Goal: Task Accomplishment & Management: Complete application form

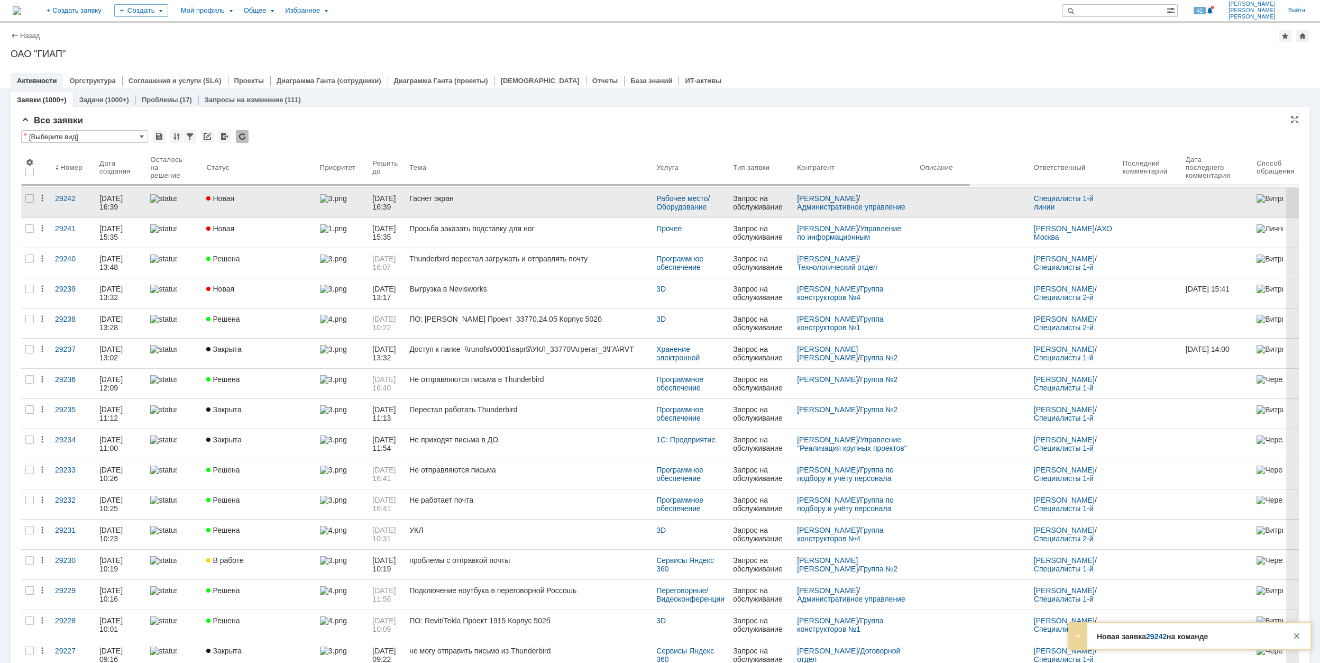
click at [280, 199] on div "Новая" at bounding box center [258, 198] width 105 height 8
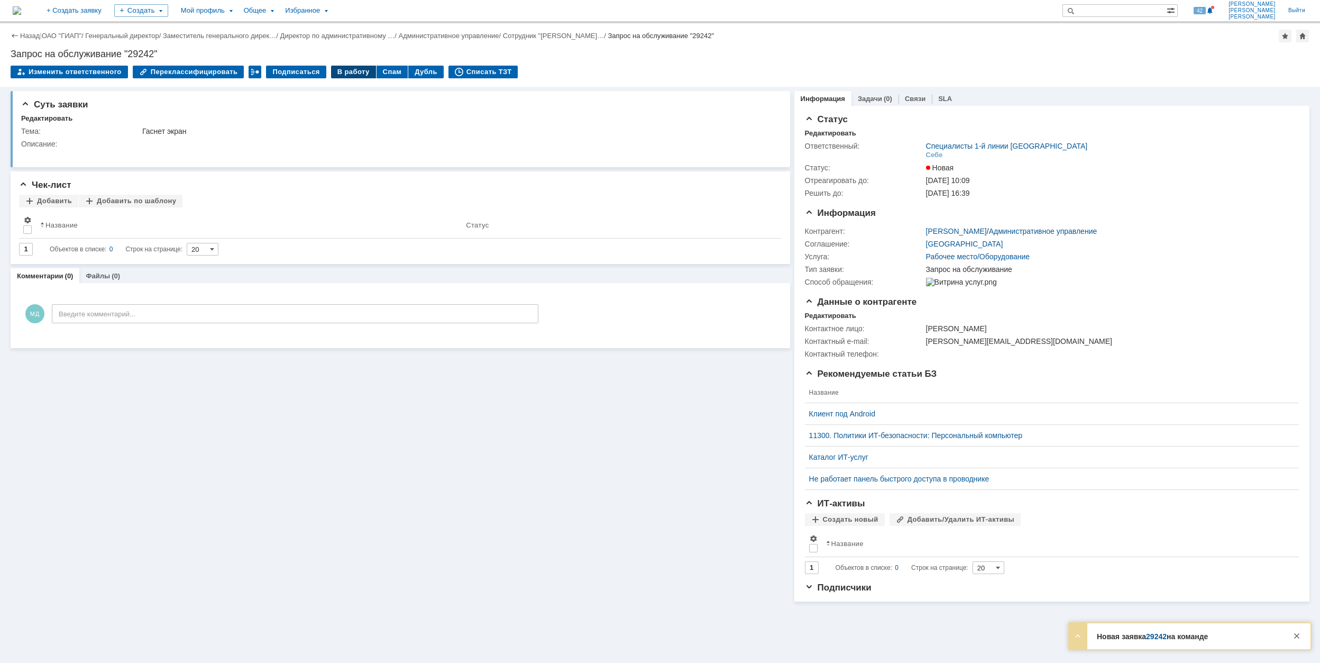
click at [343, 69] on div "В работу" at bounding box center [353, 72] width 45 height 13
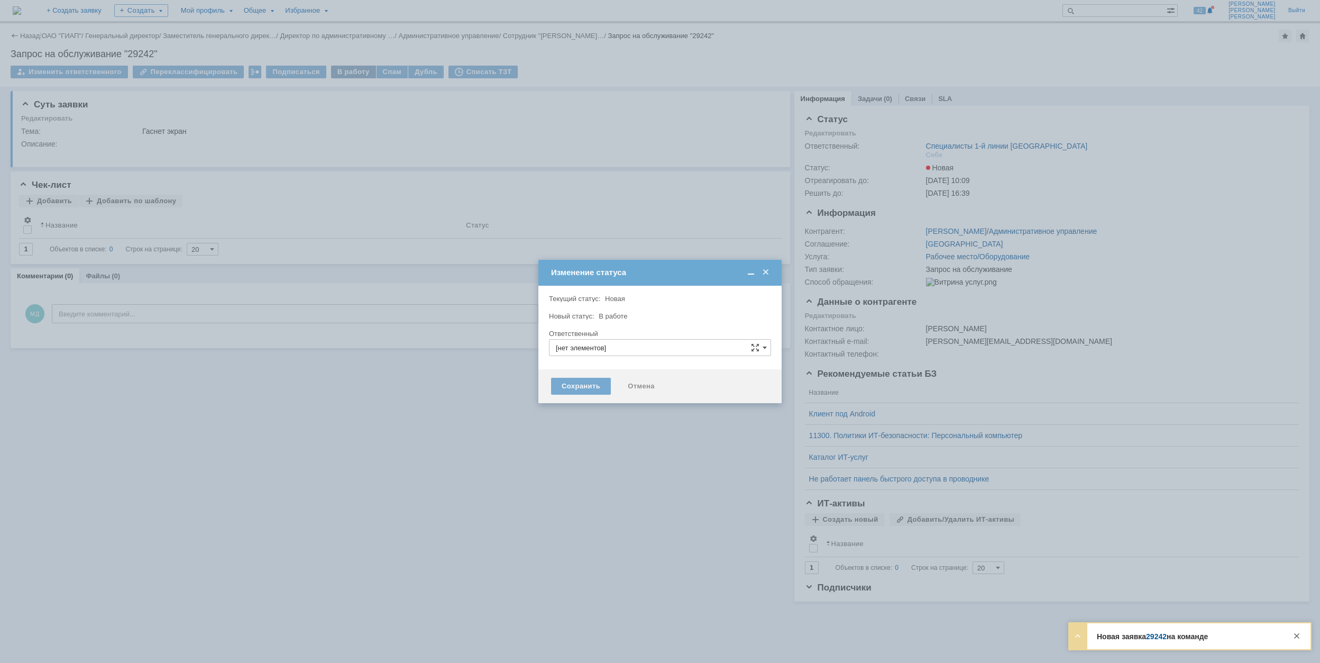
type input "Специалисты 1-й линии [GEOGRAPHIC_DATA]"
type input "[PERSON_NAME]"
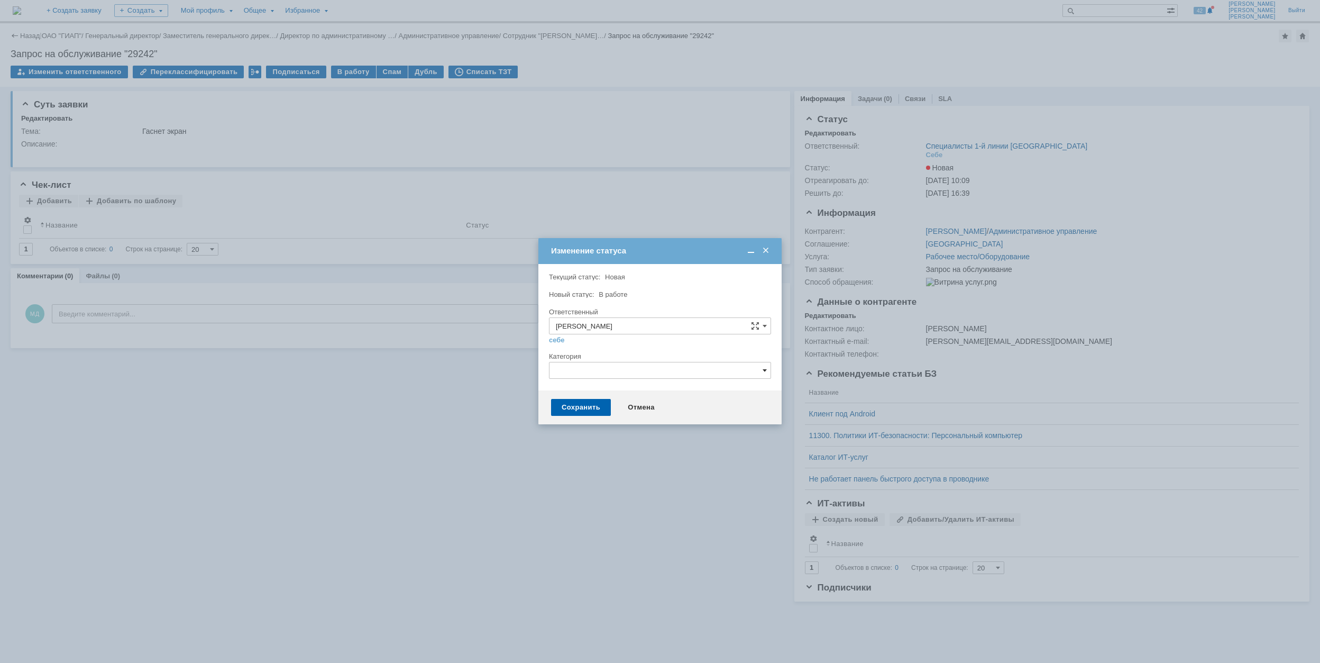
click at [763, 371] on span at bounding box center [765, 370] width 4 height 8
click at [690, 439] on span "Монитор" at bounding box center [660, 441] width 208 height 8
type input "Монитор"
click at [591, 407] on div "Сохранить" at bounding box center [581, 407] width 60 height 17
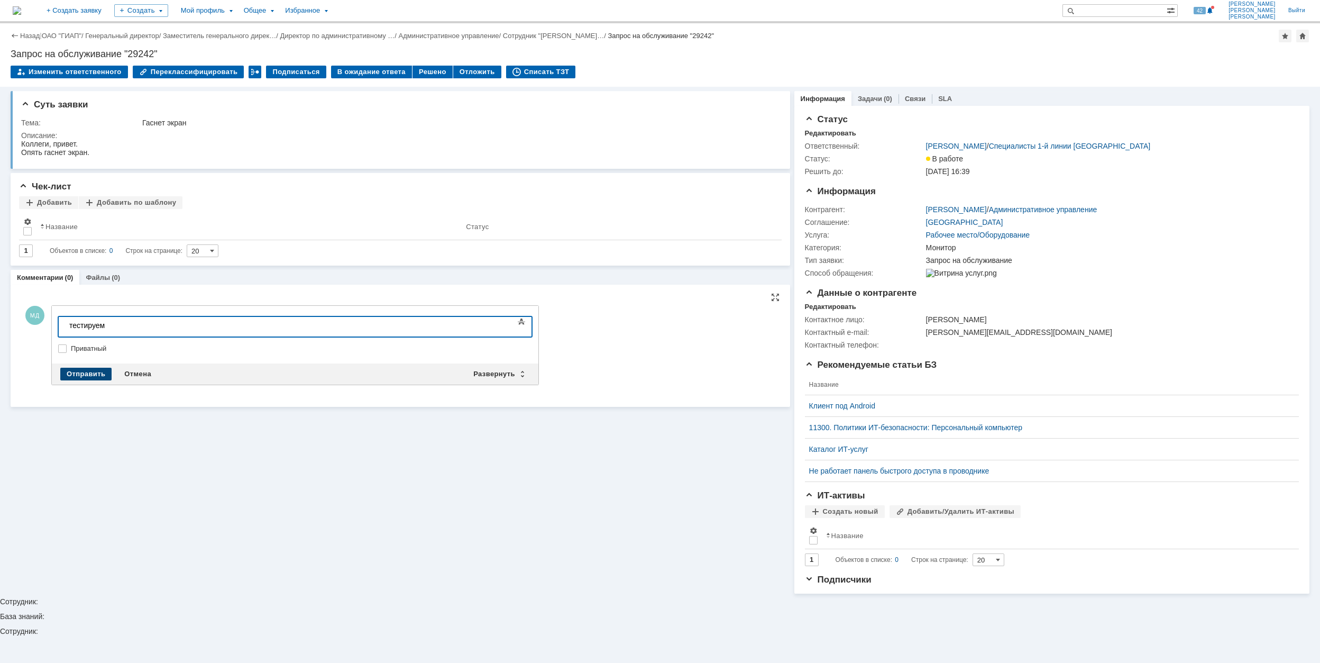
click at [94, 375] on div "Отправить" at bounding box center [85, 374] width 51 height 13
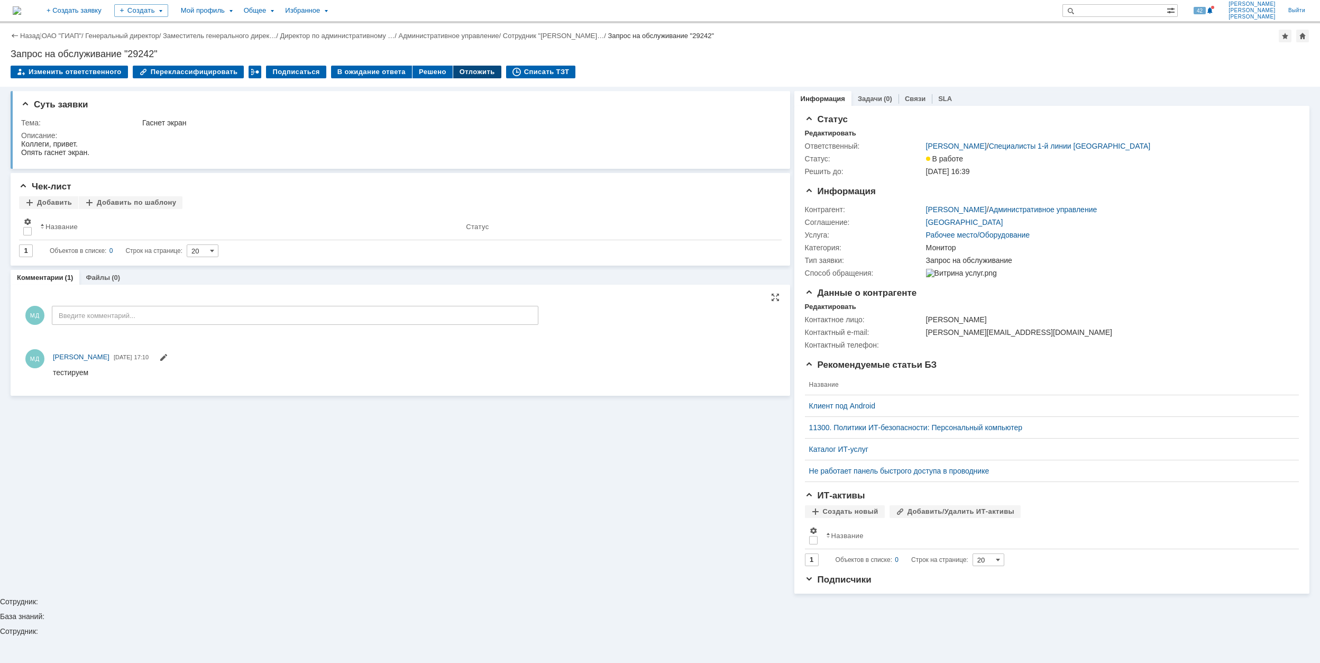
click at [470, 68] on div "Отложить" at bounding box center [477, 72] width 48 height 13
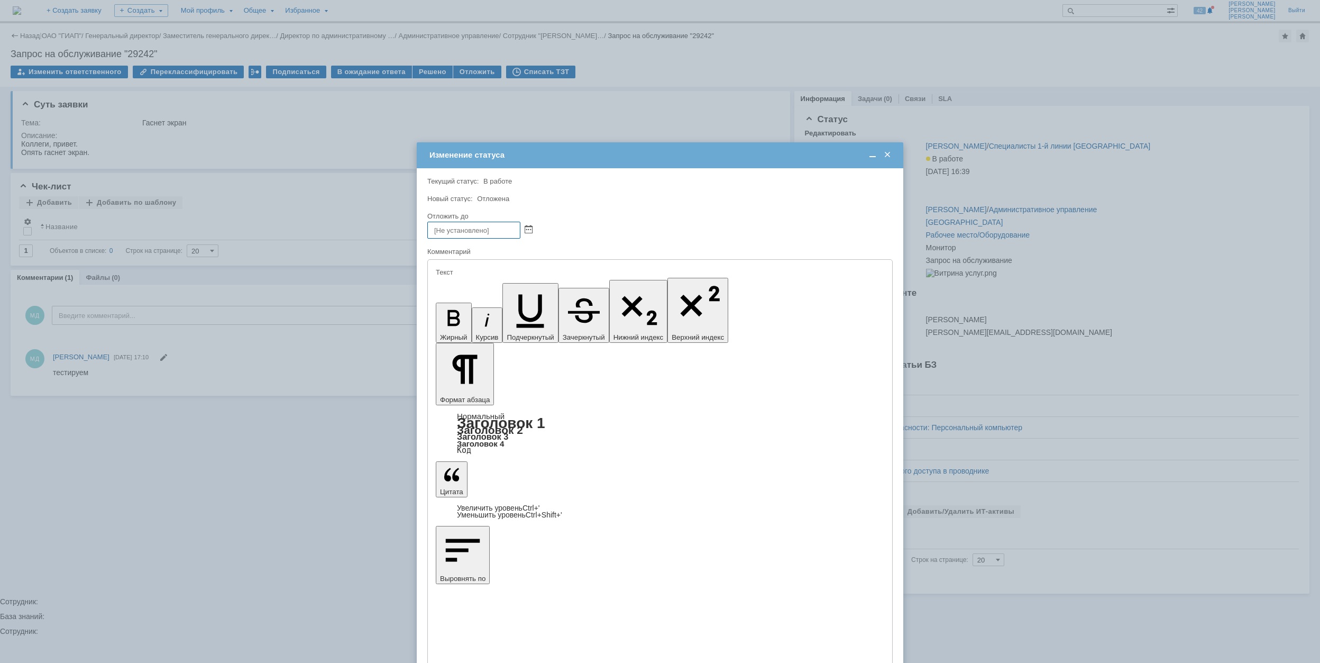
click at [524, 225] on div at bounding box center [527, 229] width 12 height 9
click at [527, 226] on span at bounding box center [529, 230] width 8 height 8
click at [497, 308] on div "29" at bounding box center [499, 312] width 11 height 9
drag, startPoint x: 474, startPoint y: 231, endPoint x: 498, endPoint y: 225, distance: 24.4
click at [477, 231] on input "[DATE] 17:10" at bounding box center [473, 230] width 93 height 17
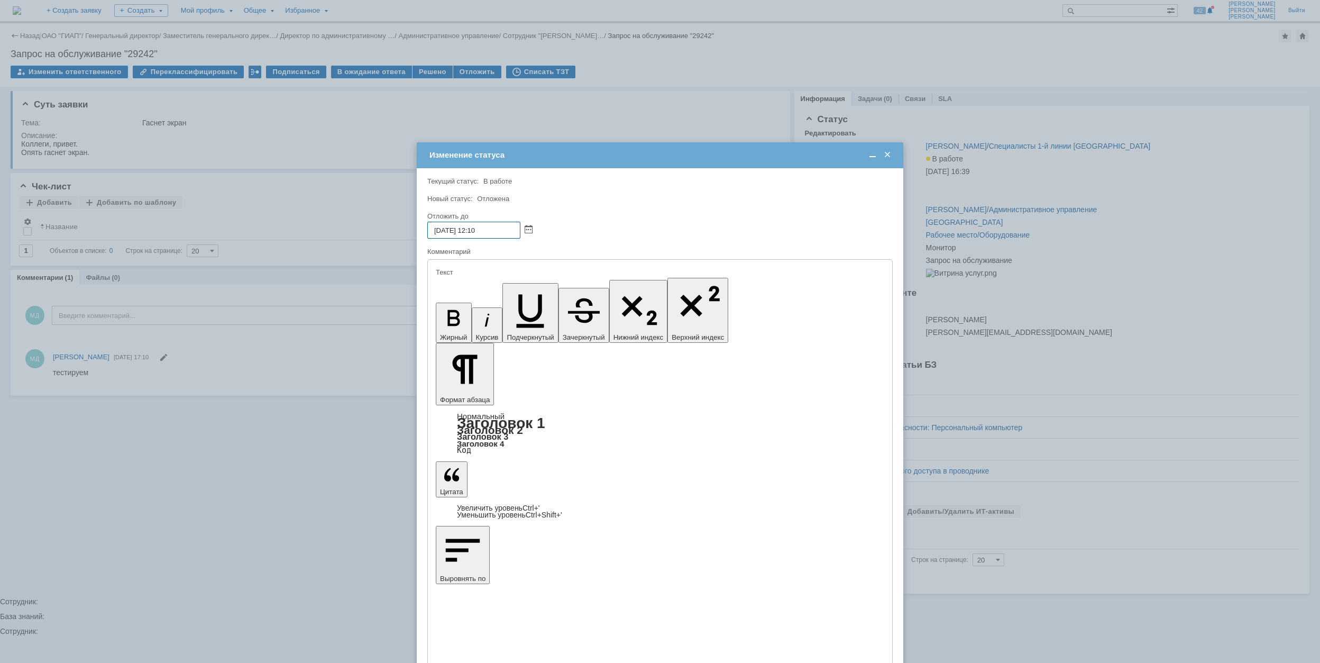
type input "[DATE] 12:10"
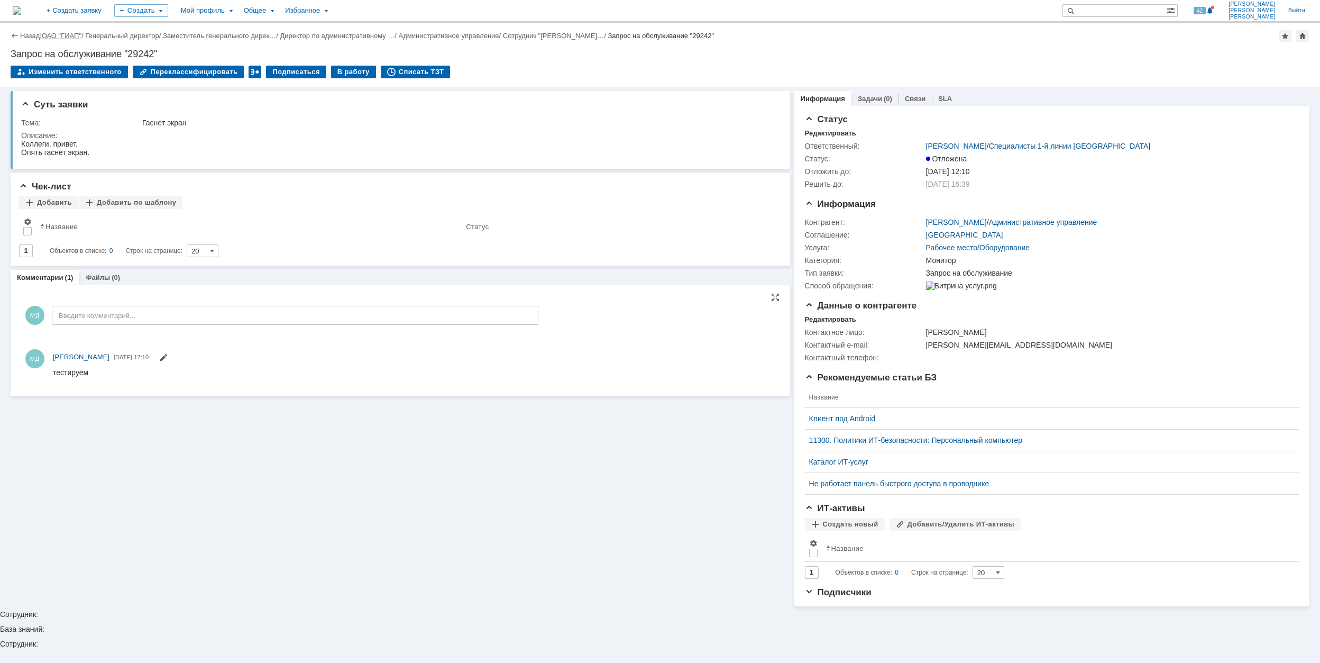
click at [65, 38] on link "ОАО "ГИАП"" at bounding box center [62, 36] width 40 height 8
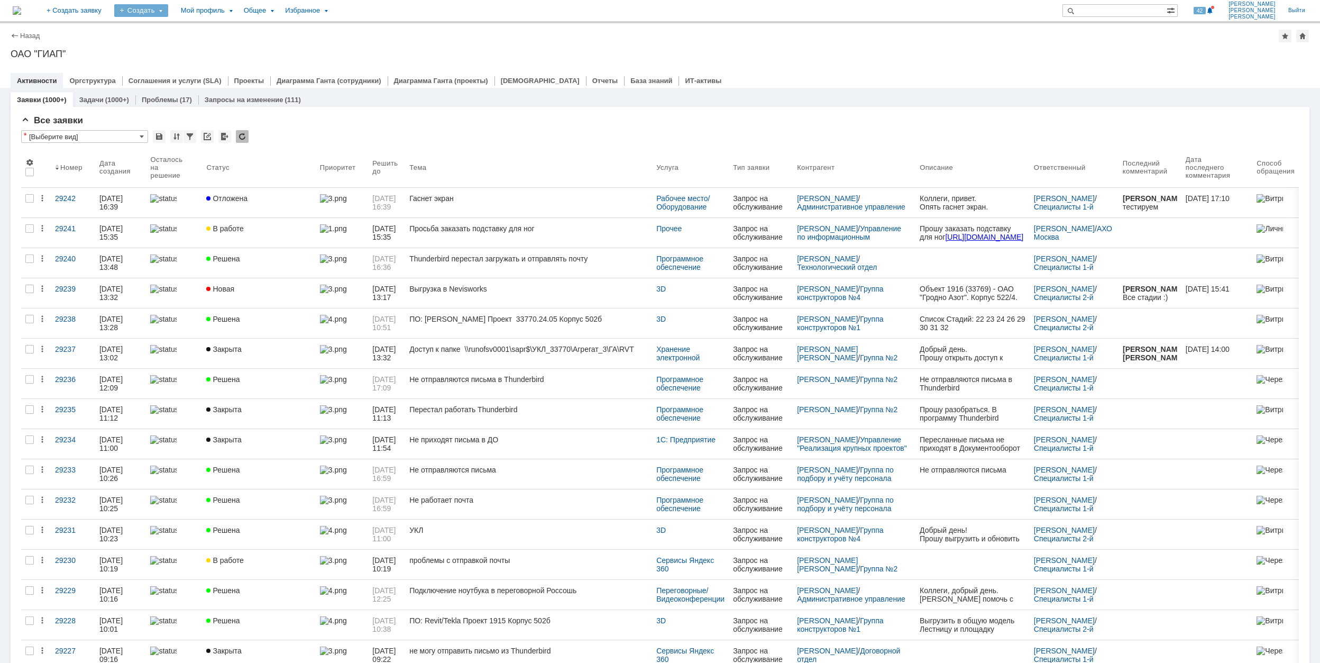
click at [168, 13] on div "Создать" at bounding box center [141, 10] width 54 height 13
click at [197, 65] on link "Заявка" at bounding box center [156, 65] width 80 height 13
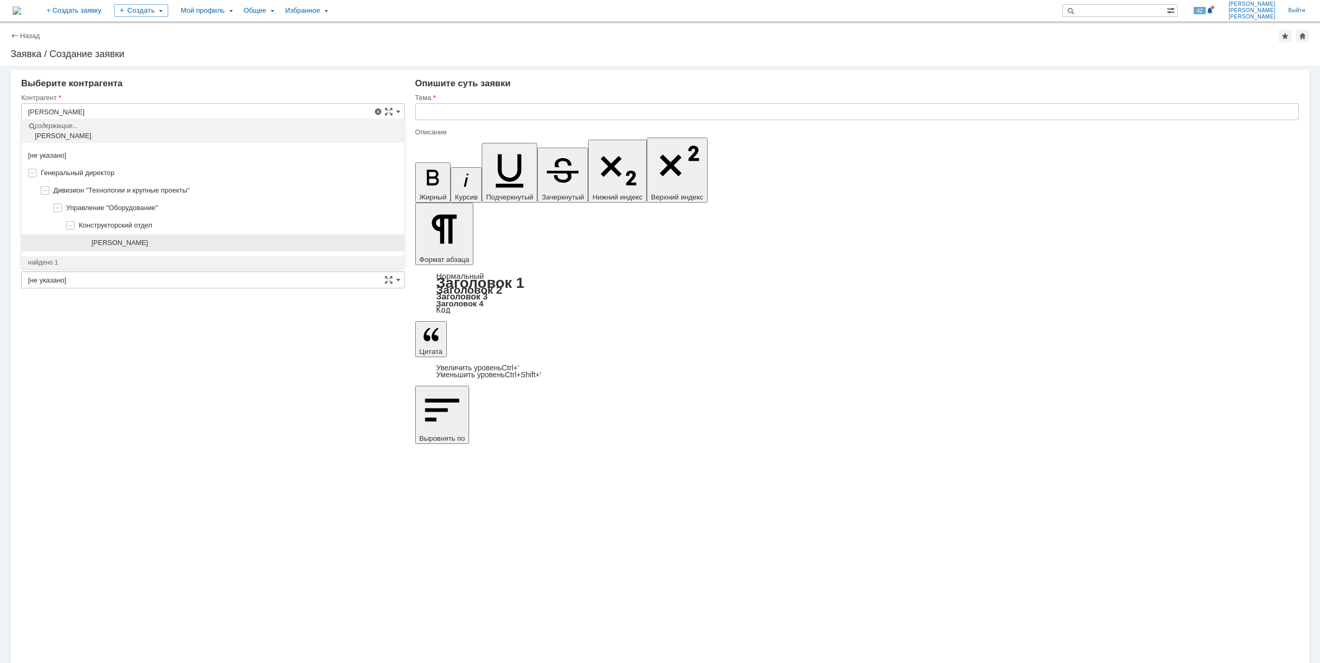
click at [148, 244] on span "[PERSON_NAME]" at bounding box center [120, 243] width 57 height 8
type input "[PERSON_NAME]"
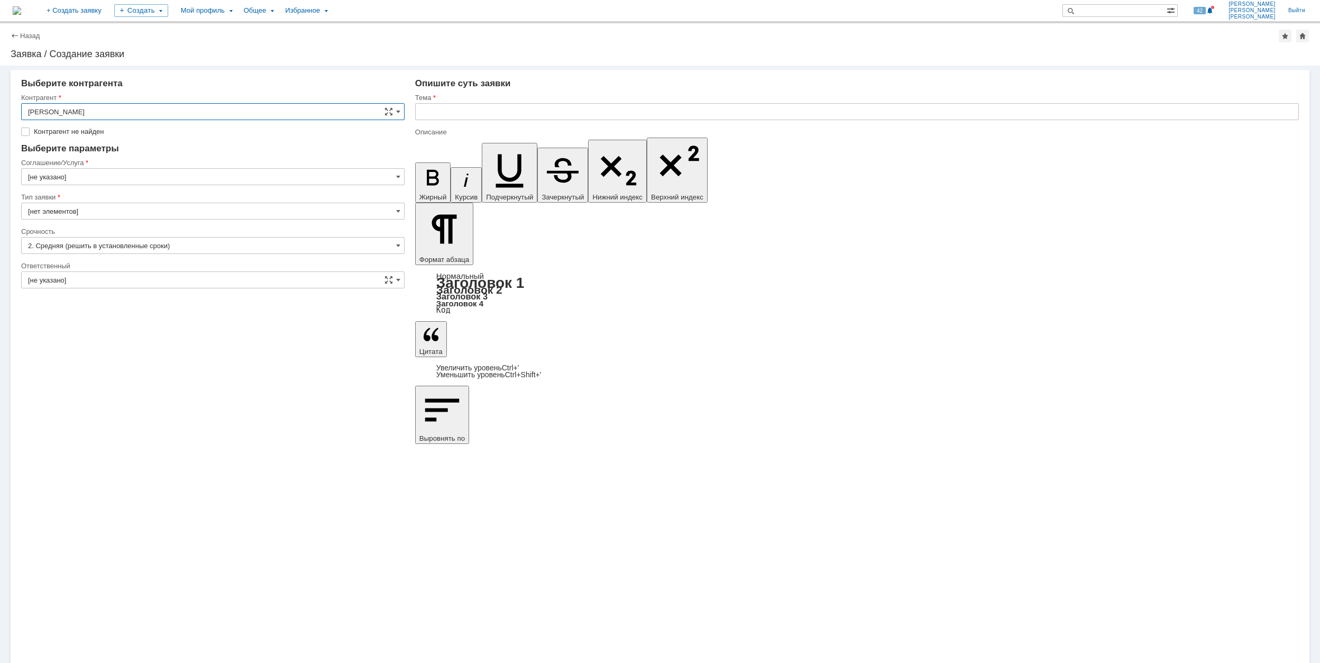
type input "[GEOGRAPHIC_DATA]"
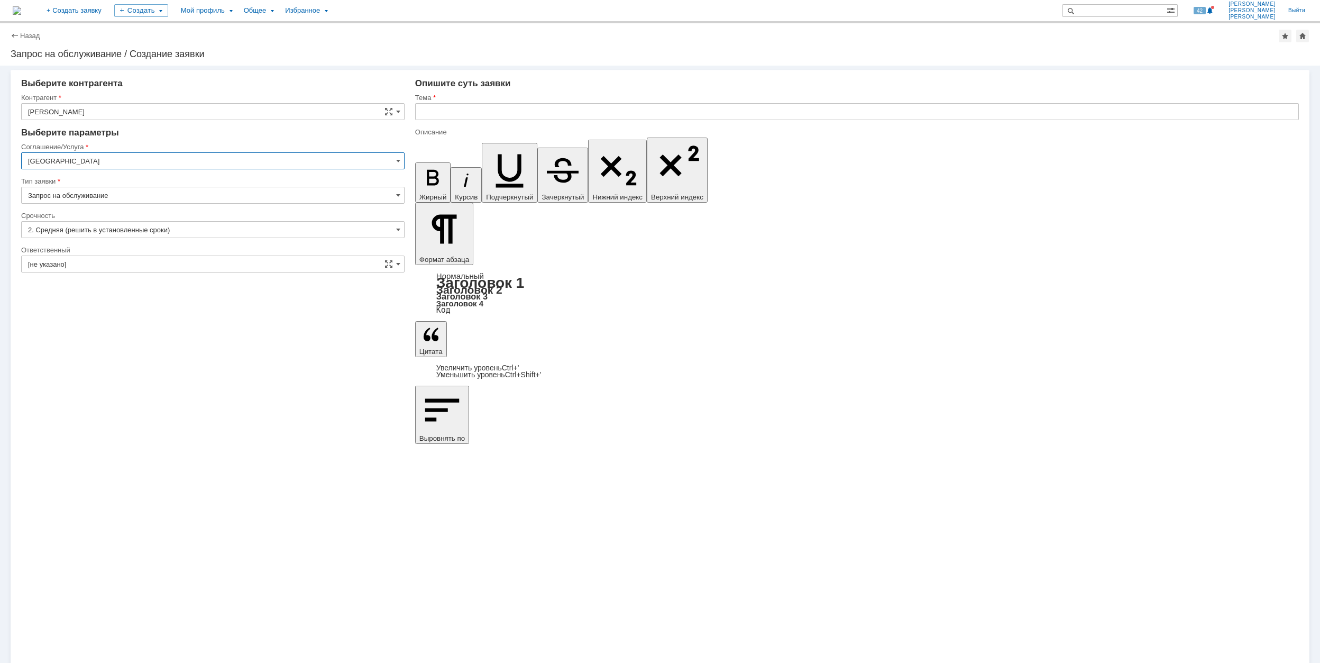
click at [113, 158] on input "[GEOGRAPHIC_DATA]" at bounding box center [213, 160] width 384 height 17
click at [138, 233] on span "Сервисы Яндекс 360" at bounding box center [213, 230] width 370 height 8
type input "Сервисы Яндекс 360"
click at [100, 193] on input "Запрос на обслуживание" at bounding box center [213, 195] width 384 height 17
click at [127, 231] on span "Запрос на обслуживание" at bounding box center [213, 232] width 370 height 8
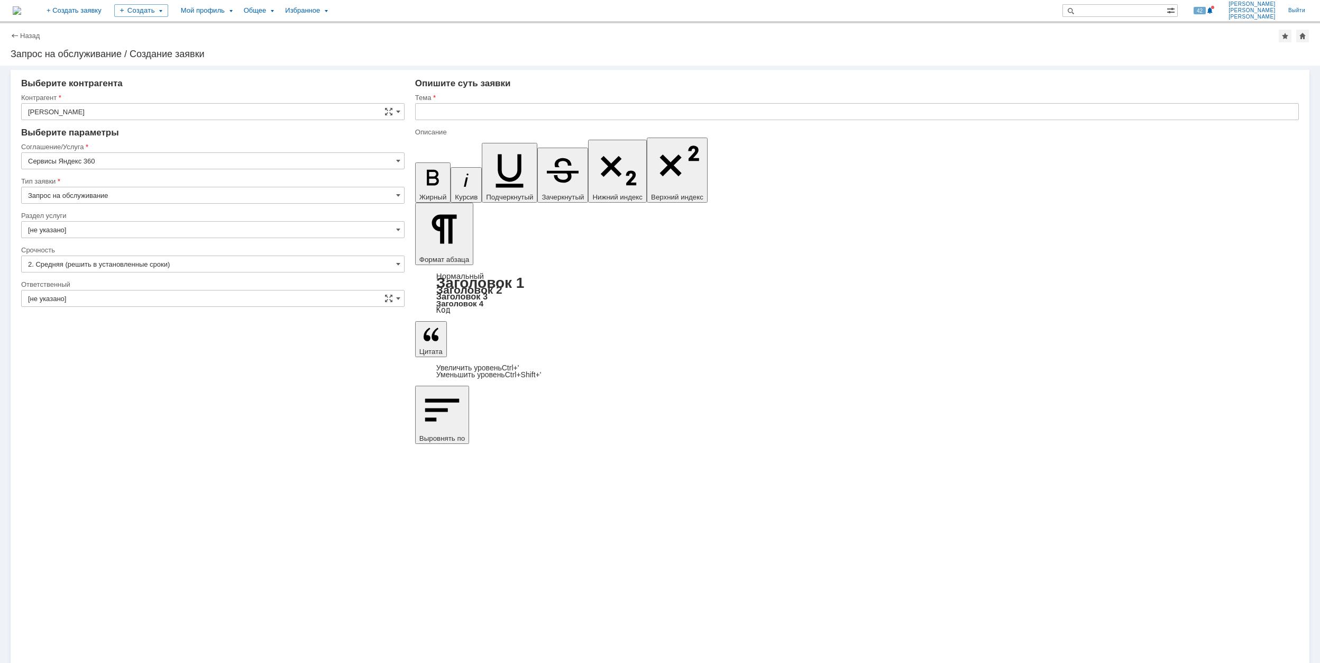
click at [125, 237] on input "[не указано]" at bounding box center [213, 229] width 384 height 17
type input "Запрос на обслуживание"
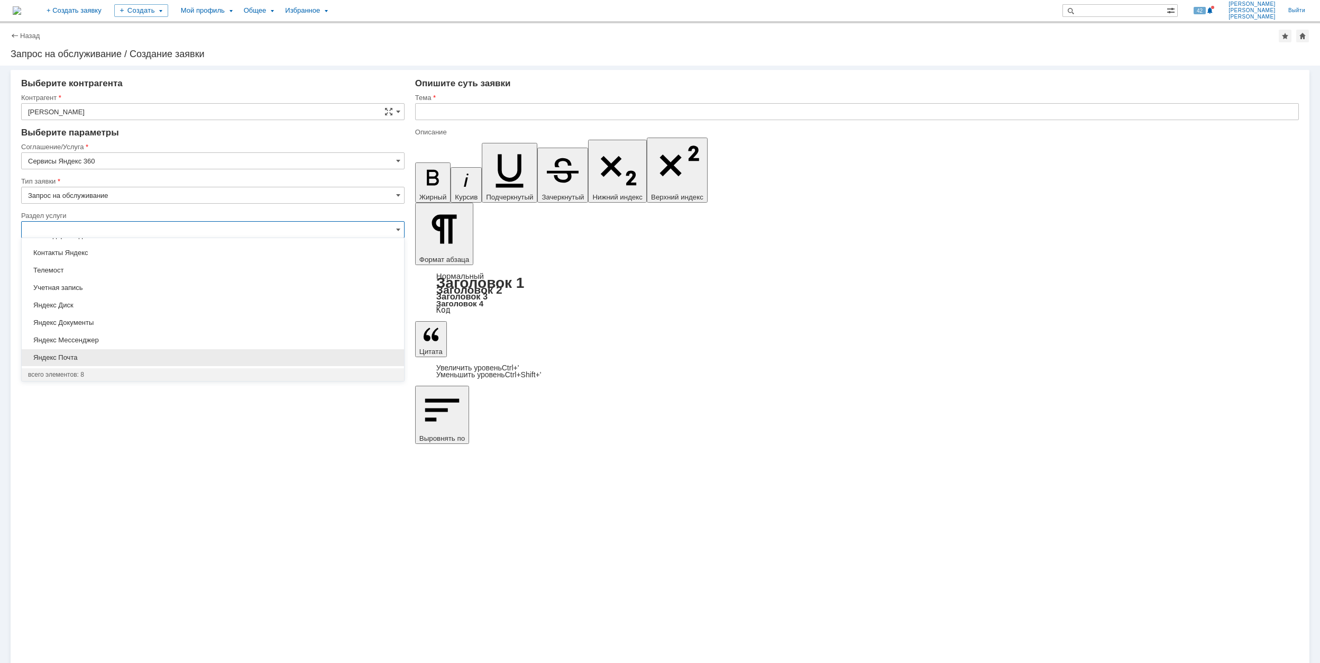
click at [106, 352] on div "Яндекс Почта" at bounding box center [213, 357] width 382 height 17
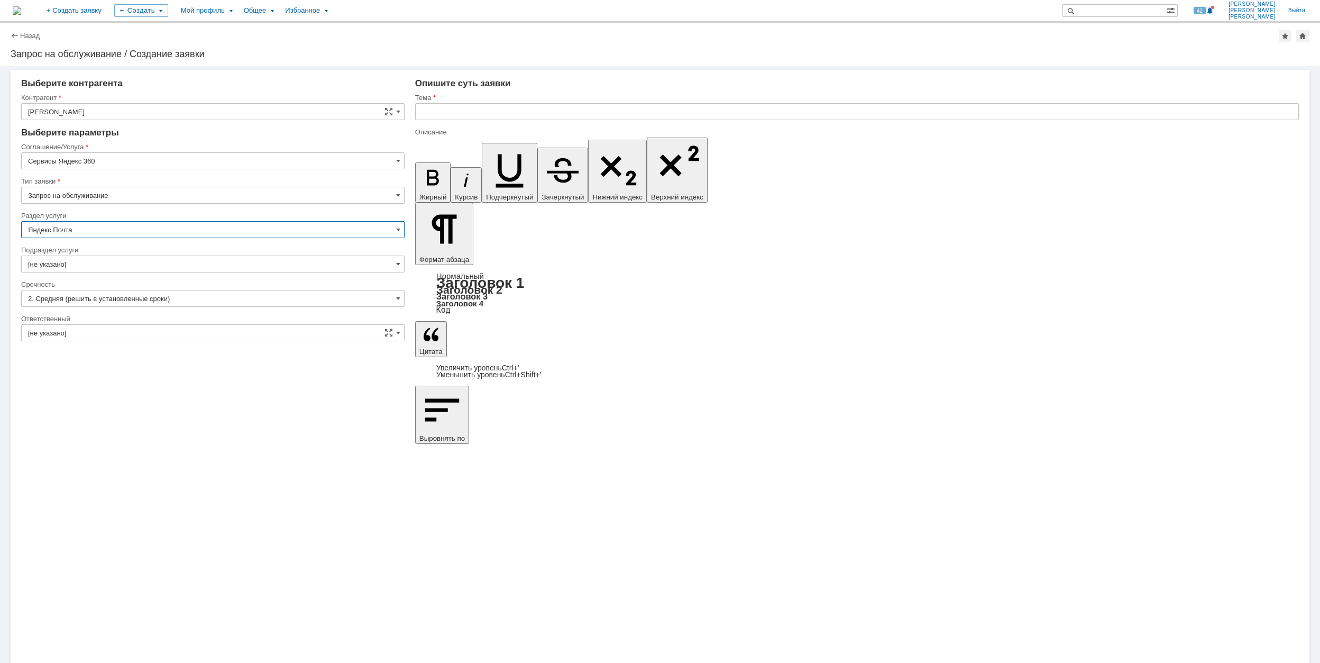
type input "Яндекс Почта"
click at [123, 267] on input "[не указано]" at bounding box center [213, 264] width 384 height 17
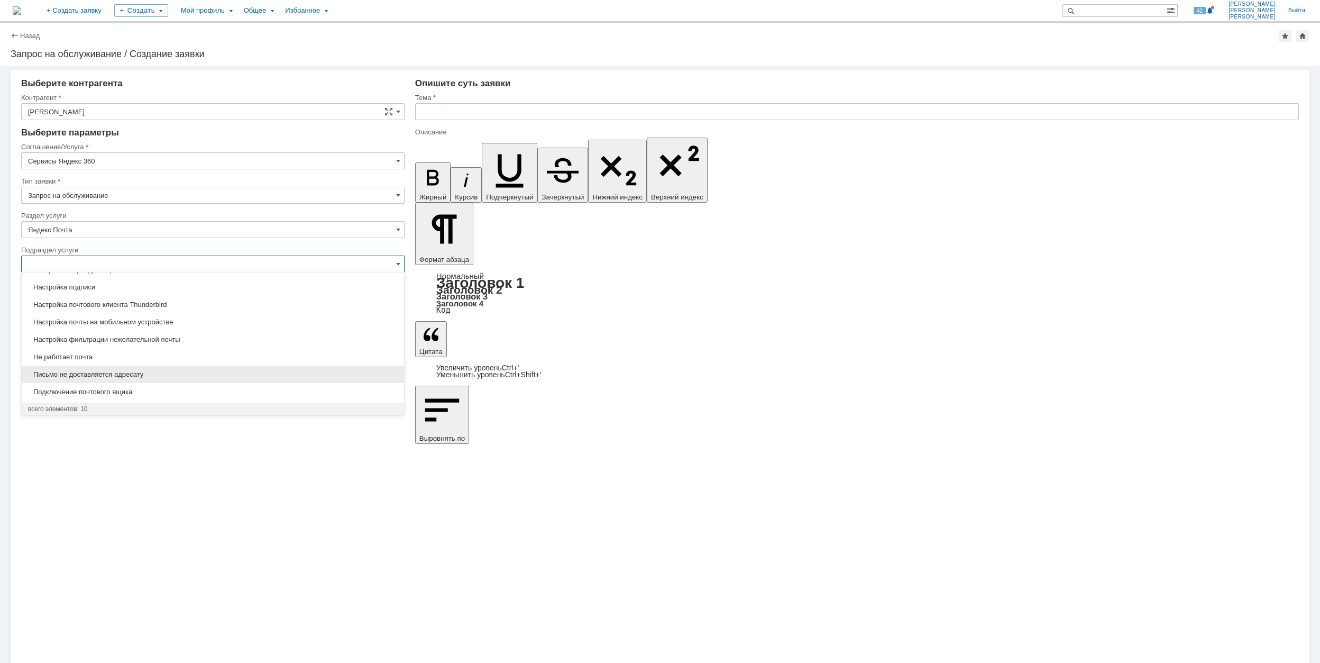
click at [168, 377] on span "Письмо не доставляется адресату" at bounding box center [213, 374] width 370 height 8
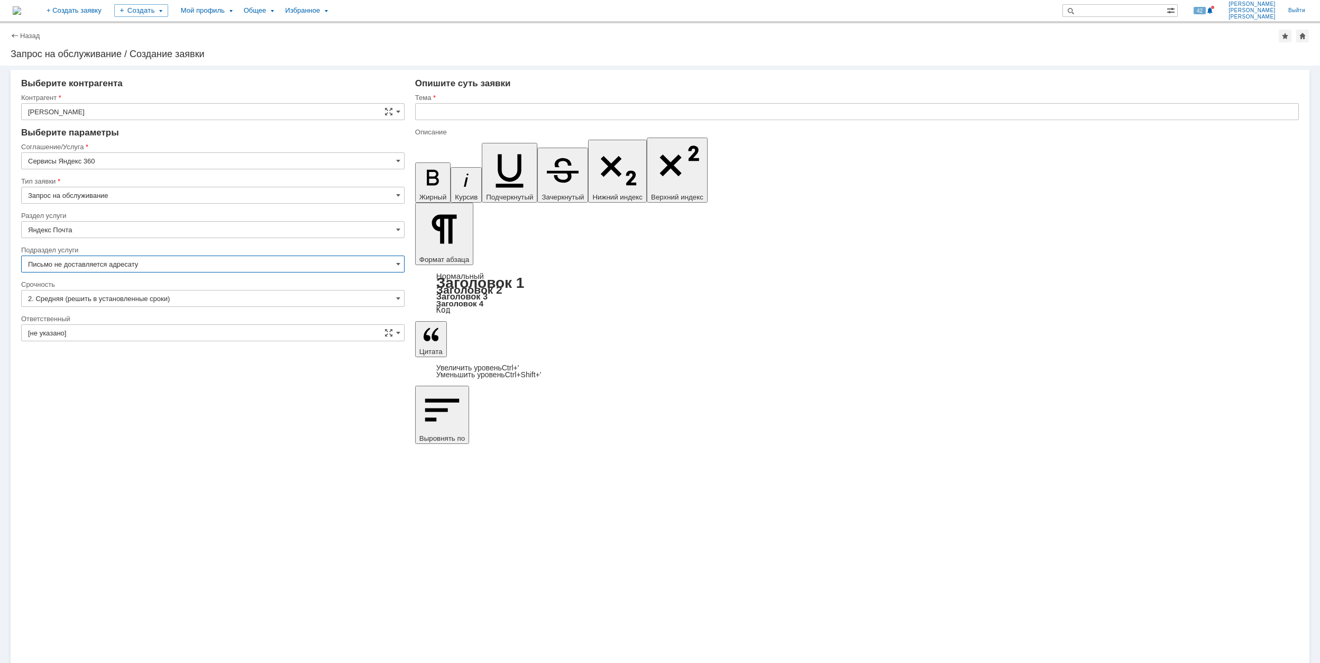
type input "Письмо не доставляется адресату"
click at [152, 329] on input "[не указано]" at bounding box center [213, 332] width 384 height 17
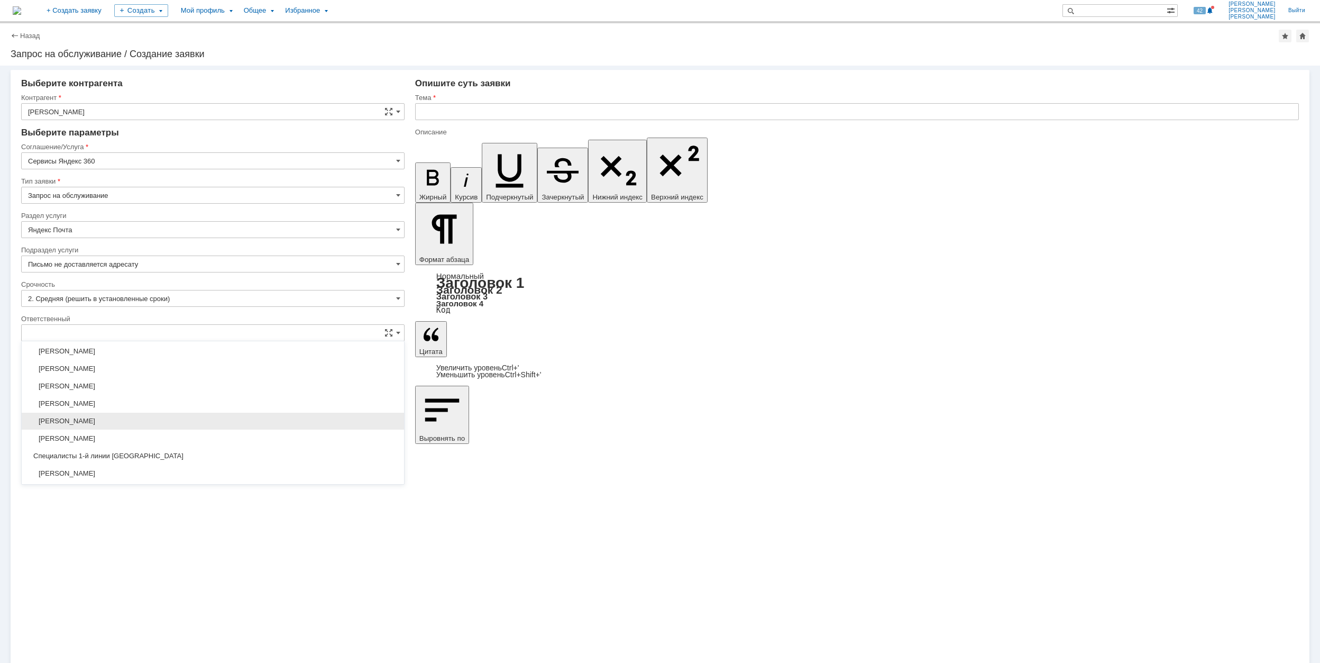
click at [169, 418] on div "[PERSON_NAME]" at bounding box center [213, 421] width 382 height 17
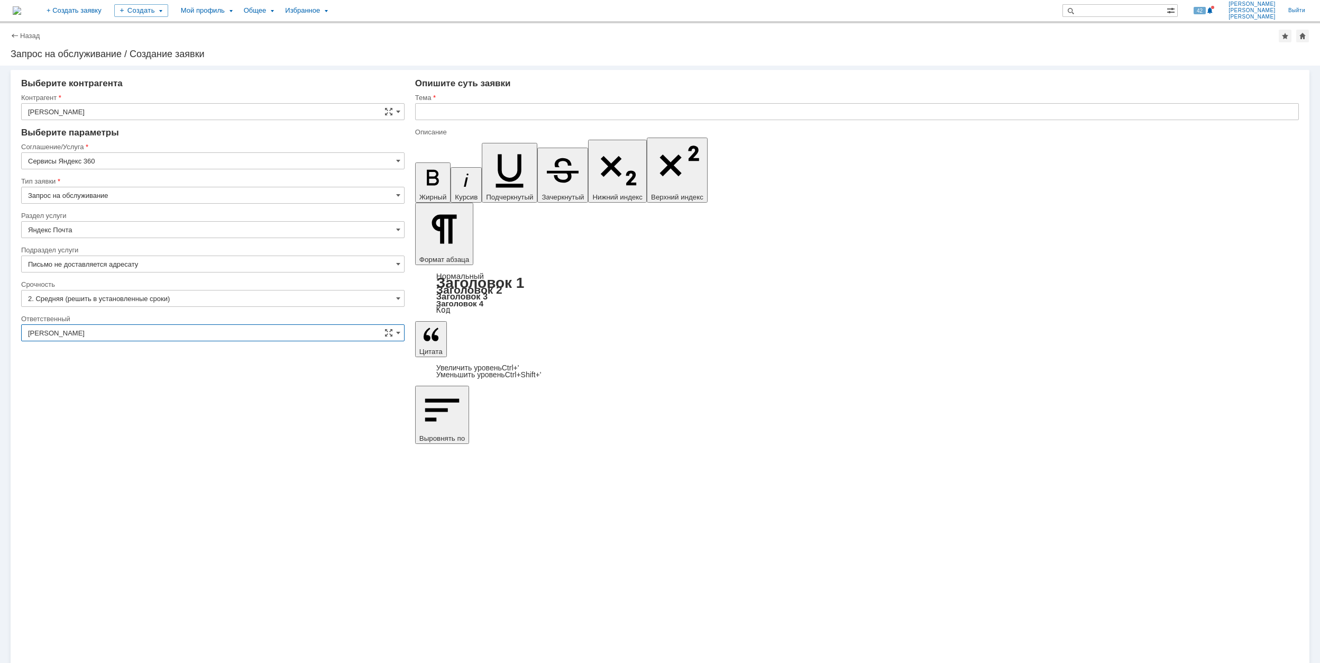
type input "[PERSON_NAME]"
click at [466, 105] on input "text" at bounding box center [857, 111] width 884 height 17
drag, startPoint x: 560, startPoint y: 115, endPoint x: 415, endPoint y: 114, distance: 144.4
click at [415, 114] on input "Thunderbird не отправляет письма" at bounding box center [857, 111] width 884 height 17
type input "Thunderbird не отправляет письма"
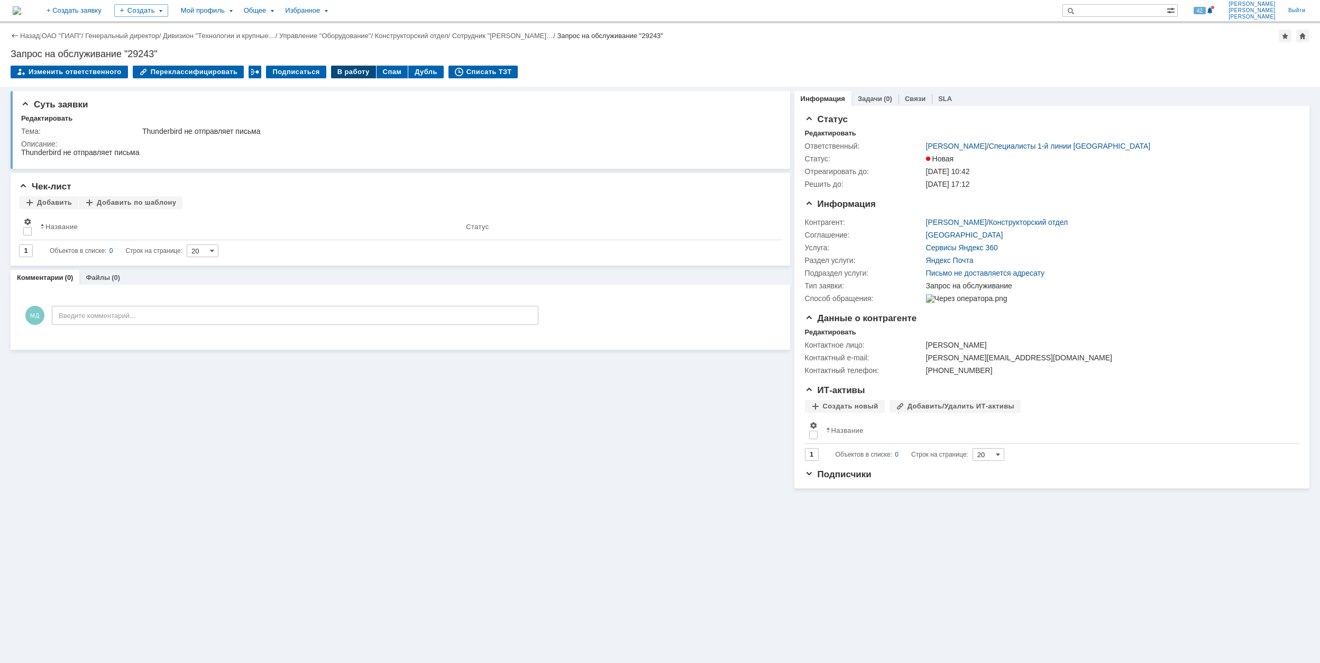
click at [345, 70] on div "В работу" at bounding box center [353, 72] width 45 height 13
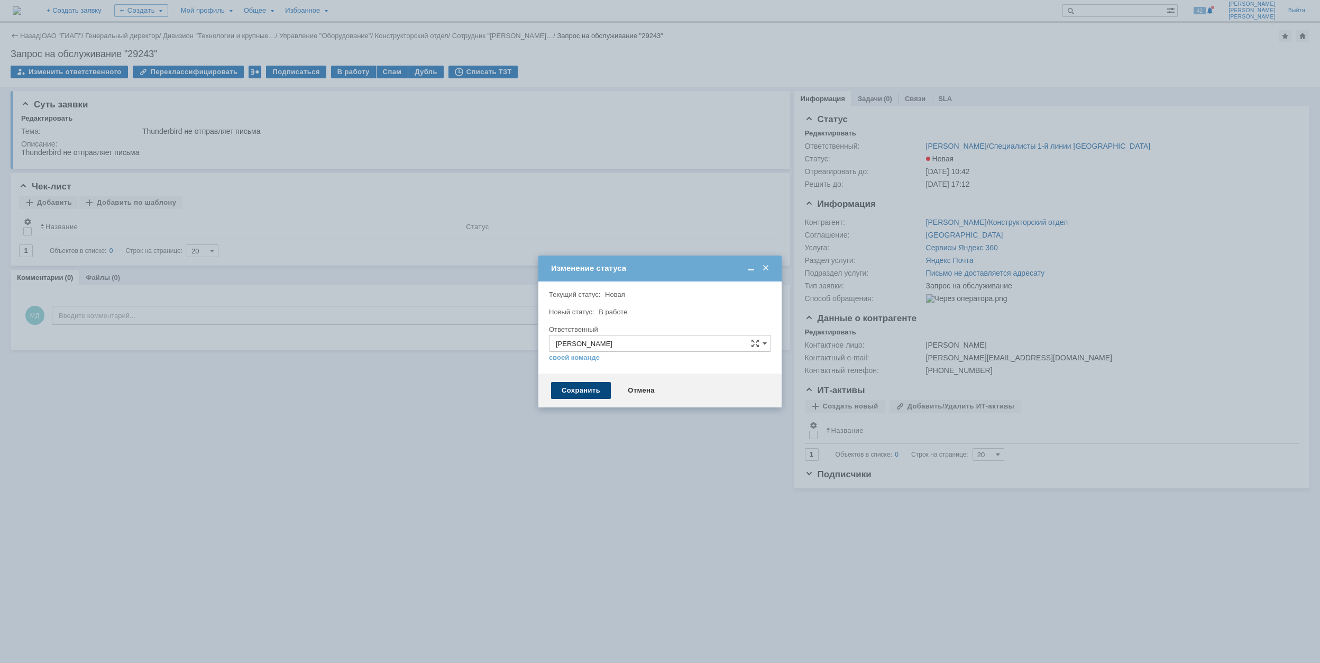
click at [599, 384] on div "Сохранить" at bounding box center [581, 390] width 60 height 17
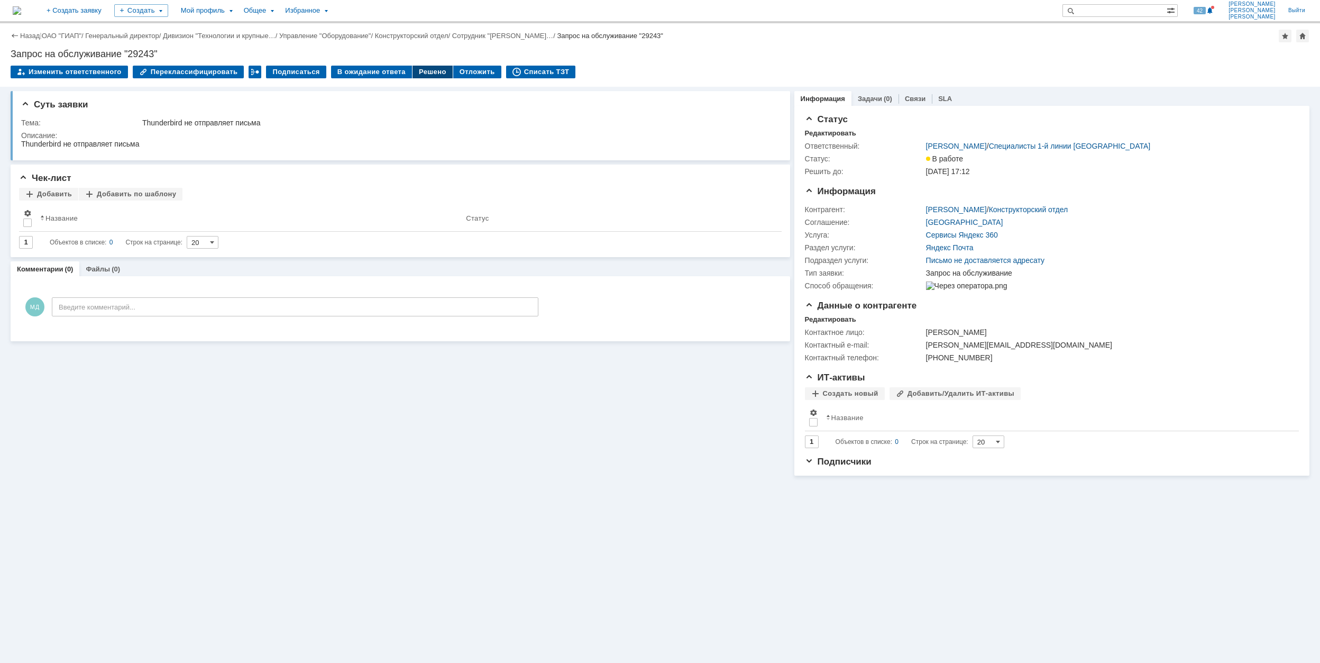
click at [413, 70] on div "Решено" at bounding box center [433, 72] width 40 height 13
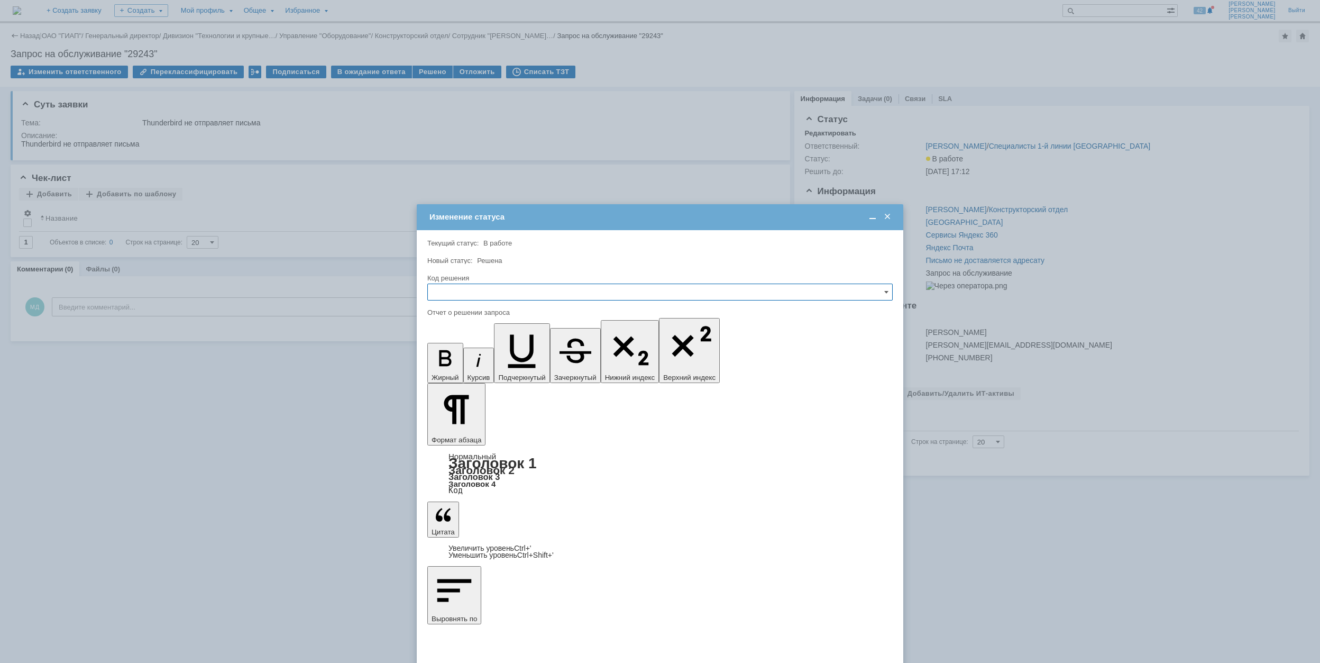
click at [566, 293] on input "text" at bounding box center [660, 292] width 466 height 17
click at [521, 367] on span "Решено" at bounding box center [660, 364] width 452 height 8
type input "Решено"
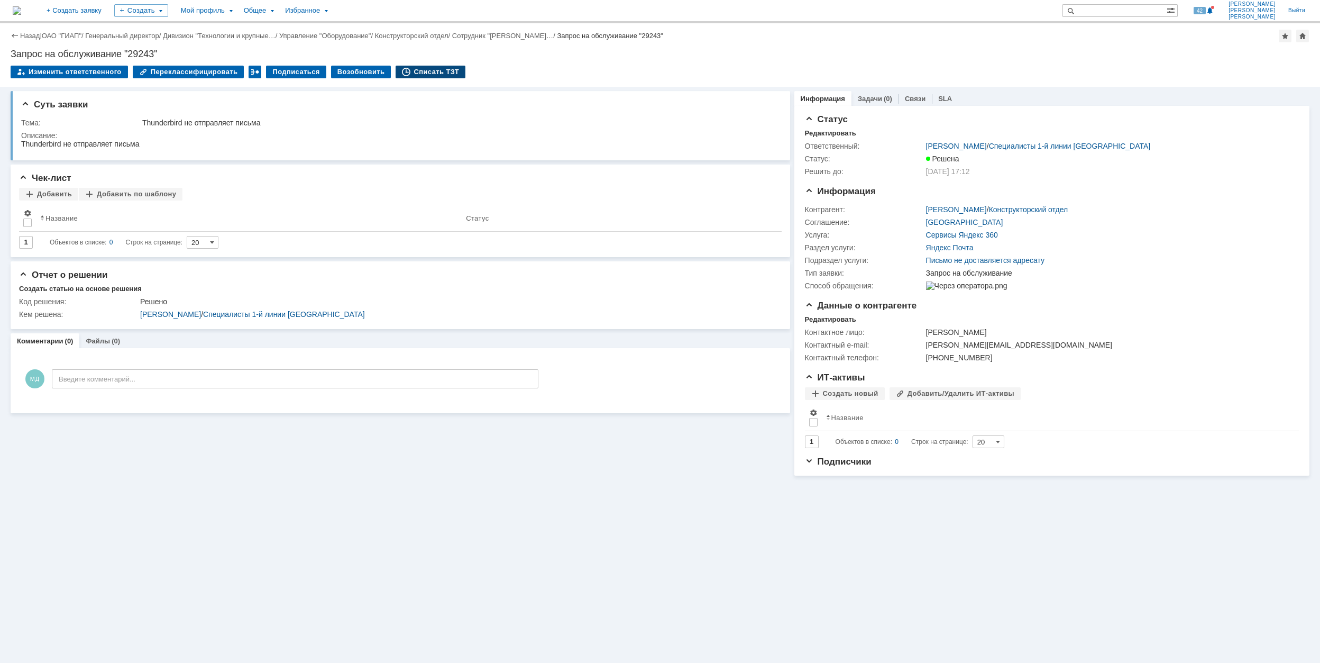
click at [419, 69] on div "Списать ТЗТ" at bounding box center [431, 72] width 70 height 13
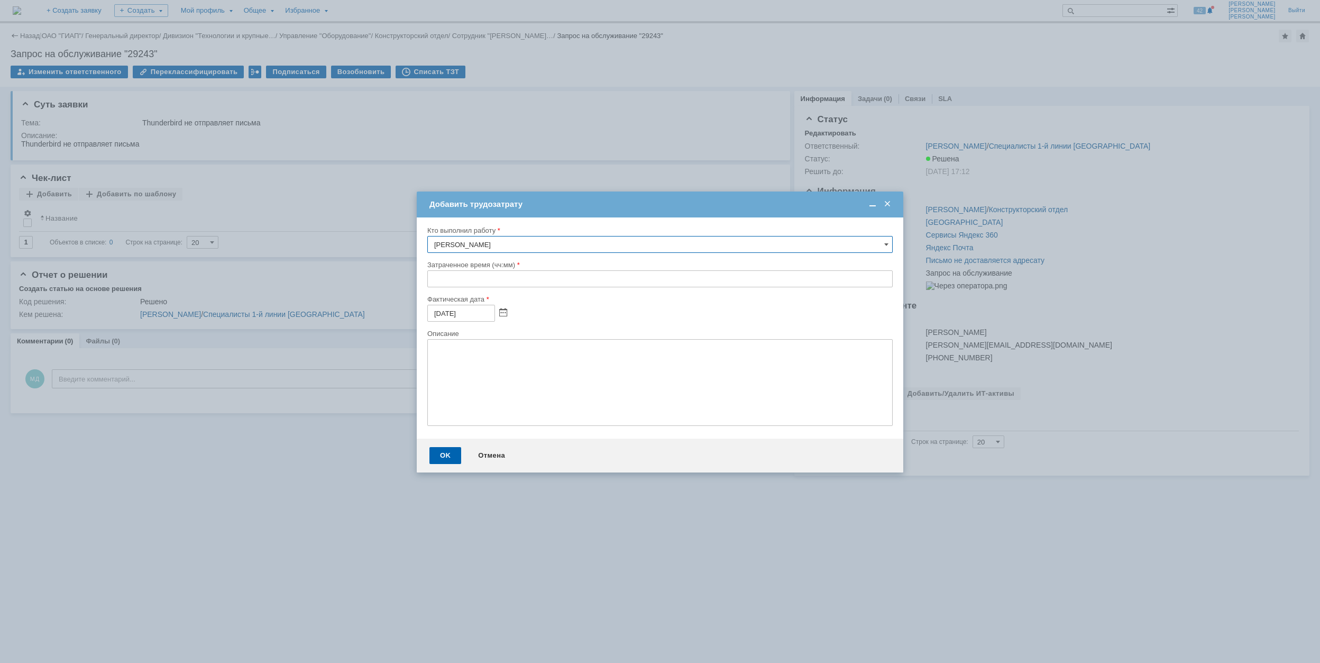
click at [432, 284] on input "text" at bounding box center [660, 278] width 466 height 17
type input "00:30"
click at [442, 447] on div "OK" at bounding box center [446, 455] width 32 height 17
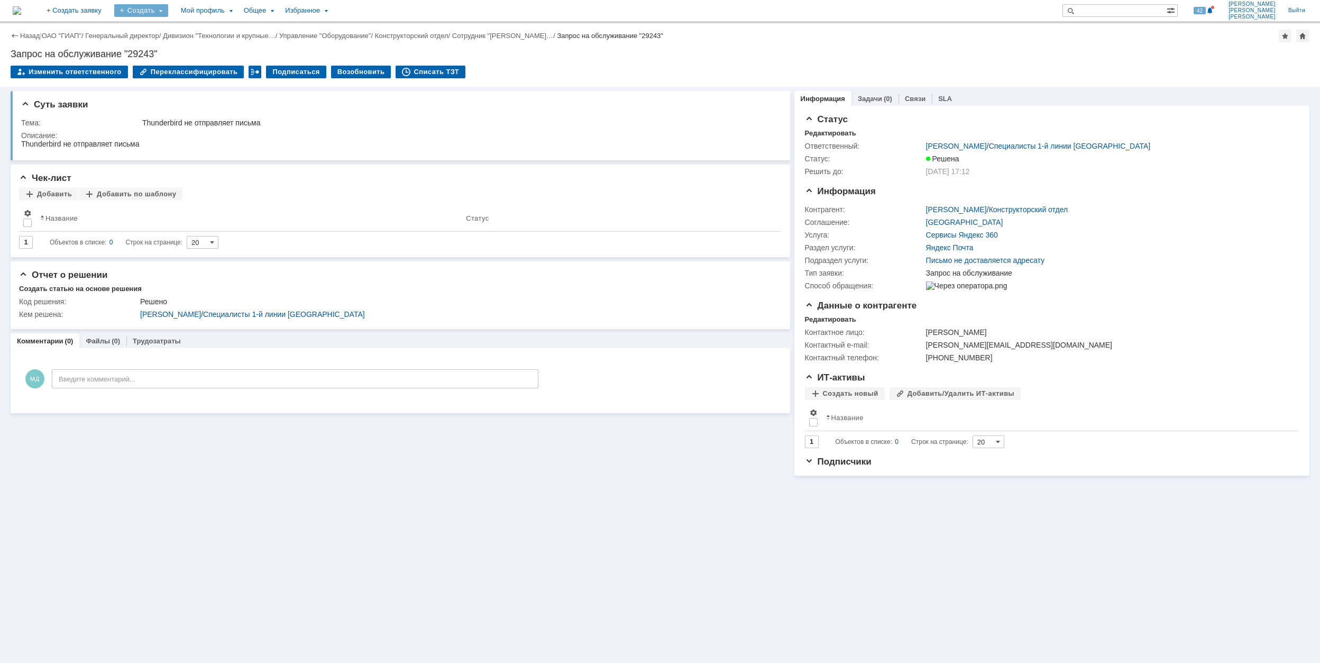
click at [168, 11] on div "Создать" at bounding box center [141, 10] width 54 height 13
click at [197, 63] on link "Заявка" at bounding box center [156, 65] width 80 height 13
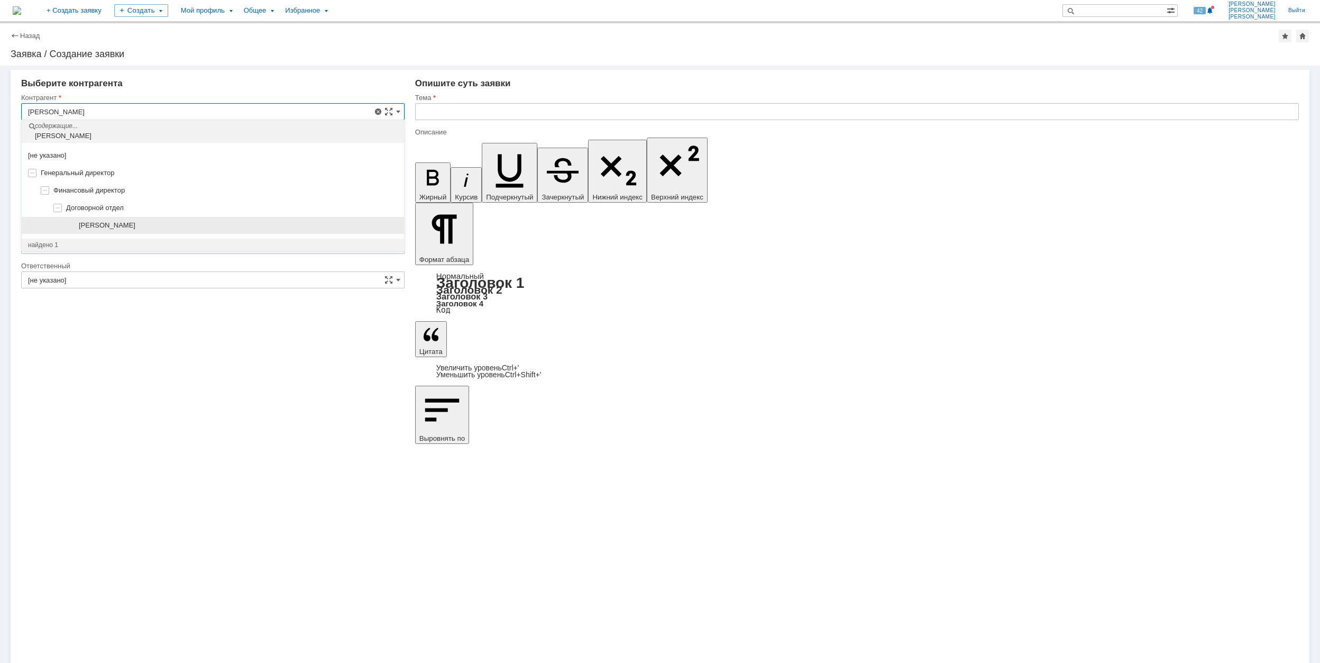
click at [102, 222] on span "[PERSON_NAME]" at bounding box center [107, 225] width 57 height 8
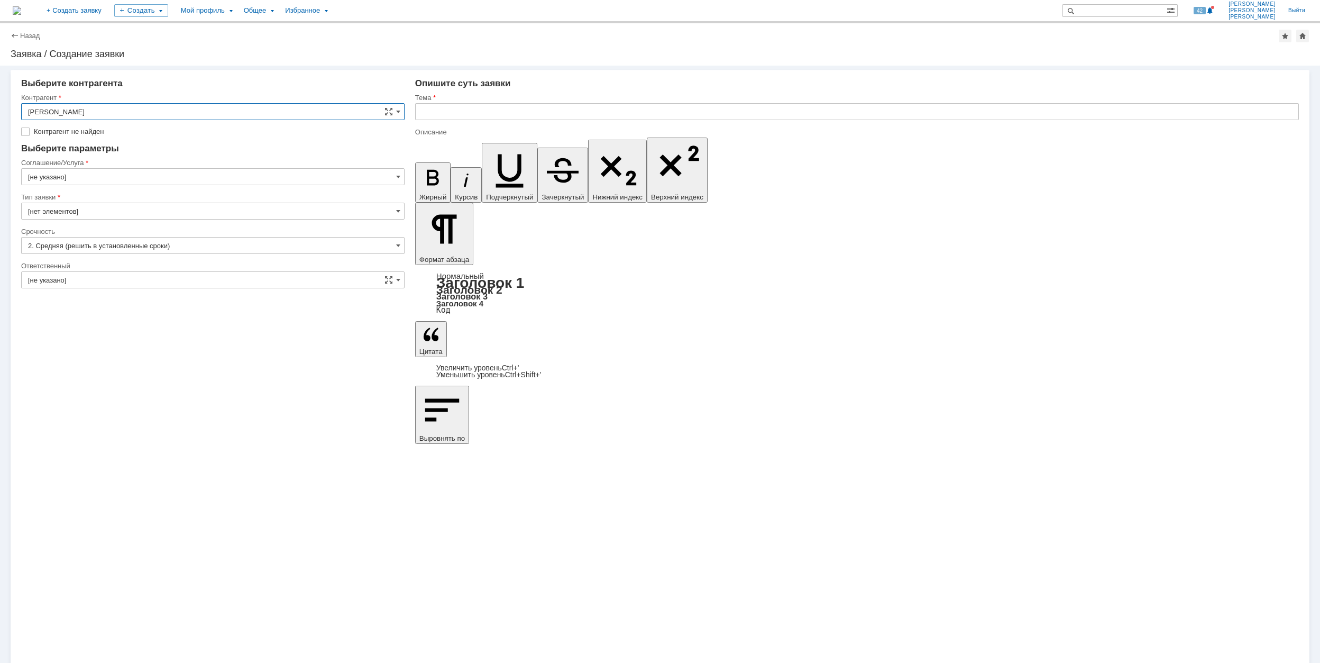
type input "[PERSON_NAME]"
type input "[GEOGRAPHIC_DATA]"
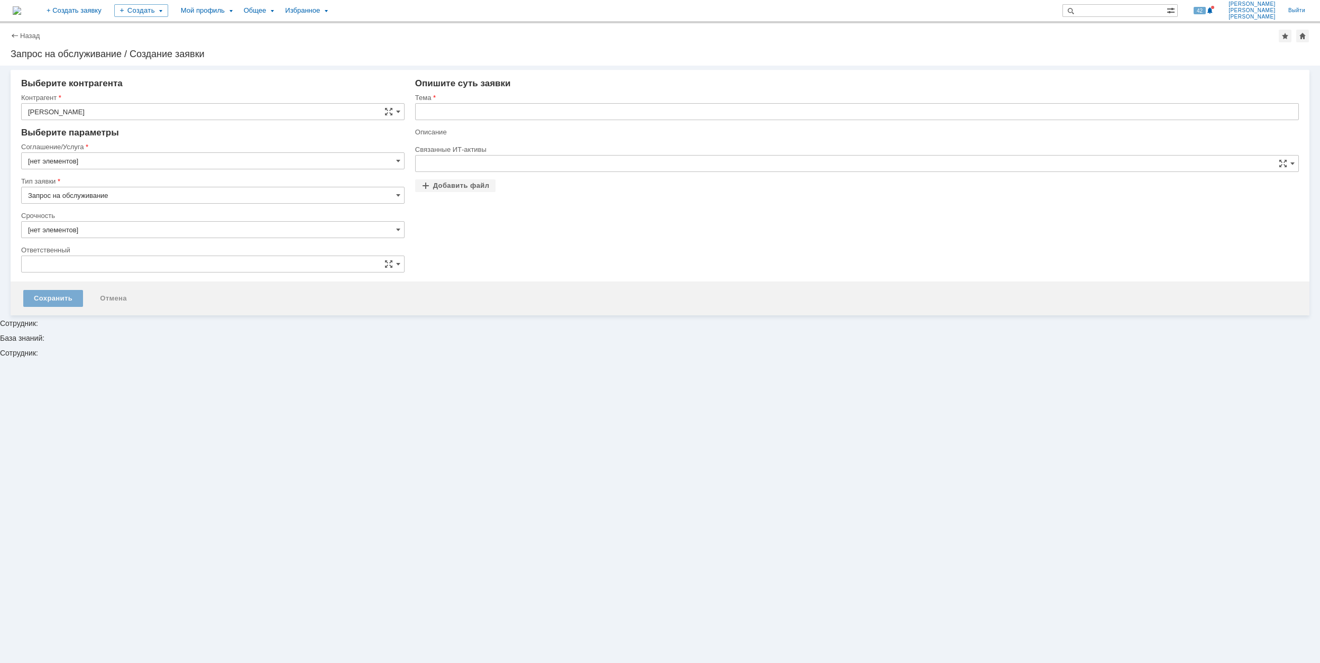
type input "2. Средняя (решить в установленные сроки)"
type input "[GEOGRAPHIC_DATA]"
type input "[не указано]"
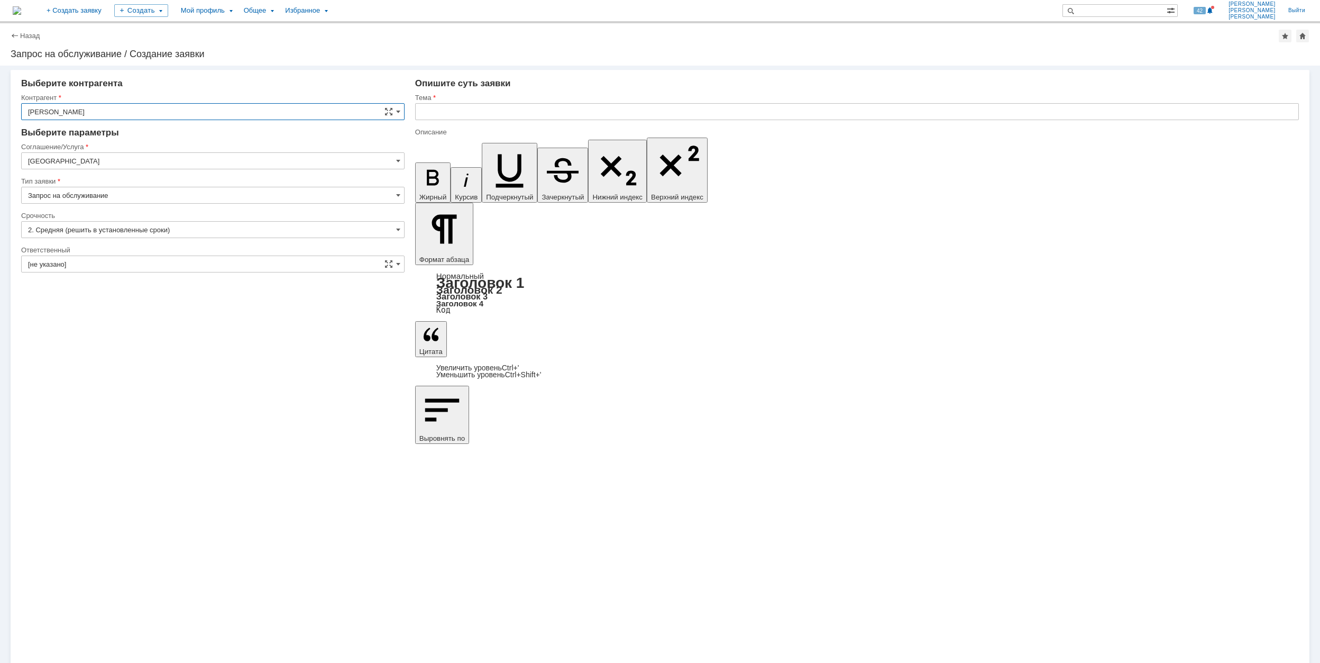
click at [126, 162] on input "[GEOGRAPHIC_DATA]" at bounding box center [213, 160] width 384 height 17
click at [142, 229] on span "Рабочее место/Оборудование" at bounding box center [213, 229] width 370 height 8
type input "Рабочее место/Оборудование"
click at [109, 229] on input "[не указано]" at bounding box center [213, 229] width 384 height 17
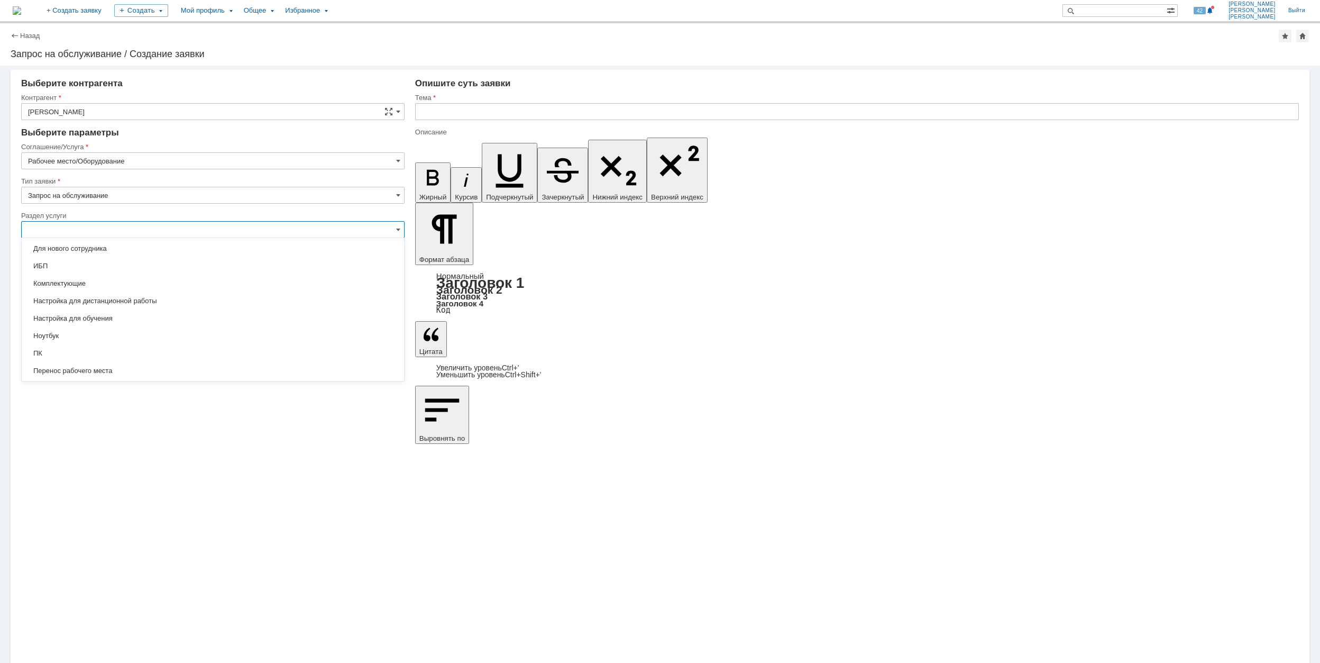
scroll to position [103, 0]
click at [141, 320] on span "ПК" at bounding box center [213, 322] width 370 height 8
type input "ПК"
click at [132, 263] on input "[не указано]" at bounding box center [213, 264] width 384 height 17
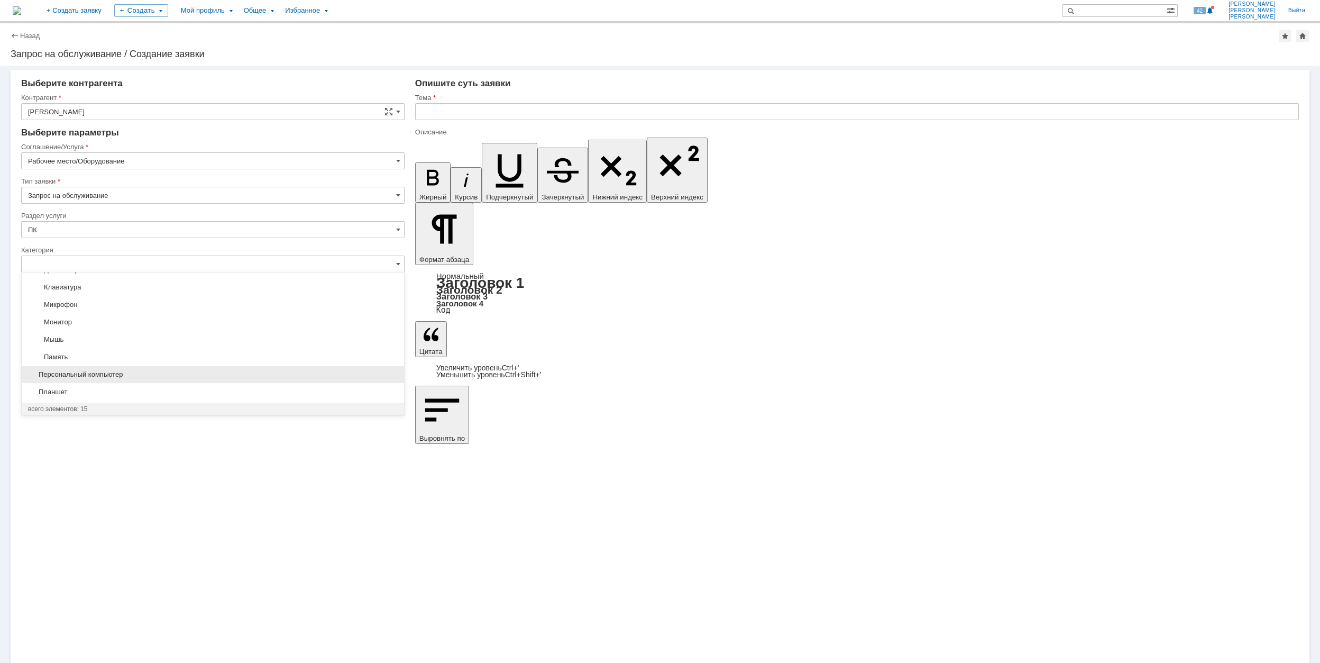
click at [138, 375] on span "Персональный компьютер" at bounding box center [213, 374] width 370 height 8
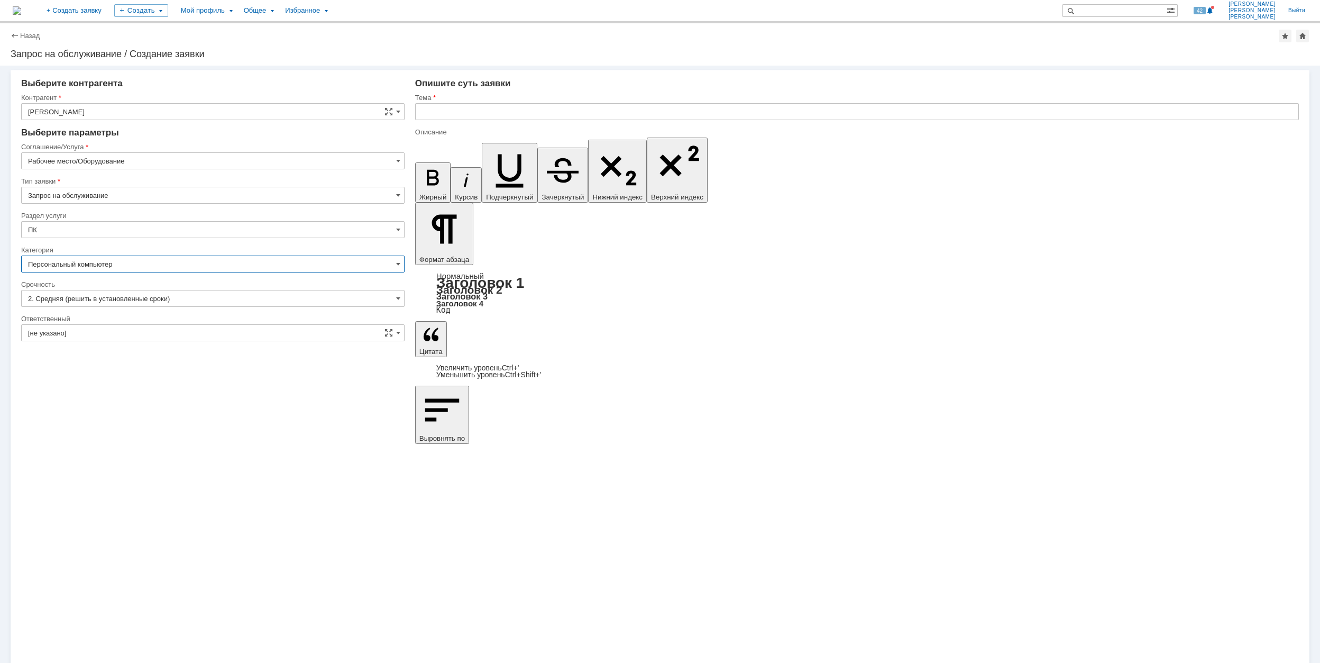
type input "Персональный компьютер"
click at [132, 336] on input "[не указано]" at bounding box center [213, 332] width 384 height 17
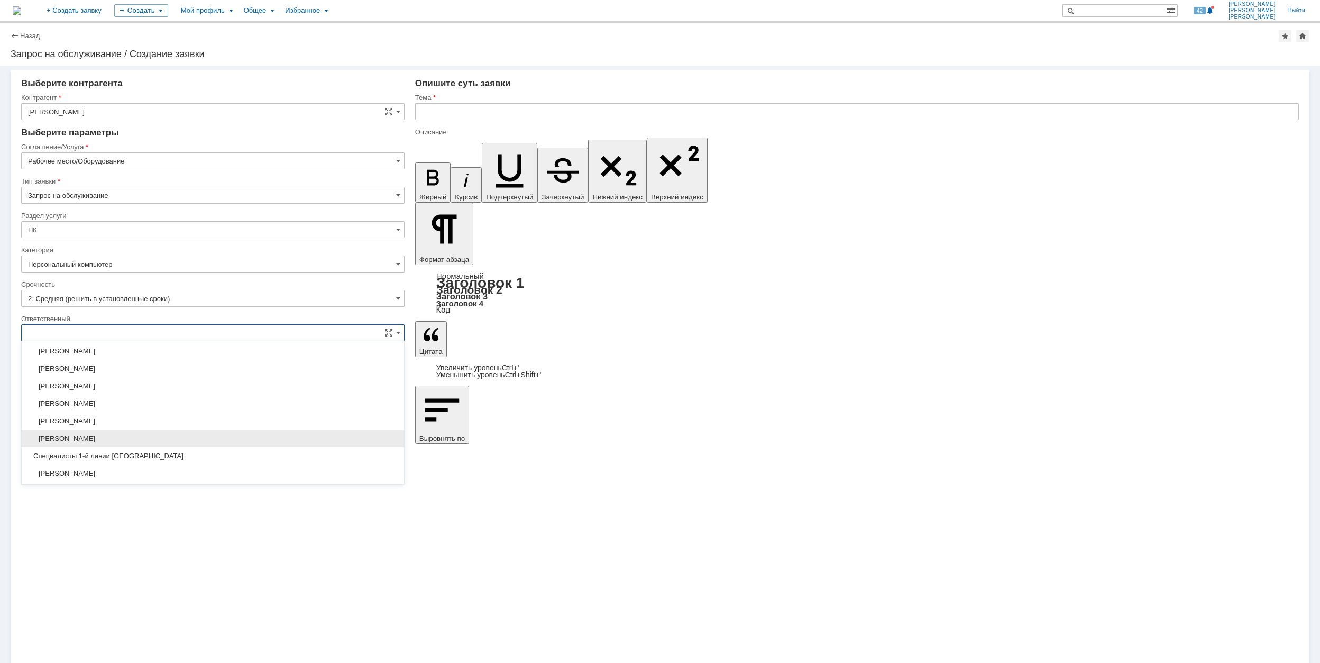
scroll to position [455, 0]
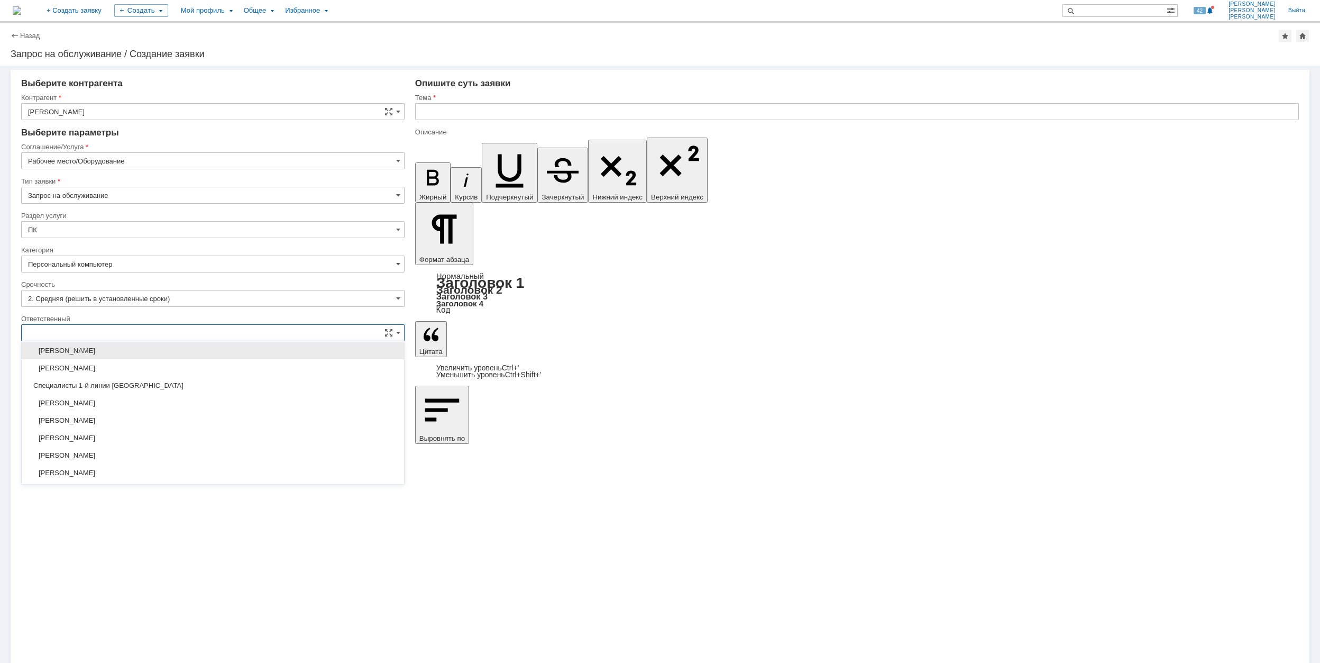
click at [170, 359] on div "[PERSON_NAME]" at bounding box center [213, 350] width 382 height 17
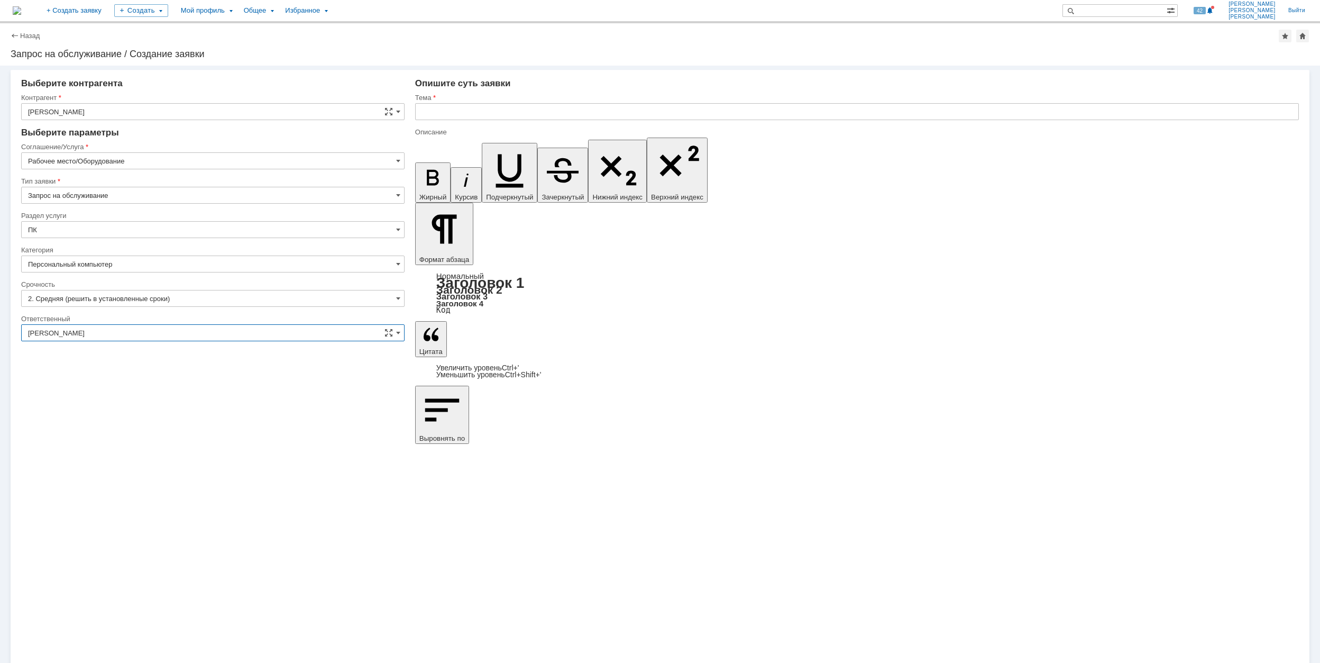
type input "[PERSON_NAME]"
click at [477, 113] on input "text" at bounding box center [857, 111] width 884 height 17
drag, startPoint x: 527, startPoint y: 108, endPoint x: 420, endPoint y: 112, distance: 106.9
click at [420, 112] on input "Не доступен удалённый пк" at bounding box center [857, 111] width 884 height 17
type input "Не доступен удалённый пк"
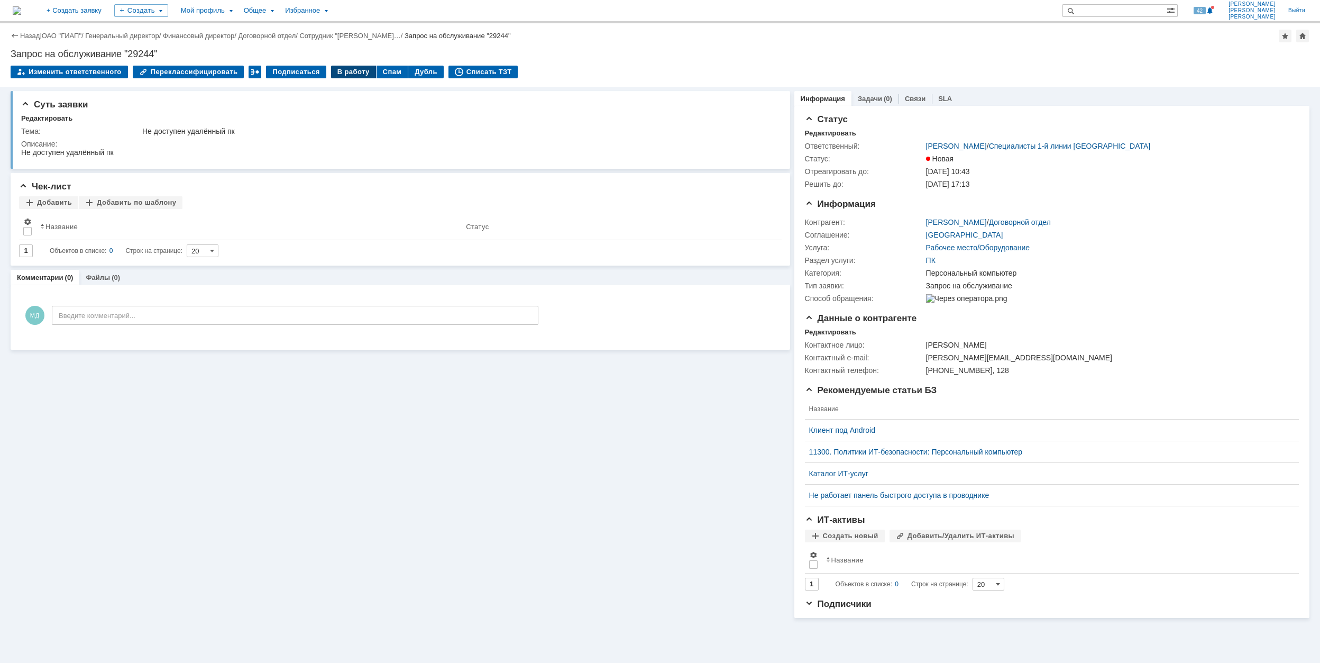
click at [349, 70] on div "В работу" at bounding box center [353, 72] width 45 height 13
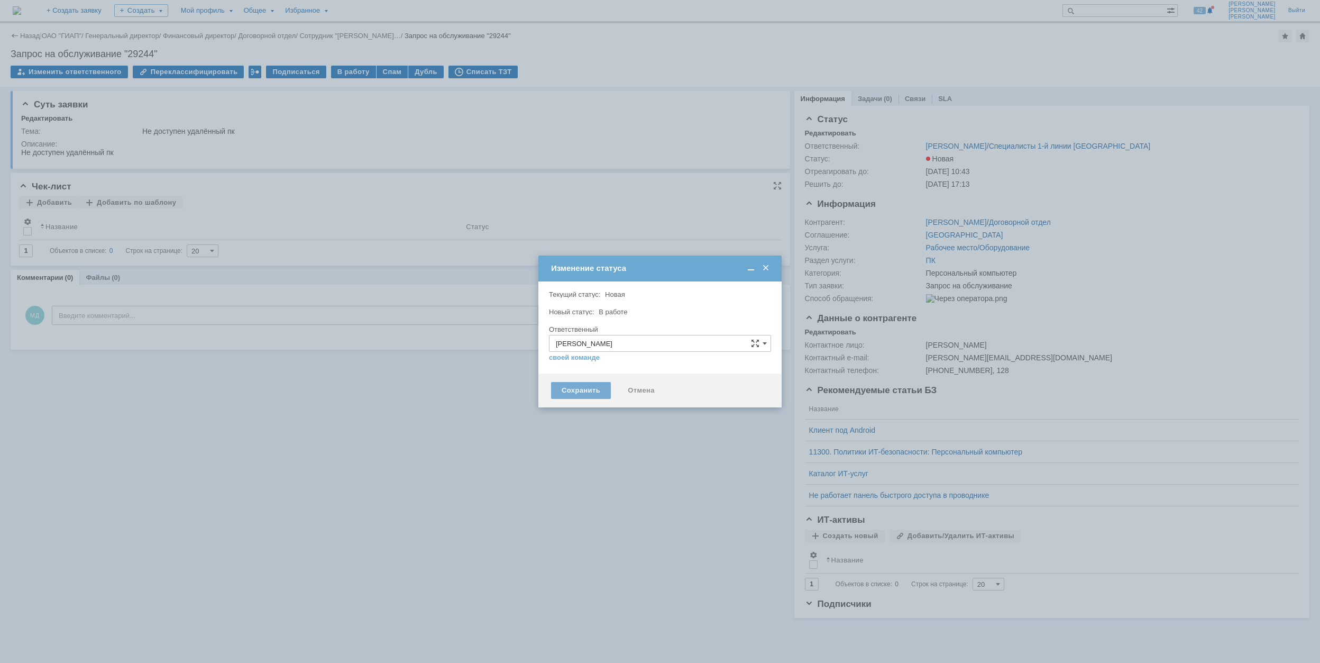
type input "Персональный компьютер"
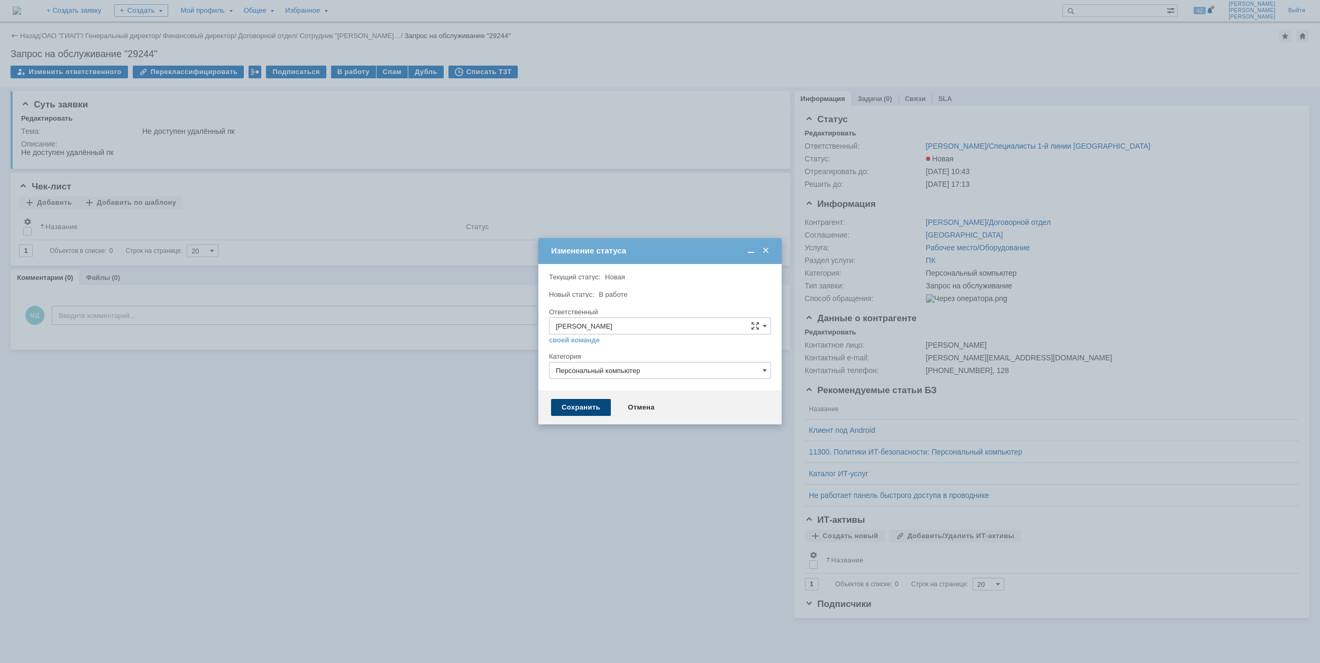
click at [587, 409] on div "Сохранить" at bounding box center [581, 407] width 60 height 17
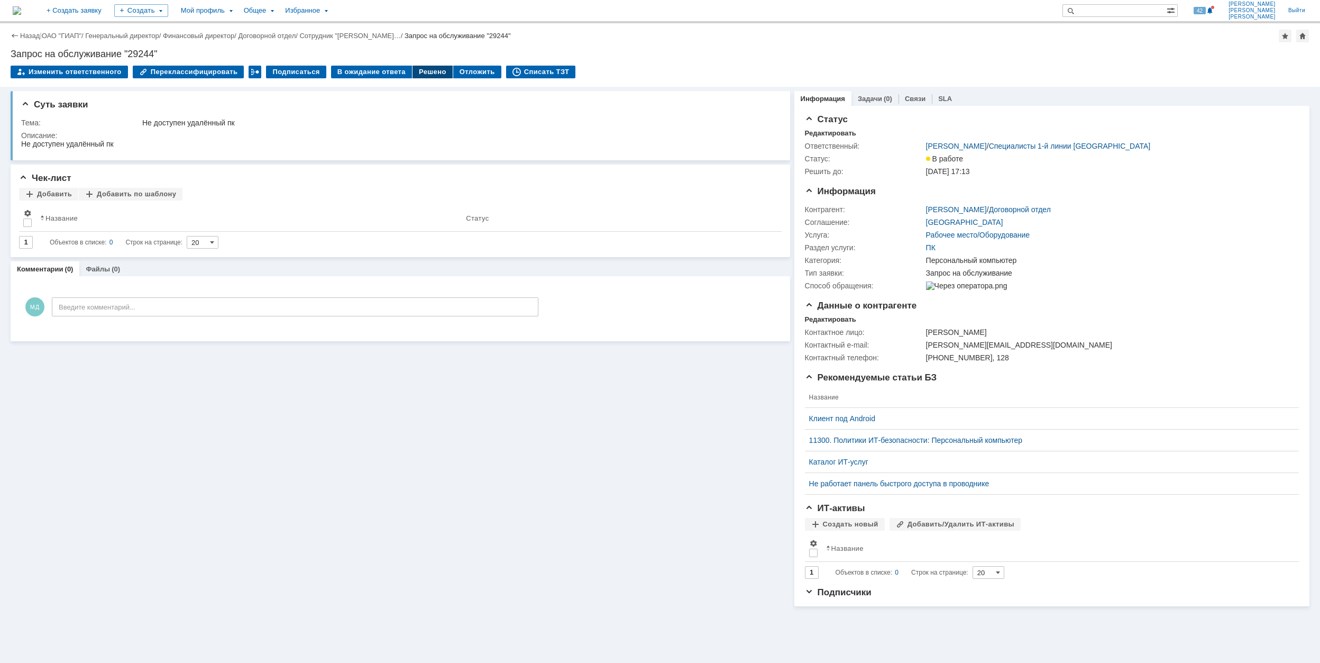
click at [413, 69] on div "Решено" at bounding box center [433, 72] width 40 height 13
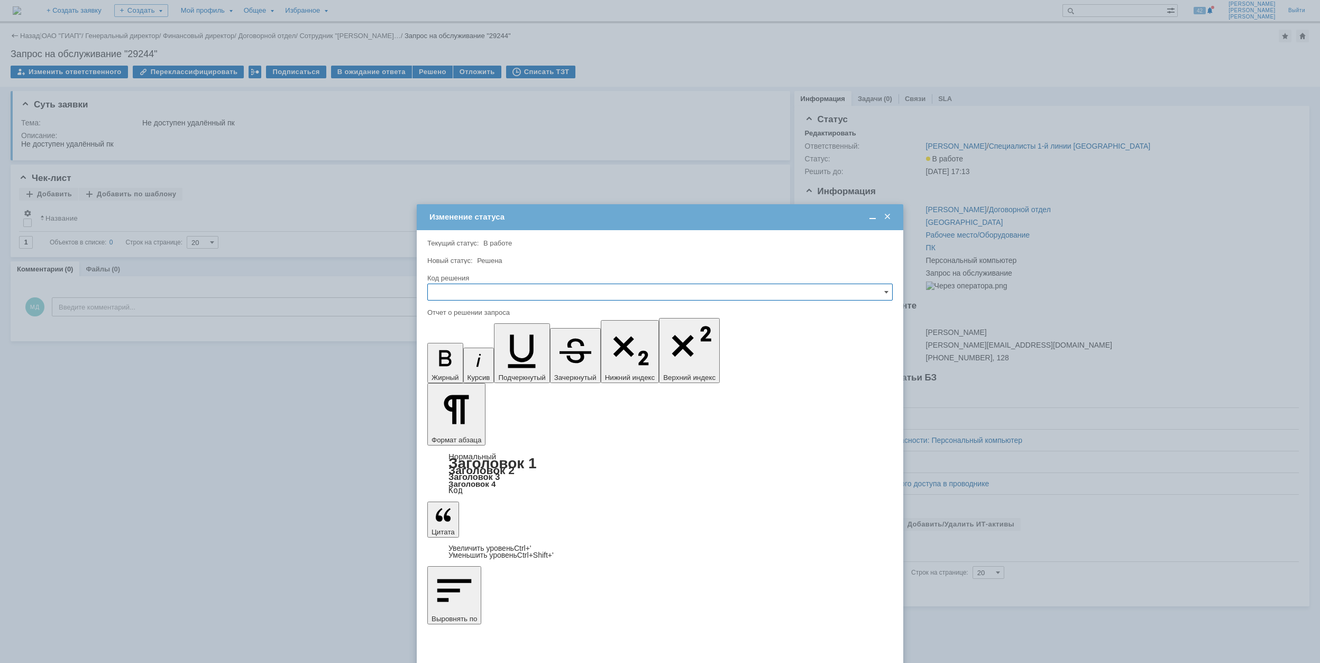
click at [482, 291] on input "text" at bounding box center [660, 292] width 466 height 17
click at [486, 370] on div "Решено" at bounding box center [660, 363] width 464 height 17
type input "Решено"
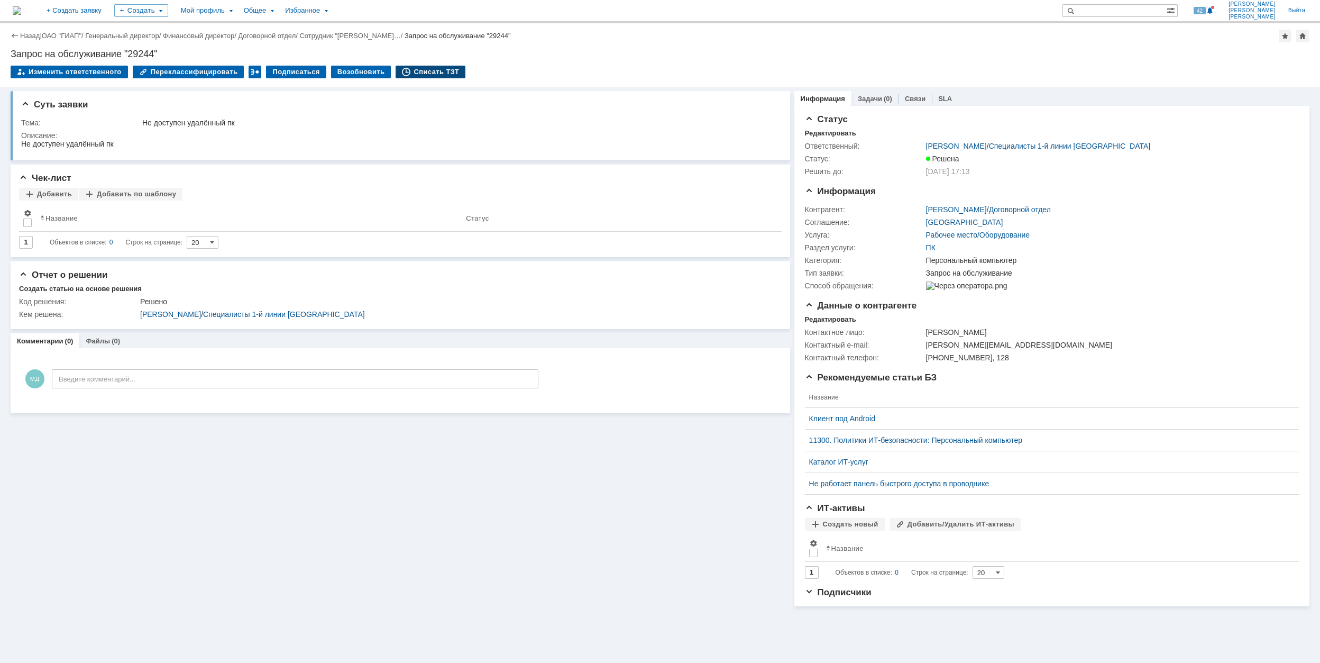
click at [425, 71] on div "Списать ТЗТ" at bounding box center [431, 72] width 70 height 13
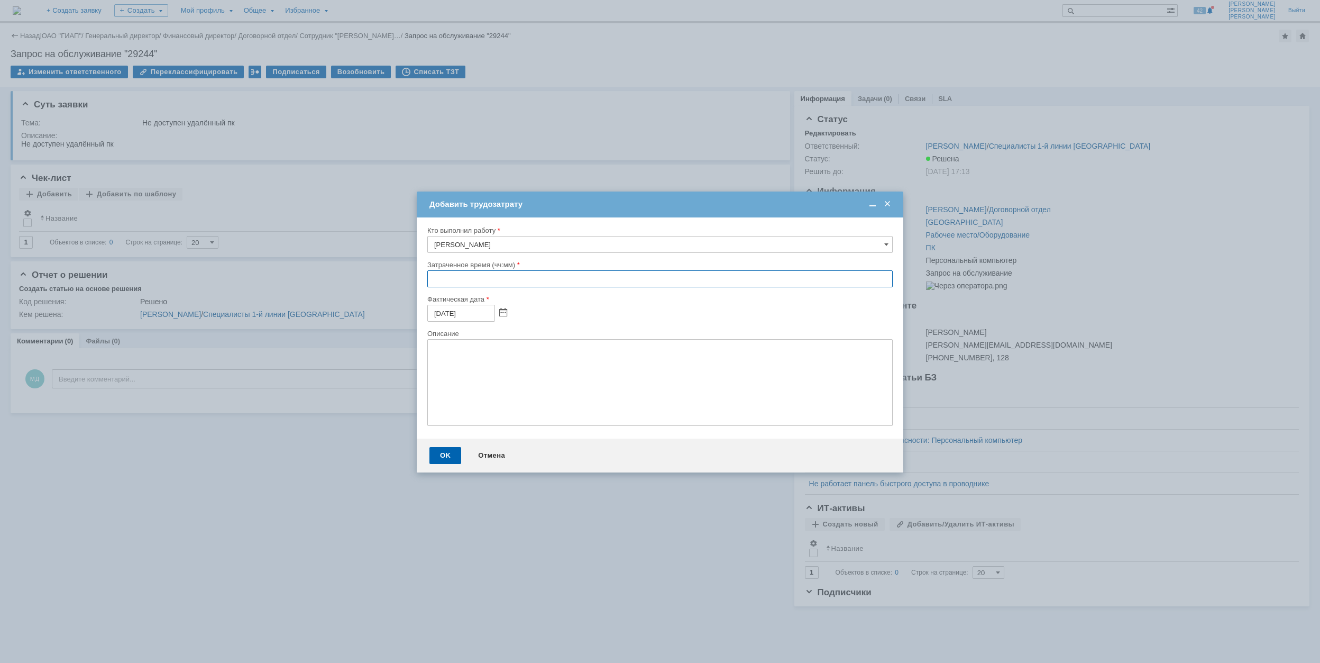
click at [435, 282] on input "text" at bounding box center [660, 278] width 466 height 17
type input "00:30"
click at [454, 449] on div "OK" at bounding box center [446, 455] width 32 height 17
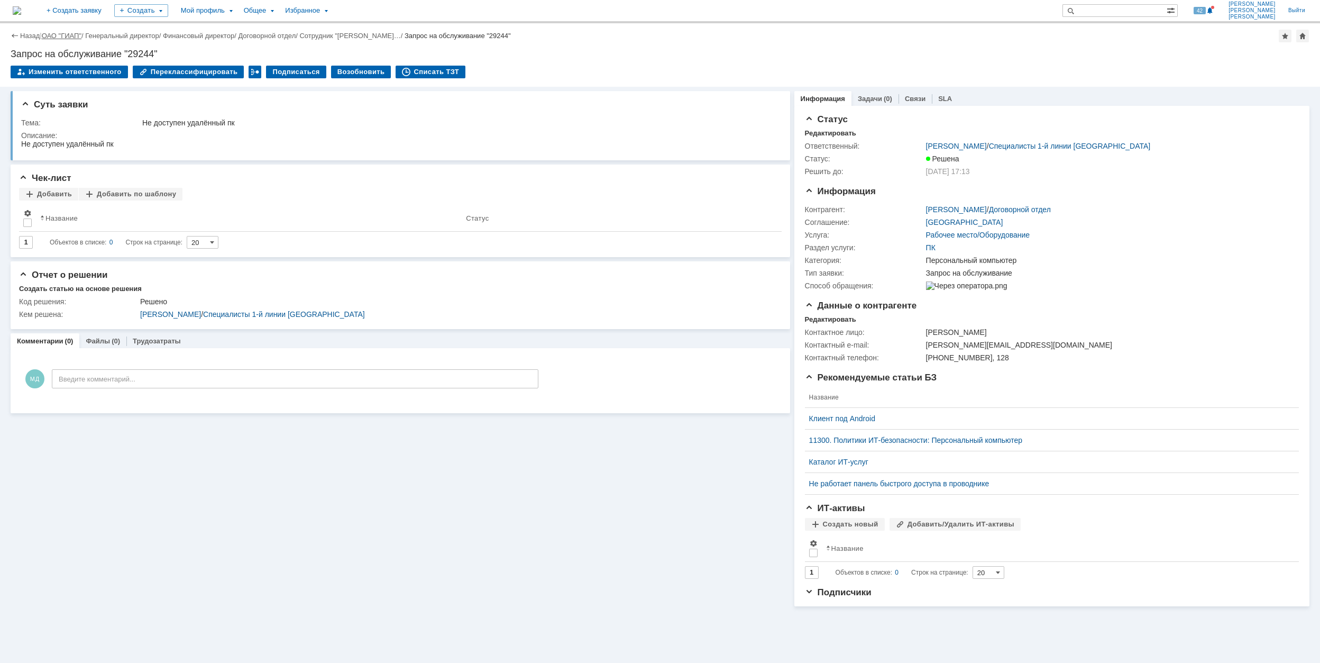
click at [76, 34] on link "ОАО "ГИАП"" at bounding box center [62, 36] width 40 height 8
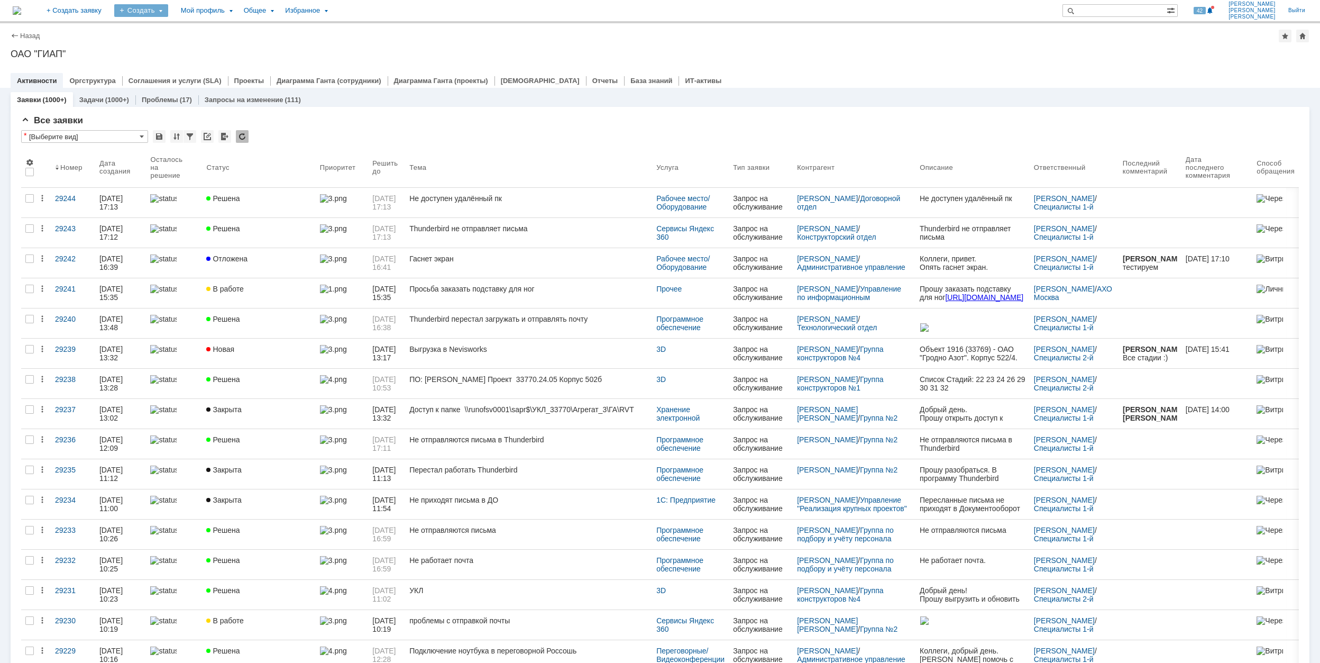
click at [168, 15] on div "Создать" at bounding box center [141, 10] width 54 height 13
click at [197, 66] on link "Заявка" at bounding box center [156, 65] width 80 height 13
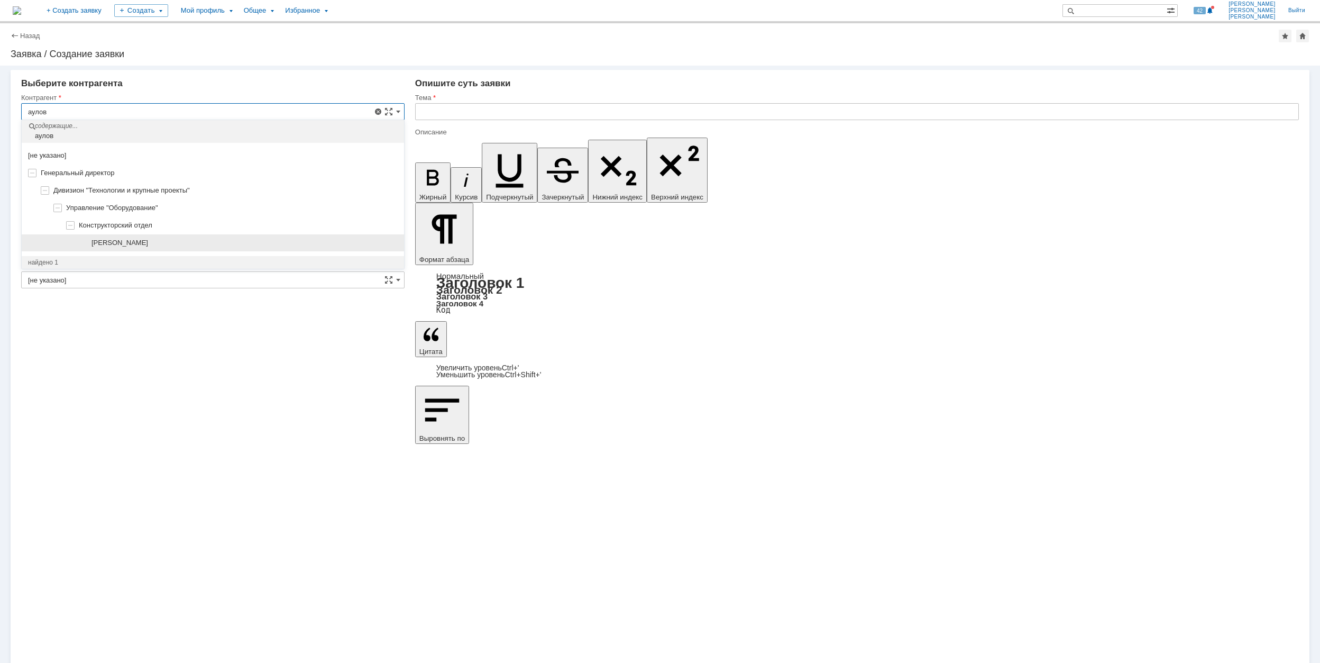
click at [244, 244] on div "[PERSON_NAME]" at bounding box center [245, 243] width 306 height 8
type input "[PERSON_NAME]"
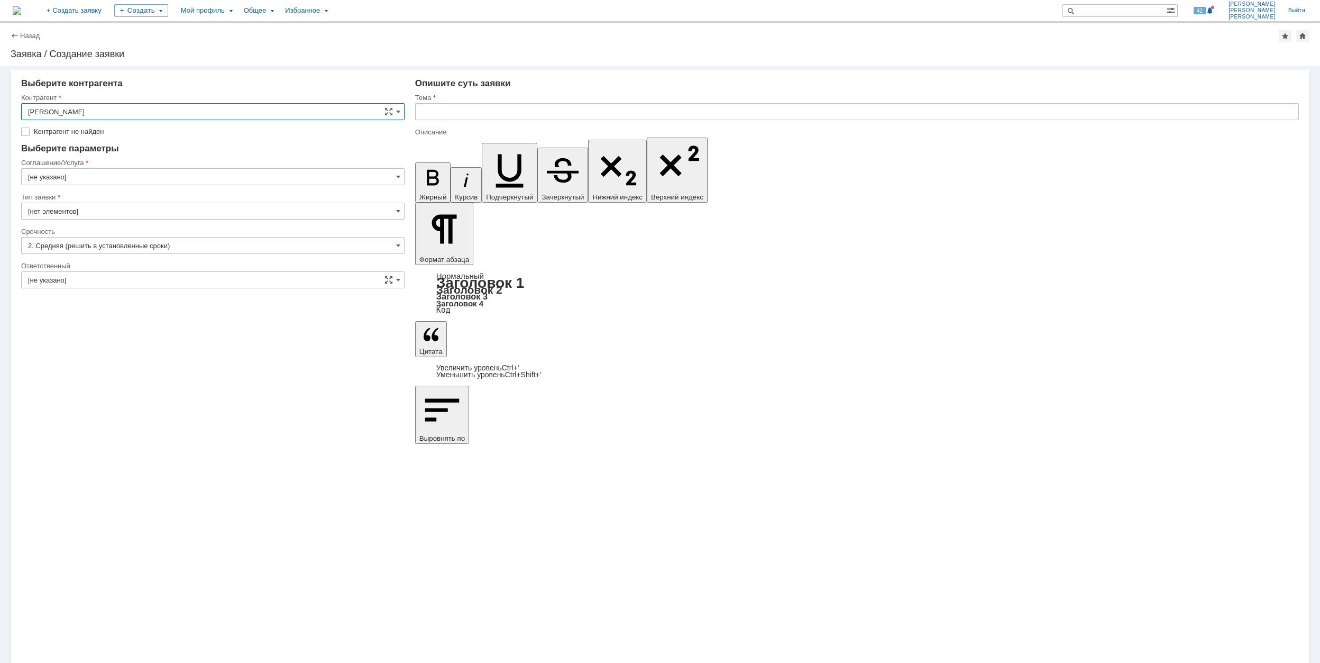
type input "[GEOGRAPHIC_DATA]"
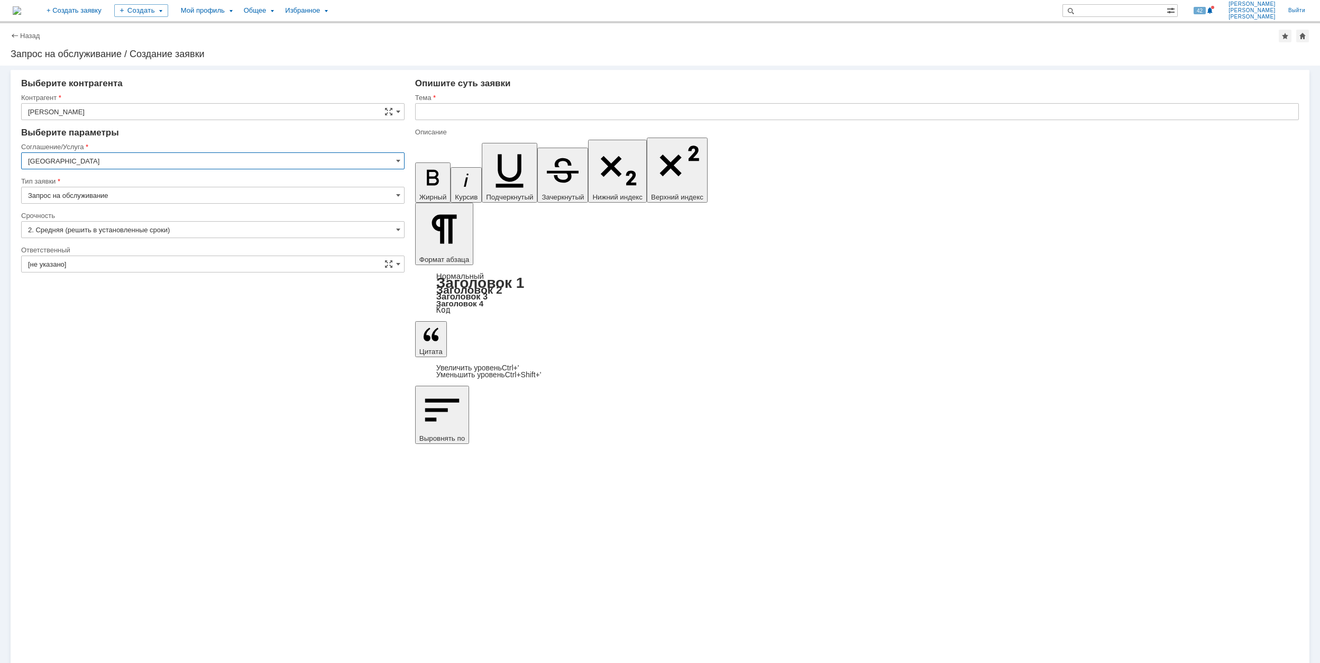
click at [128, 162] on input "[GEOGRAPHIC_DATA]" at bounding box center [213, 160] width 384 height 17
click at [201, 263] on span "Сервисы Яндекс 360" at bounding box center [213, 260] width 370 height 8
type input "Сервисы Яндекс 360"
click at [136, 193] on input "Запрос на обслуживание" at bounding box center [213, 195] width 384 height 17
click at [98, 231] on span "Запрос на обслуживание" at bounding box center [213, 232] width 370 height 8
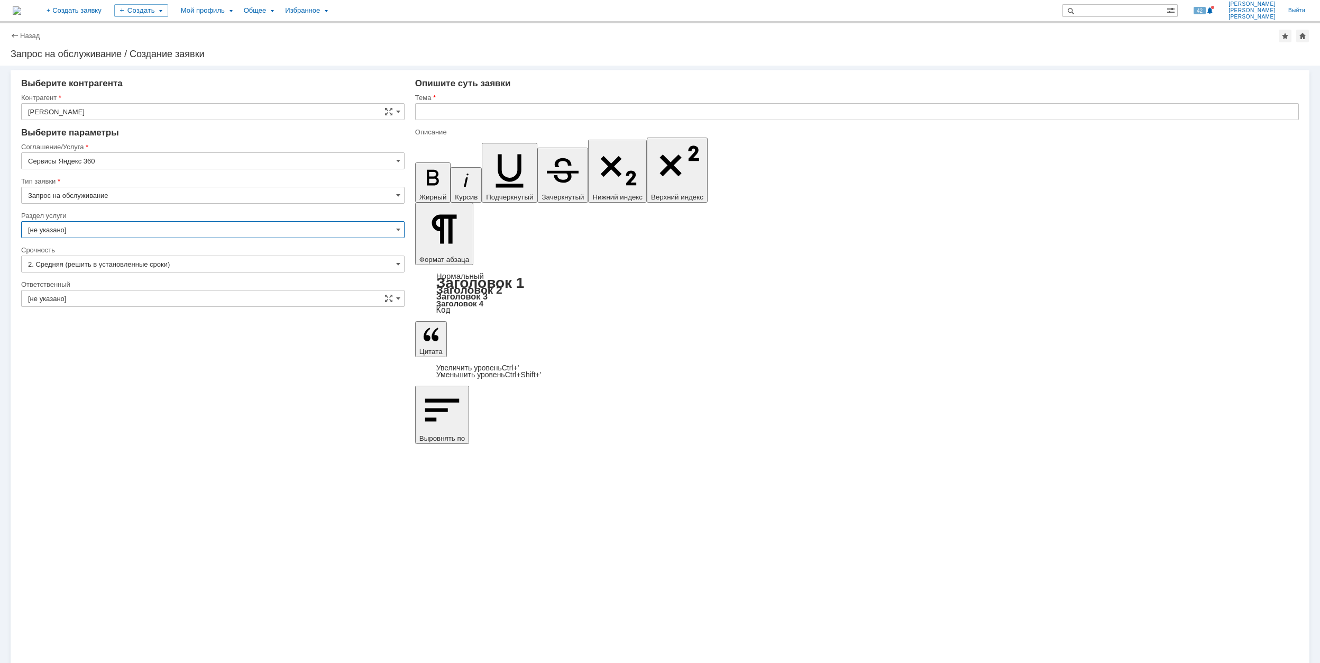
click at [96, 225] on input "[не указано]" at bounding box center [213, 229] width 384 height 17
type input "Запрос на обслуживание"
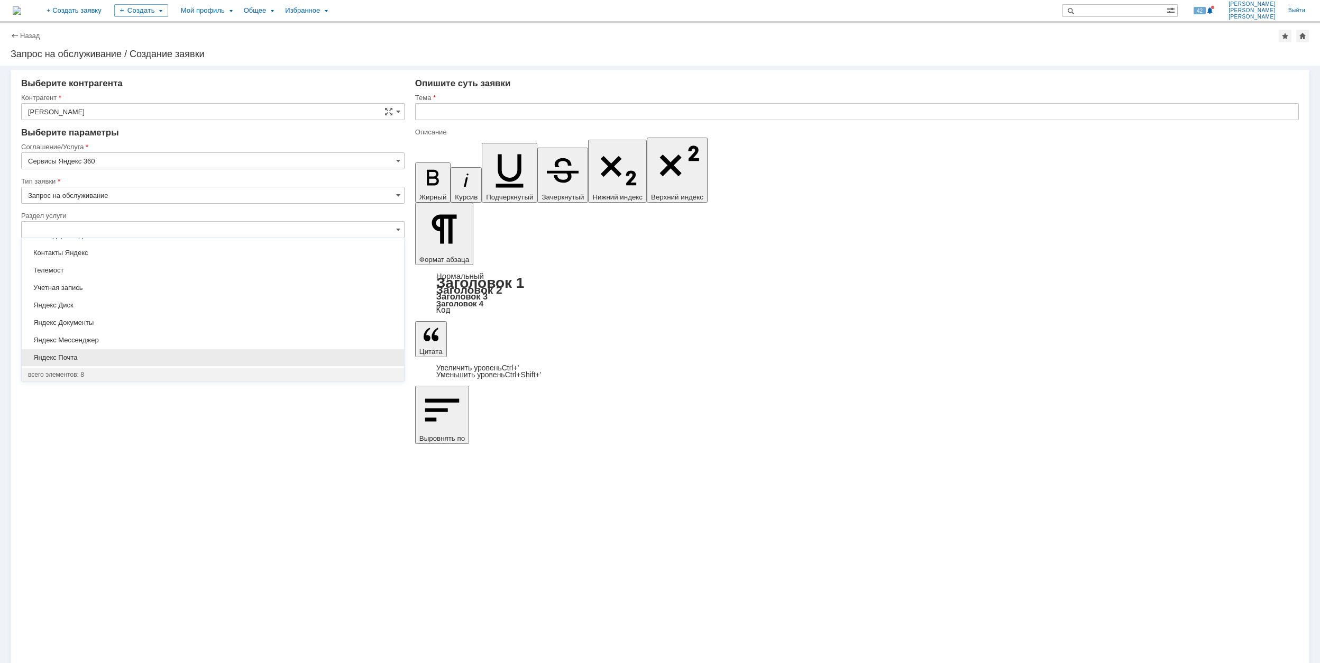
click at [149, 353] on span "Яндекс Почта" at bounding box center [213, 357] width 370 height 8
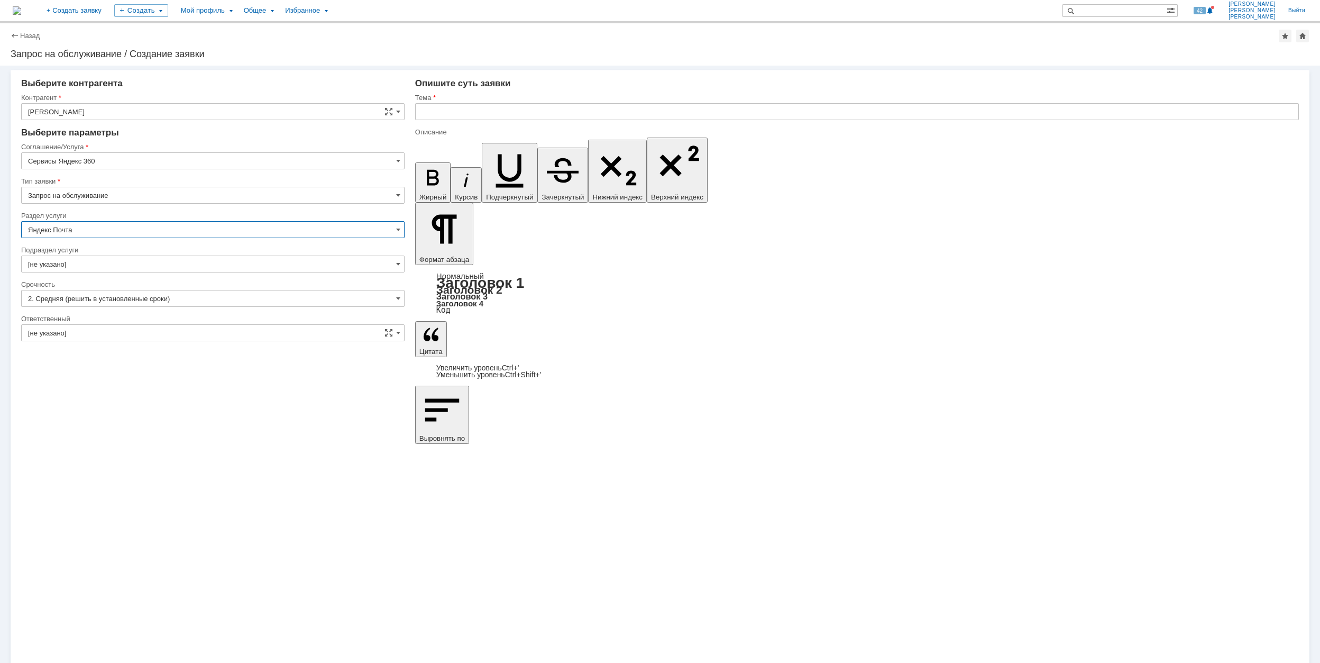
type input "Яндекс Почта"
click at [130, 263] on input "[не указано]" at bounding box center [213, 264] width 384 height 17
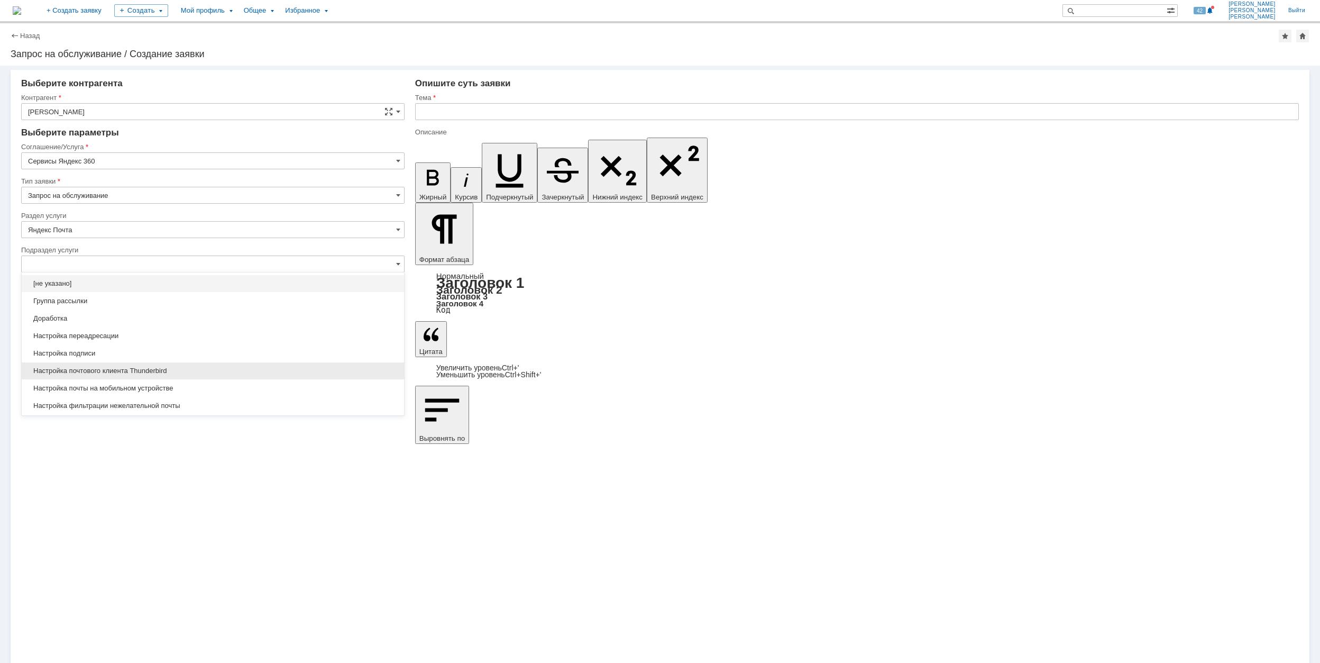
click at [209, 370] on span "Настройка почтового клиента Thunderbird" at bounding box center [213, 371] width 370 height 8
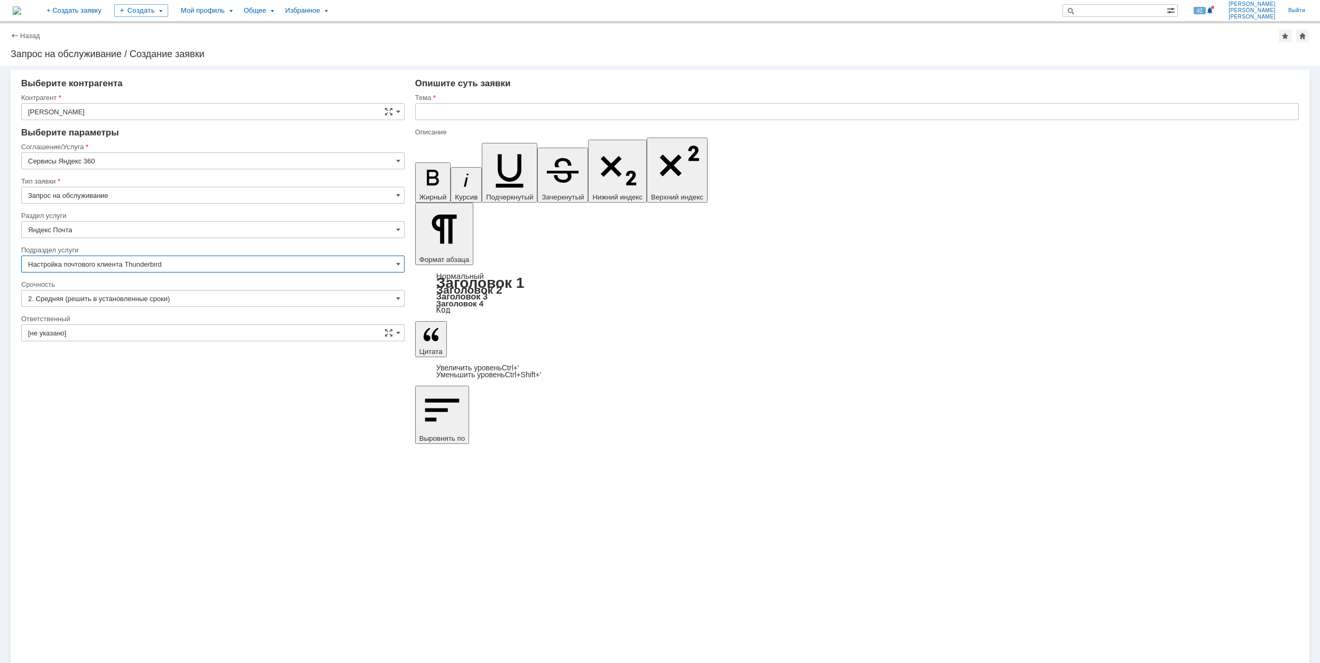
type input "Настройка почтового клиента Thunderbird"
click at [212, 314] on div "Ответственный" at bounding box center [213, 319] width 384 height 10
click at [218, 332] on input "[не указано]" at bounding box center [213, 332] width 384 height 17
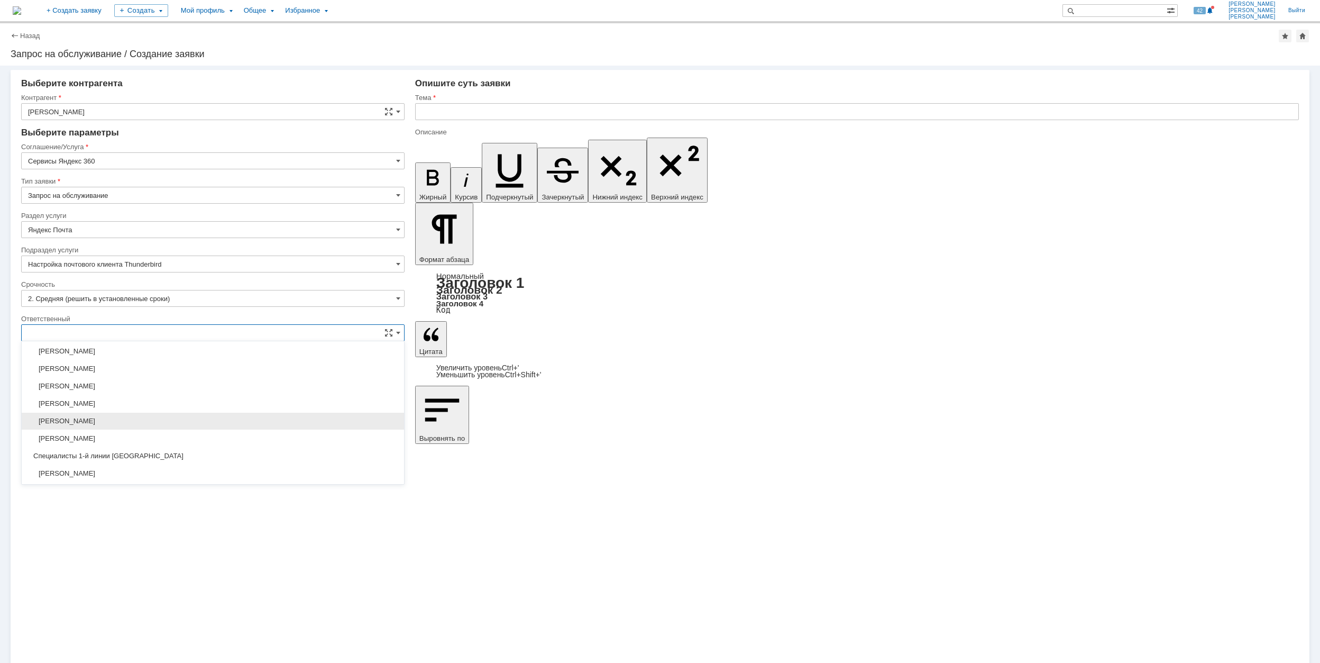
click at [157, 423] on span "[PERSON_NAME]" at bounding box center [213, 421] width 370 height 8
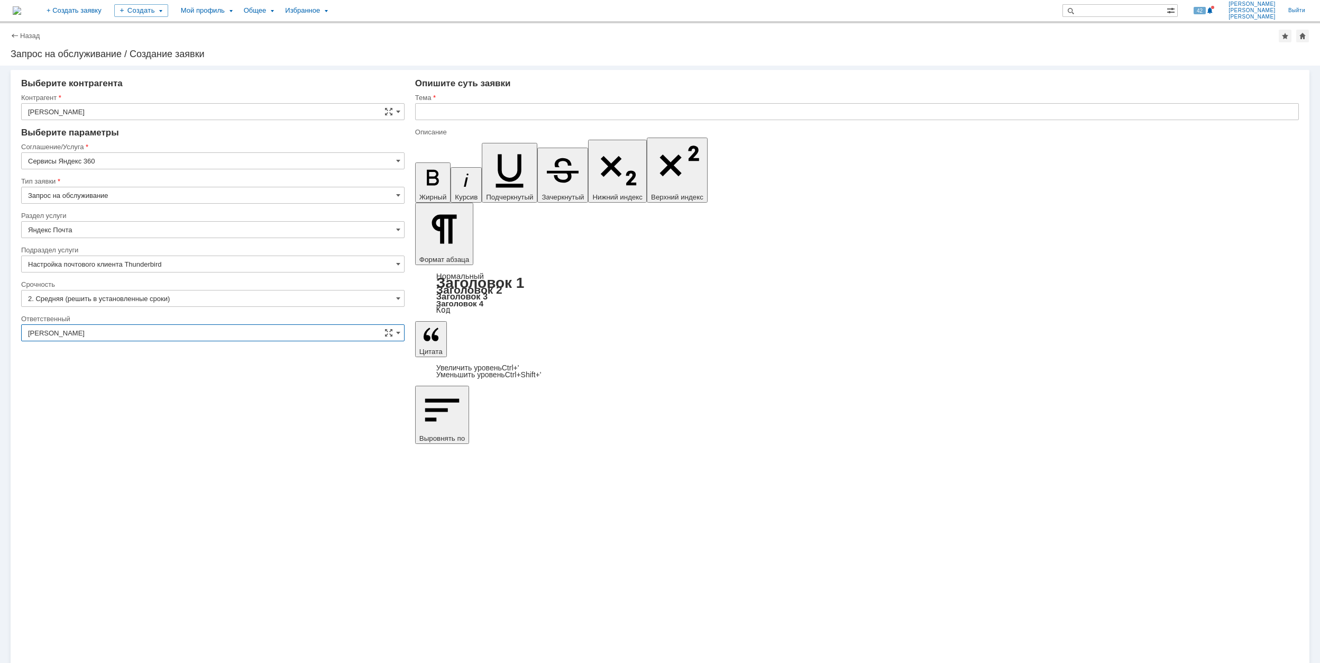
type input "[PERSON_NAME]"
click at [460, 111] on input "text" at bounding box center [857, 111] width 884 height 17
drag, startPoint x: 591, startPoint y: 107, endPoint x: 391, endPoint y: 108, distance: 200.0
type input "Thunderbird не отправляет/получает письма"
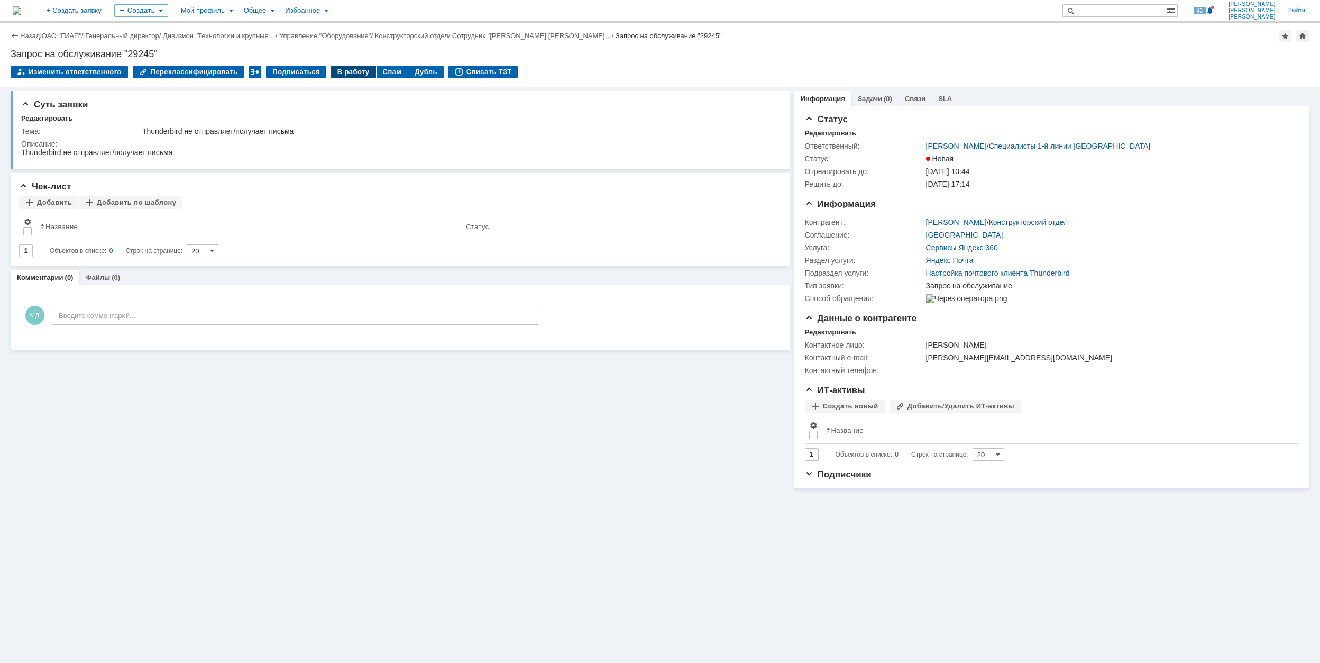
click at [335, 72] on div "В работу" at bounding box center [353, 72] width 45 height 13
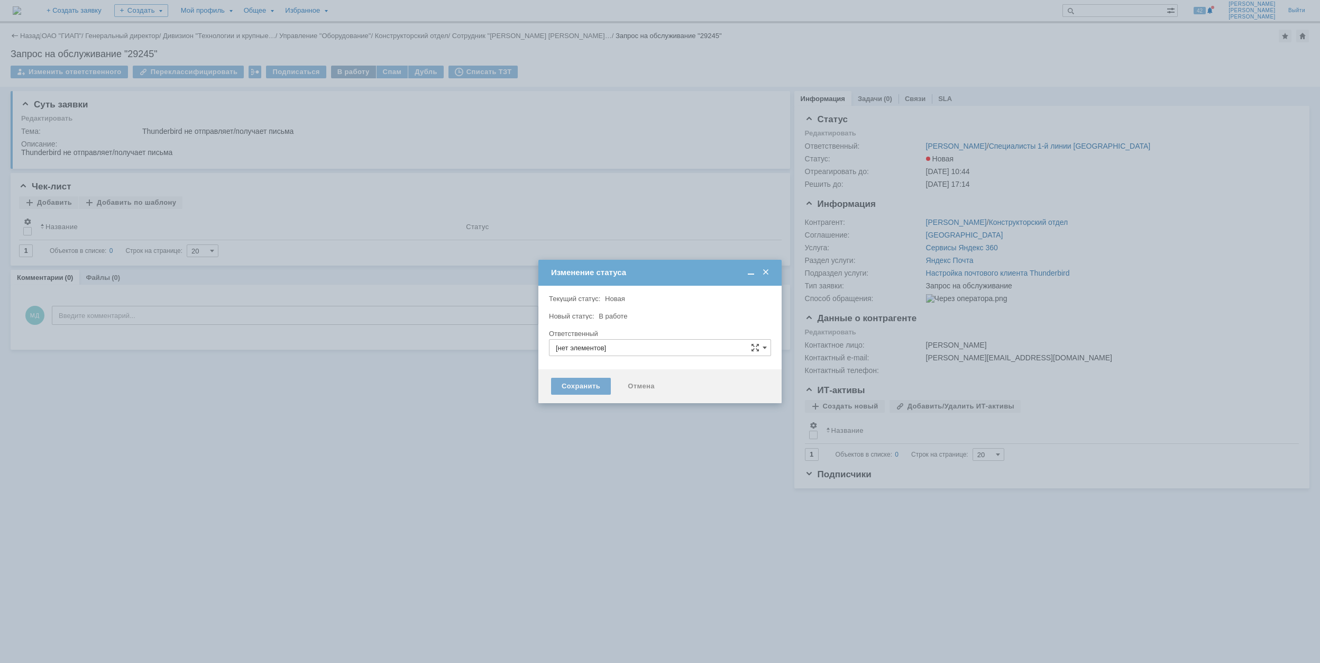
type input "[PERSON_NAME]"
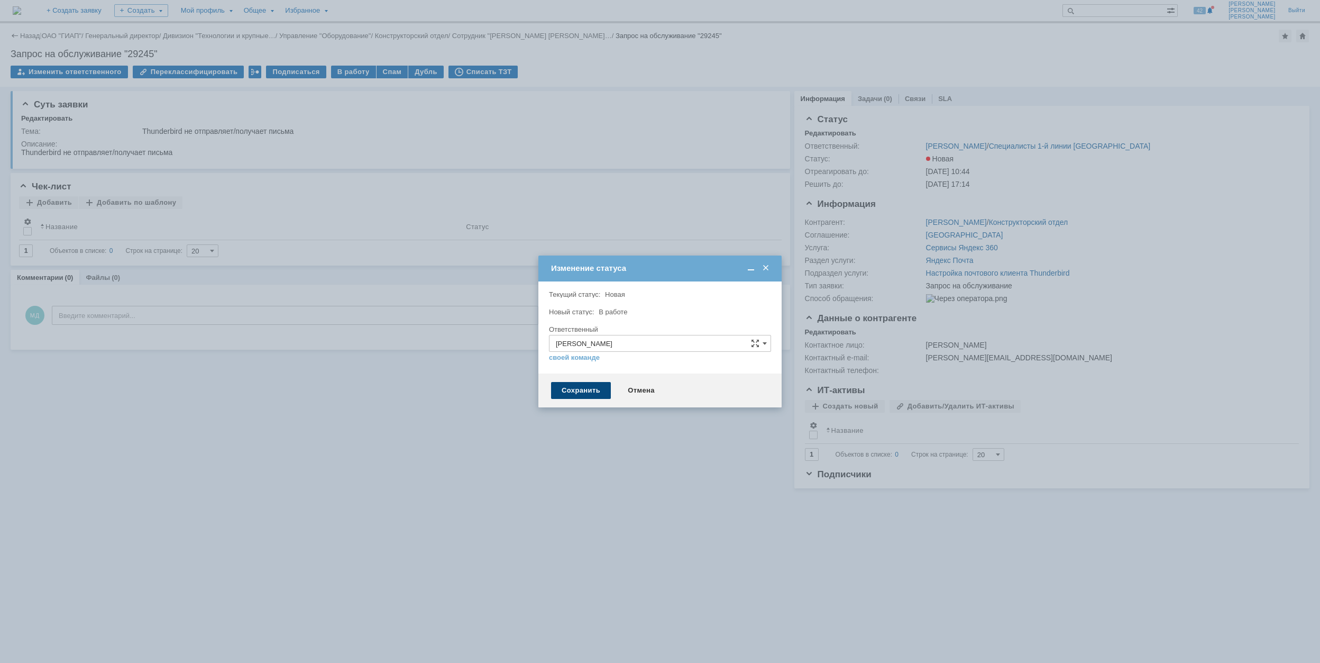
click at [584, 391] on div "Сохранить" at bounding box center [581, 390] width 60 height 17
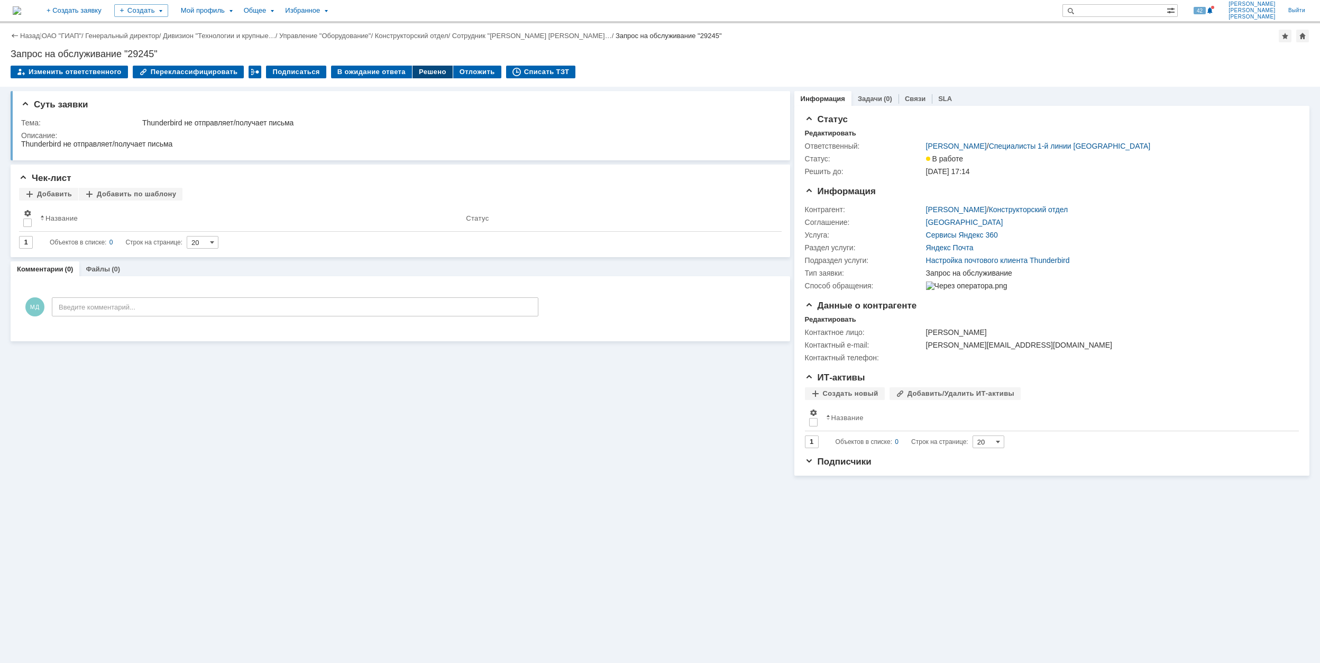
click at [419, 76] on div "Решено" at bounding box center [433, 72] width 40 height 13
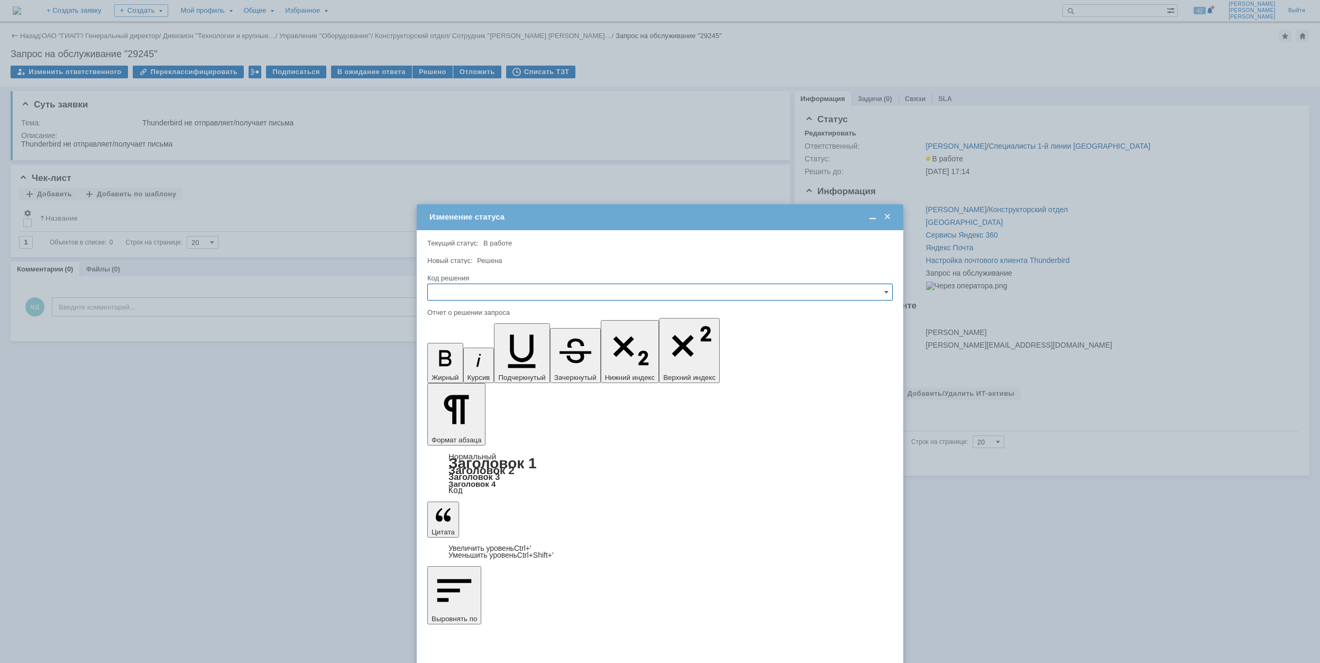
click at [497, 290] on input "text" at bounding box center [660, 292] width 466 height 17
drag, startPoint x: 464, startPoint y: 364, endPoint x: 36, endPoint y: 68, distance: 520.6
click at [464, 364] on span "Решено" at bounding box center [660, 364] width 452 height 8
type input "Решено"
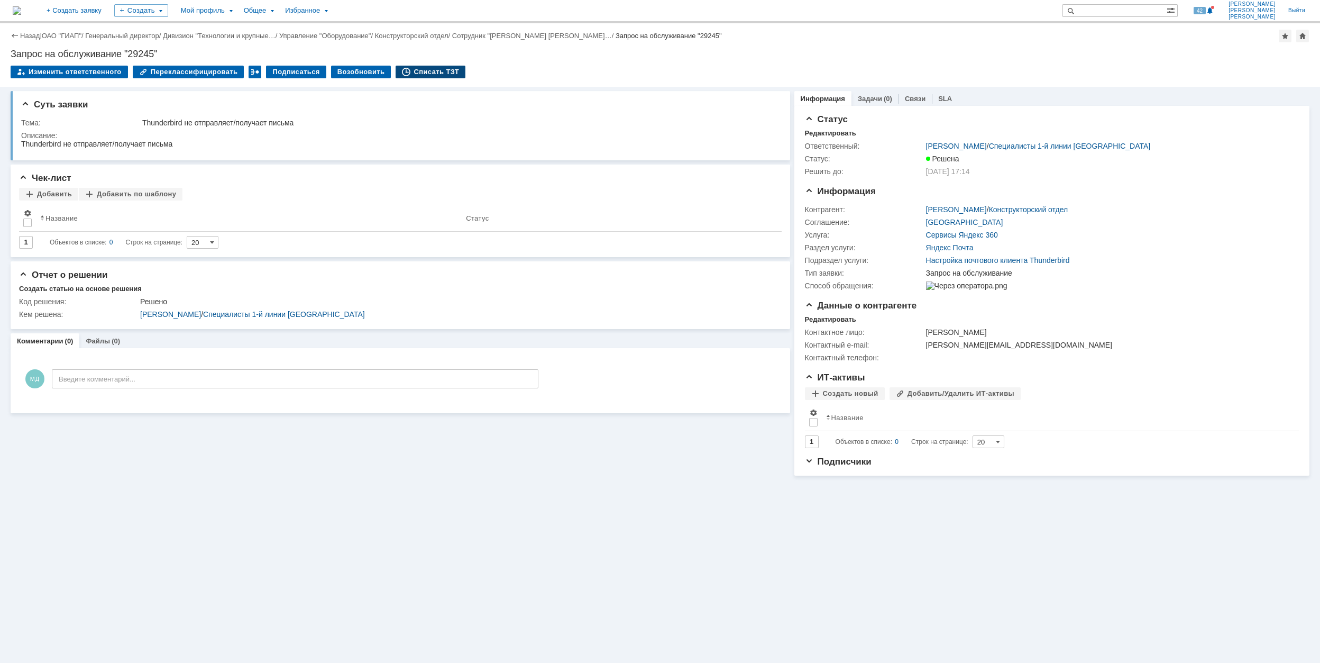
click at [430, 70] on div "Списать ТЗТ" at bounding box center [431, 72] width 70 height 13
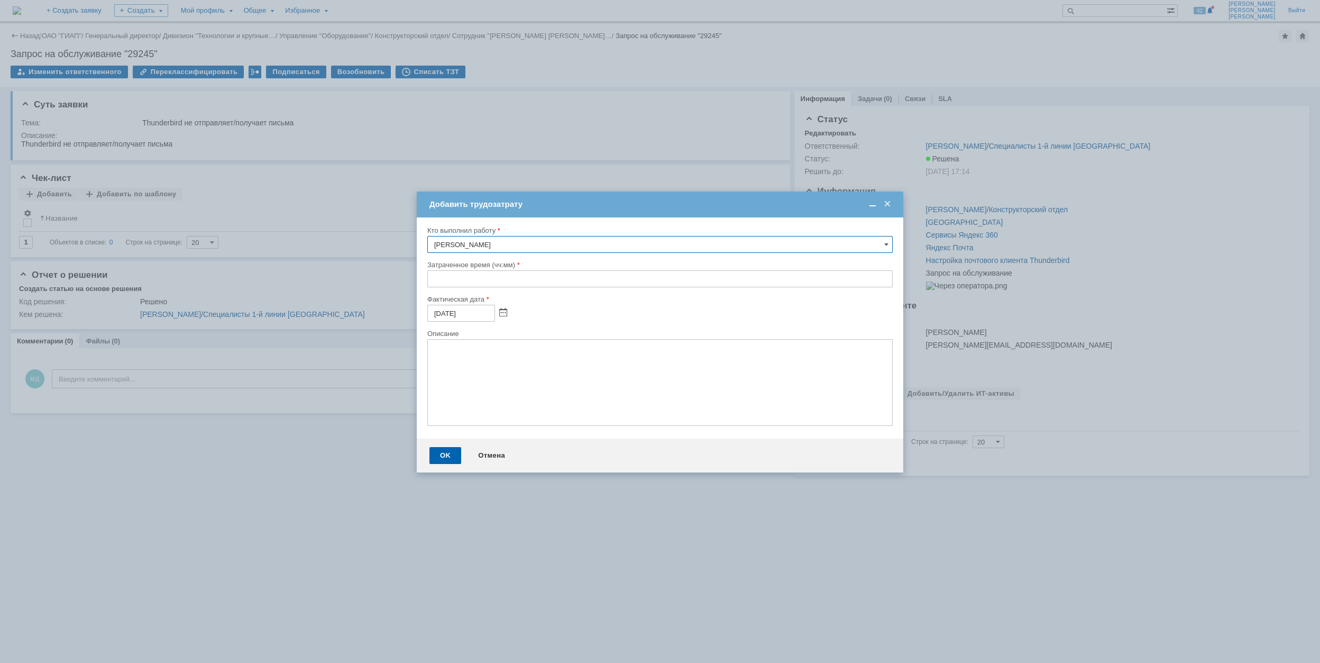
click at [432, 282] on input "text" at bounding box center [660, 278] width 466 height 17
type input "00:30"
click at [449, 453] on div "OK" at bounding box center [446, 455] width 32 height 17
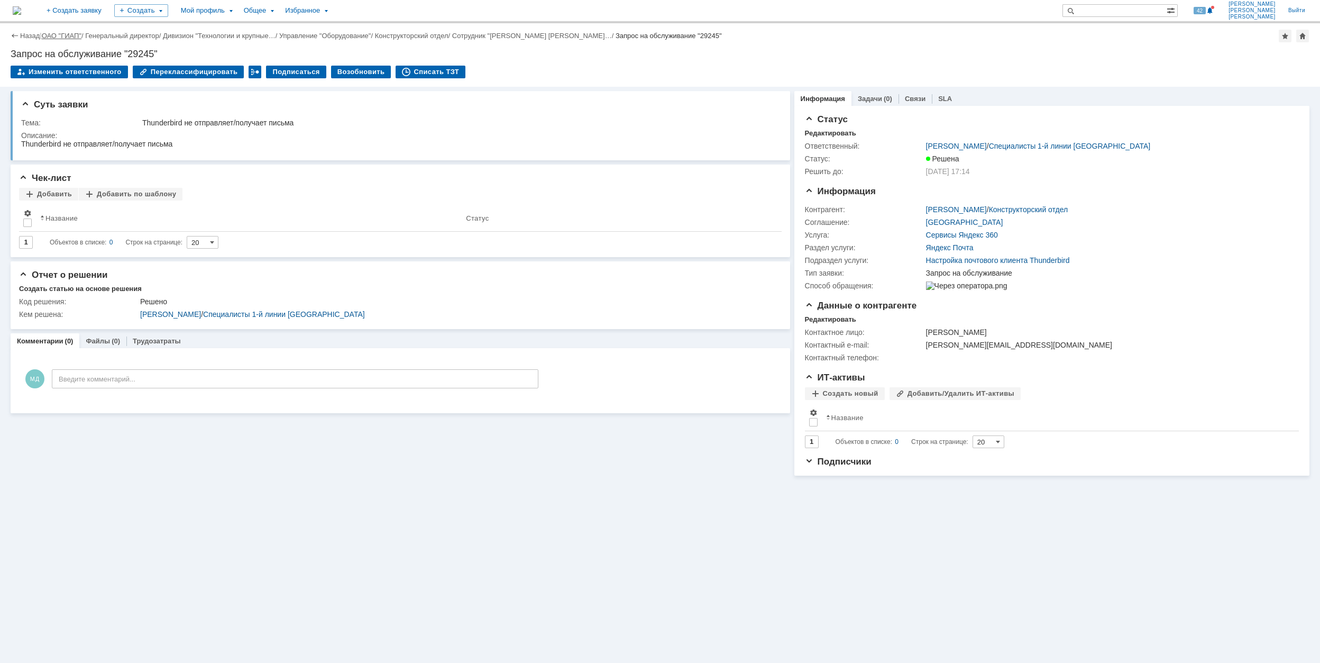
click at [65, 38] on link "ОАО "ГИАП"" at bounding box center [62, 36] width 40 height 8
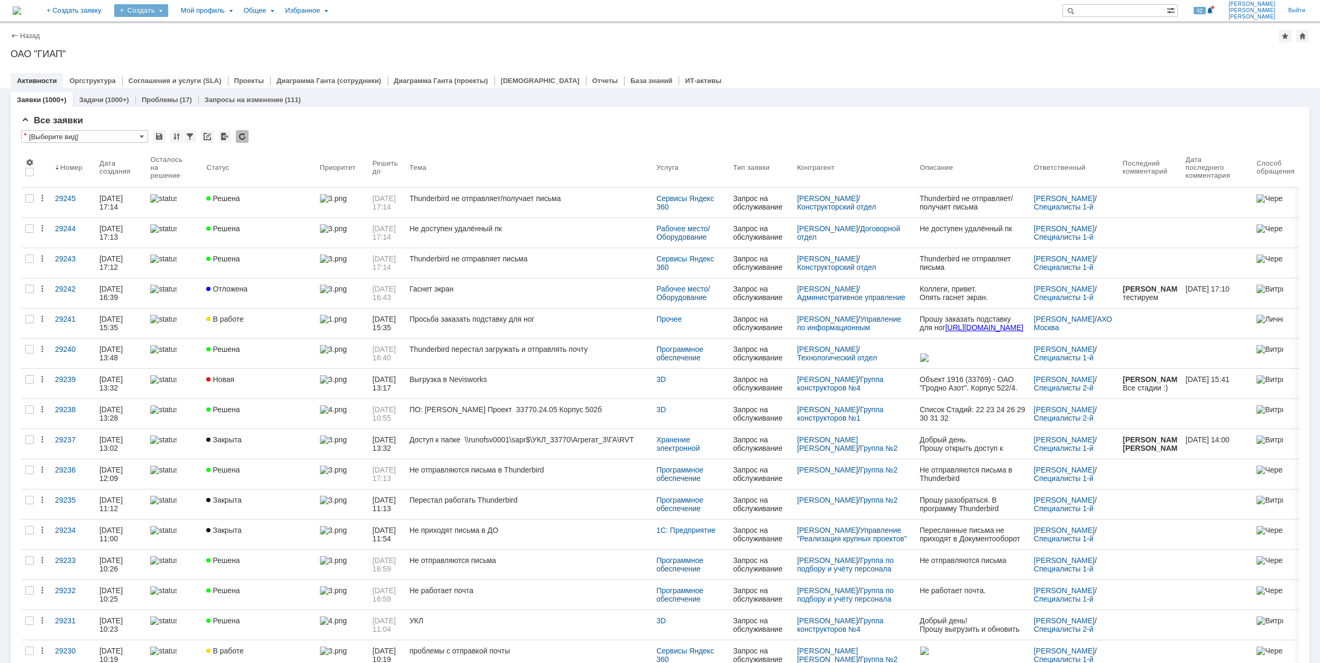
click at [168, 13] on div "Создать" at bounding box center [141, 10] width 54 height 13
click at [197, 62] on link "Заявка" at bounding box center [156, 65] width 80 height 13
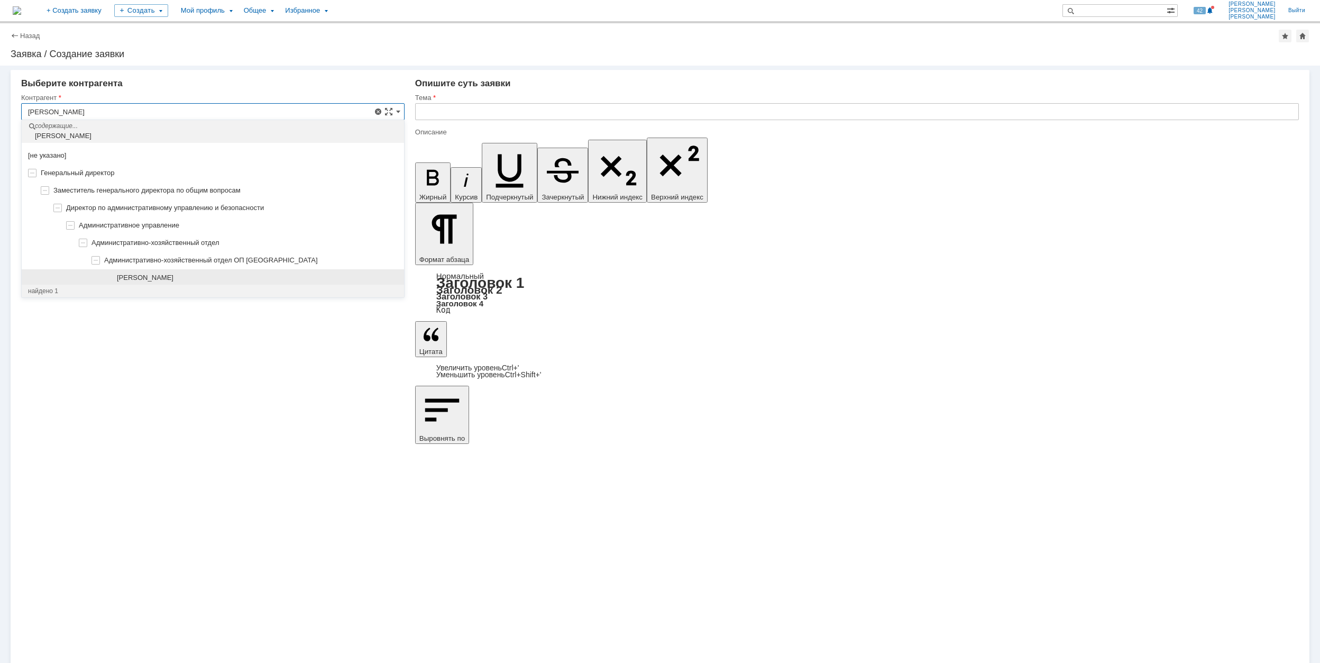
click at [273, 275] on div "[PERSON_NAME]" at bounding box center [257, 277] width 281 height 8
type input "[PERSON_NAME]"
type input "[GEOGRAPHIC_DATA]"
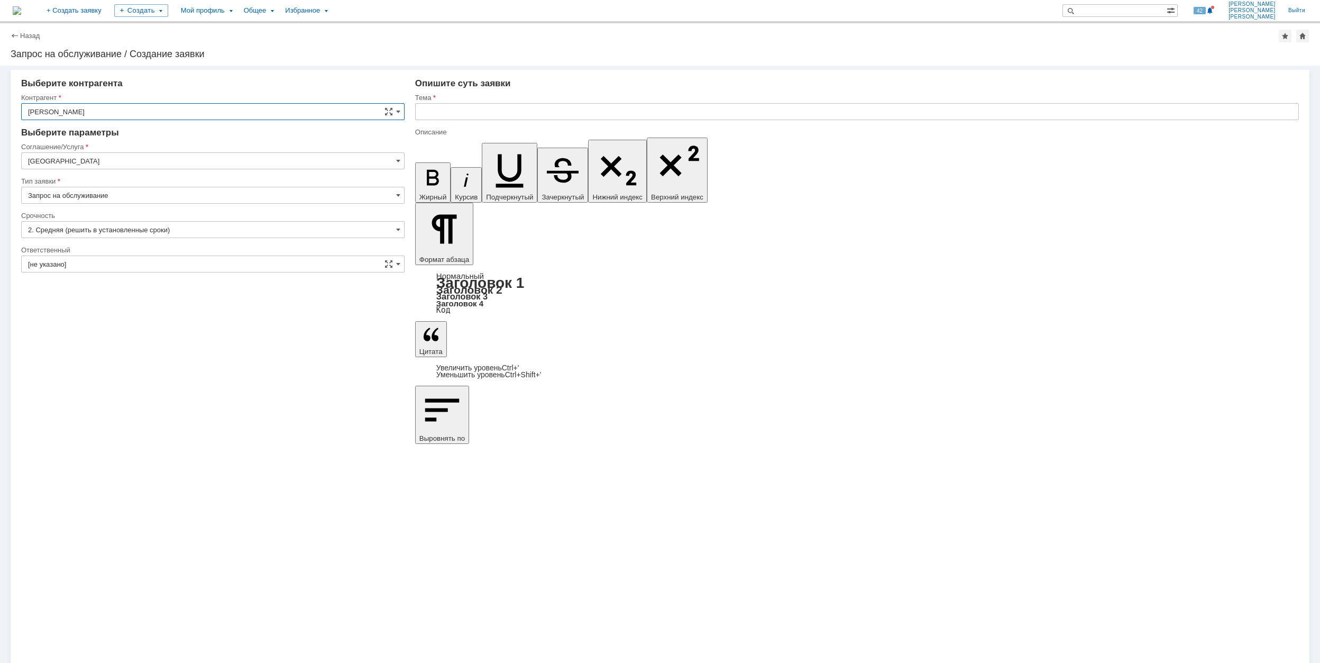
click at [142, 157] on input "[GEOGRAPHIC_DATA]" at bounding box center [213, 160] width 384 height 17
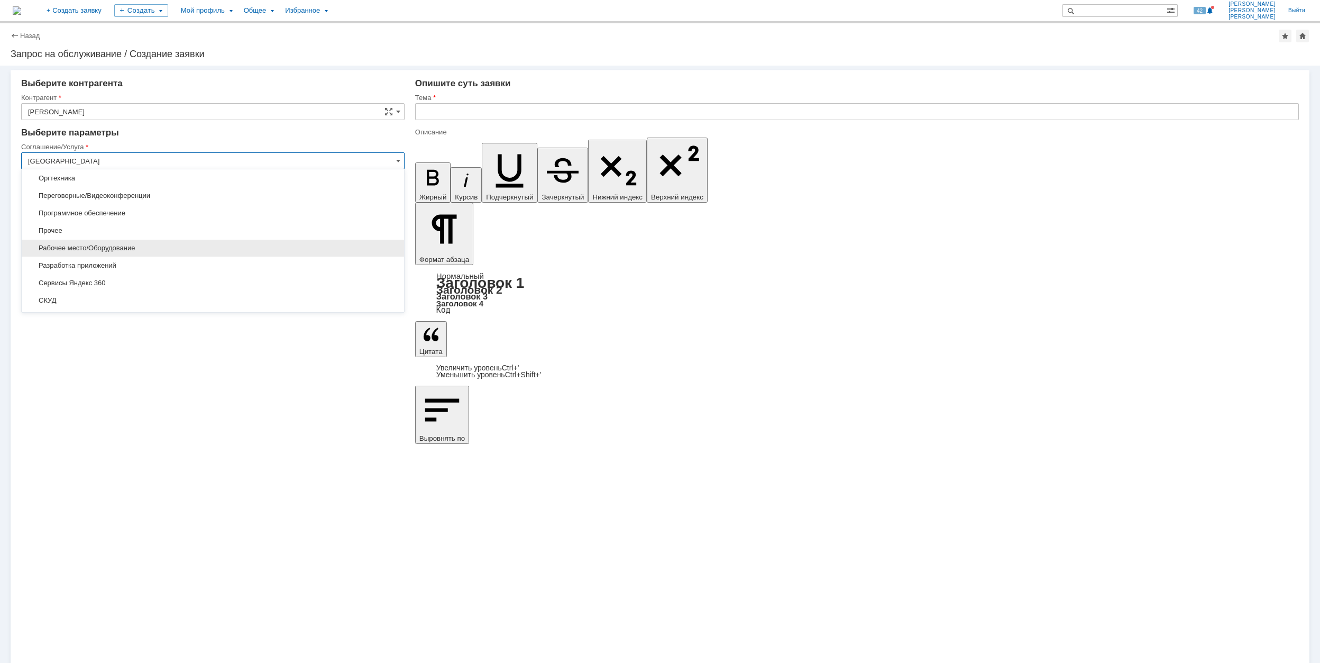
click at [233, 249] on div "Рабочее место/Оборудование" at bounding box center [213, 248] width 382 height 17
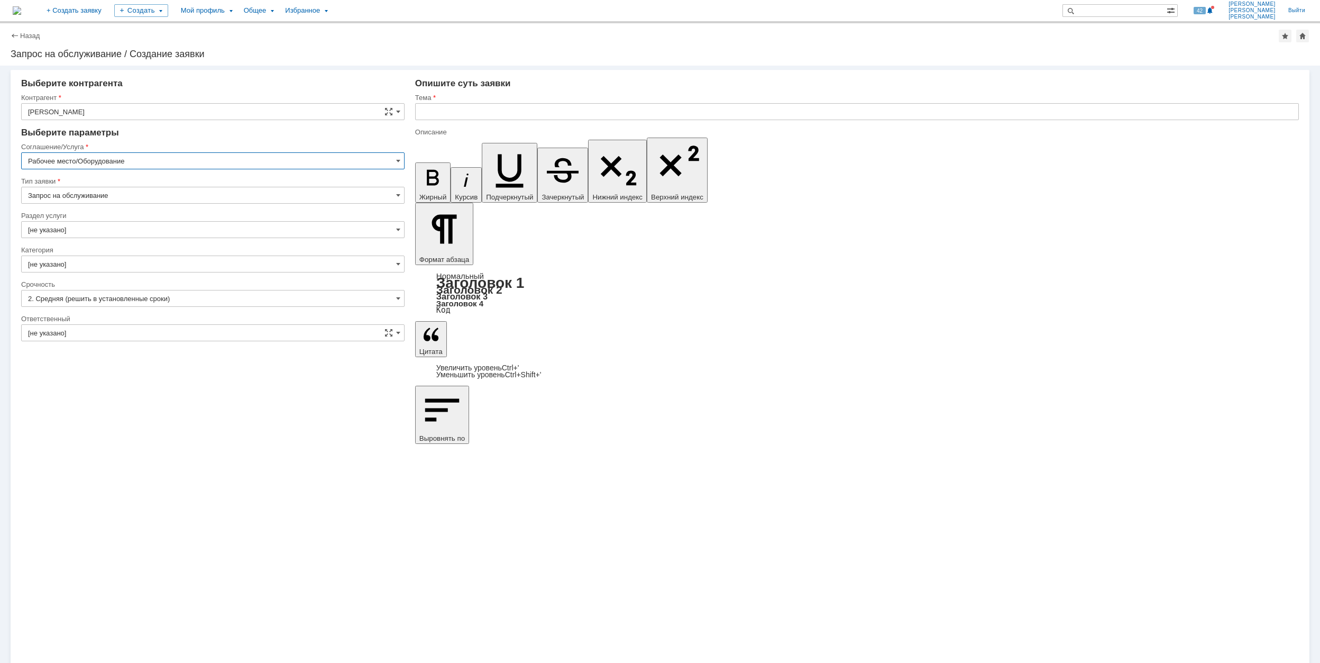
type input "Рабочее место/Оборудование"
click at [135, 222] on input "[не указано]" at bounding box center [213, 229] width 384 height 17
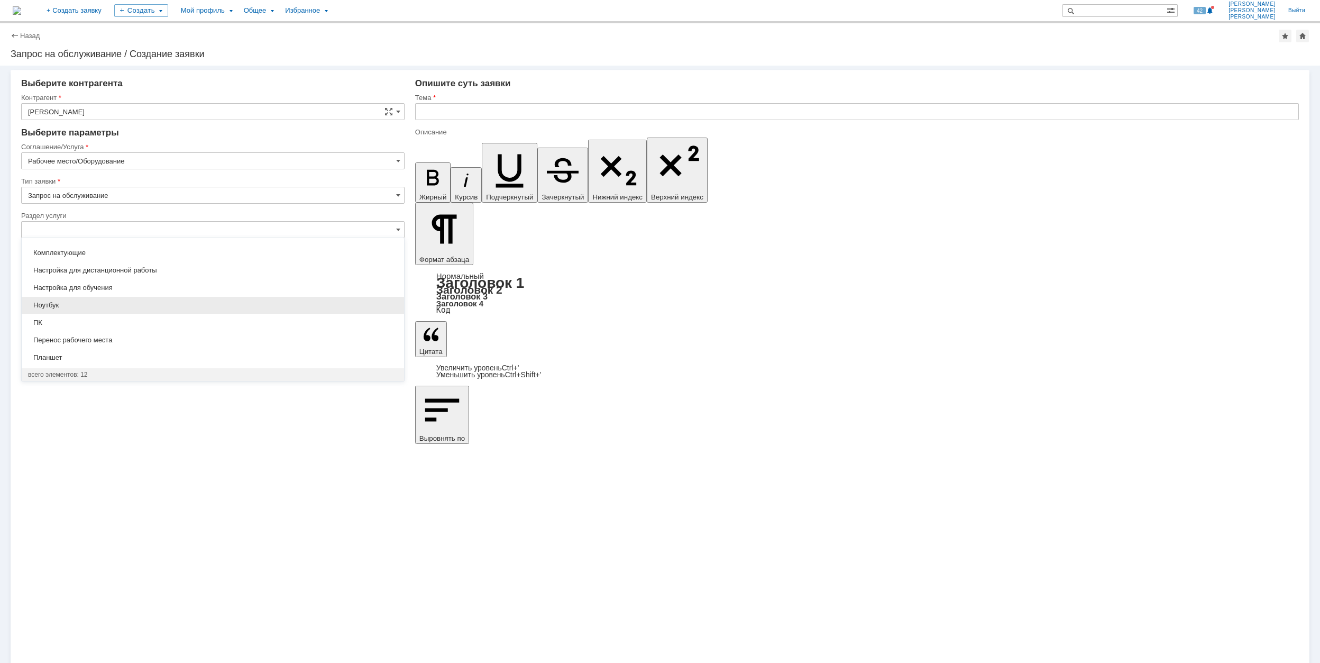
click at [189, 309] on span "Ноутбук" at bounding box center [213, 305] width 370 height 8
type input "Ноутбук"
click at [102, 295] on input "[не указано]" at bounding box center [213, 298] width 384 height 17
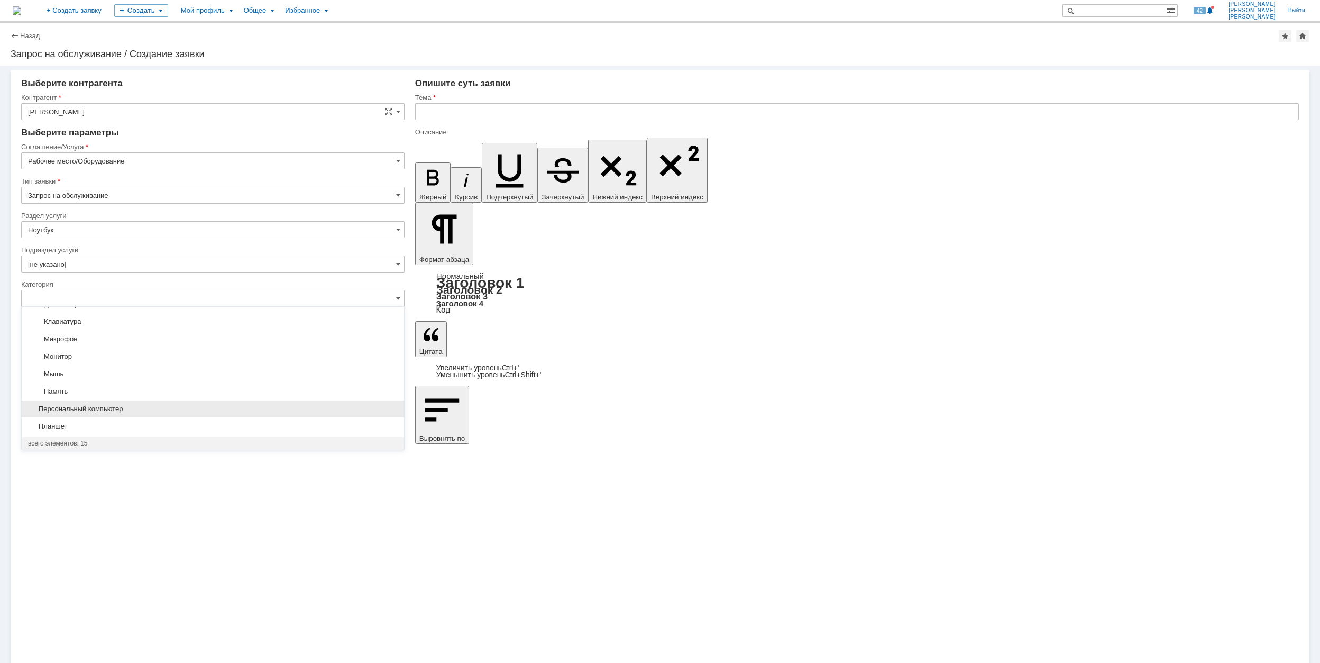
click at [178, 406] on span "Персональный компьютер" at bounding box center [213, 409] width 370 height 8
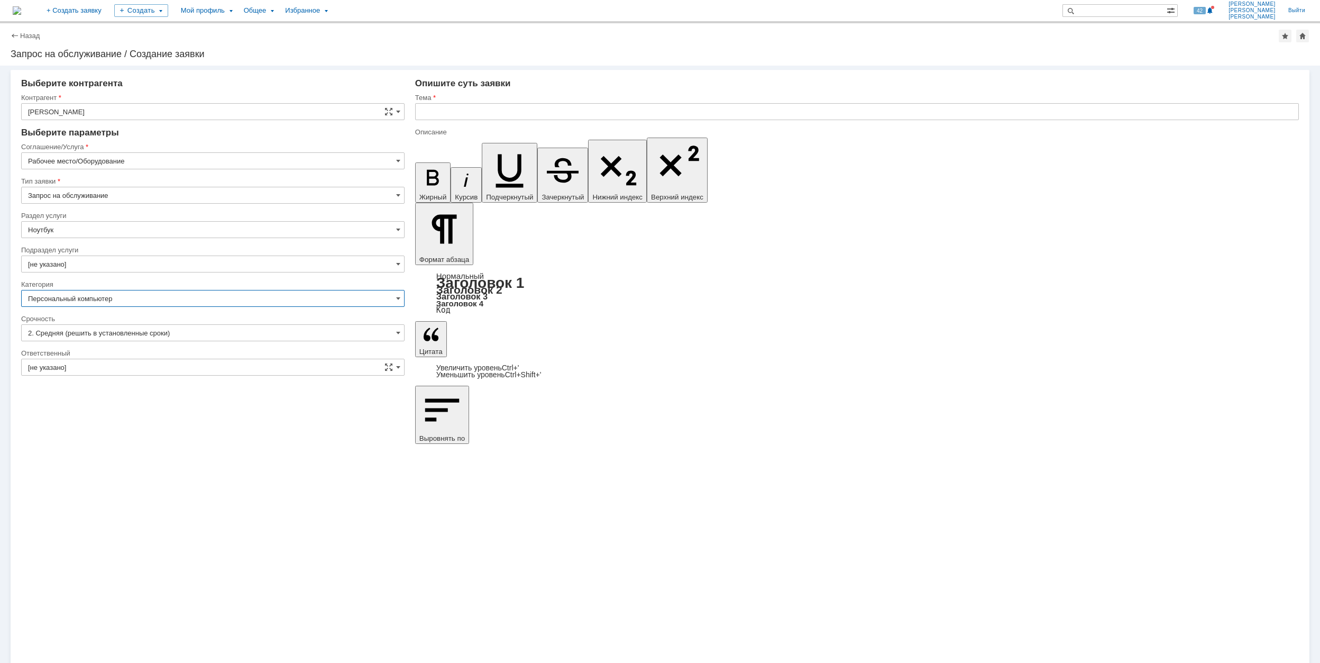
type input "Персональный компьютер"
click at [172, 357] on div "Ответственный" at bounding box center [213, 354] width 384 height 10
click at [177, 367] on input "[не указано]" at bounding box center [213, 367] width 384 height 17
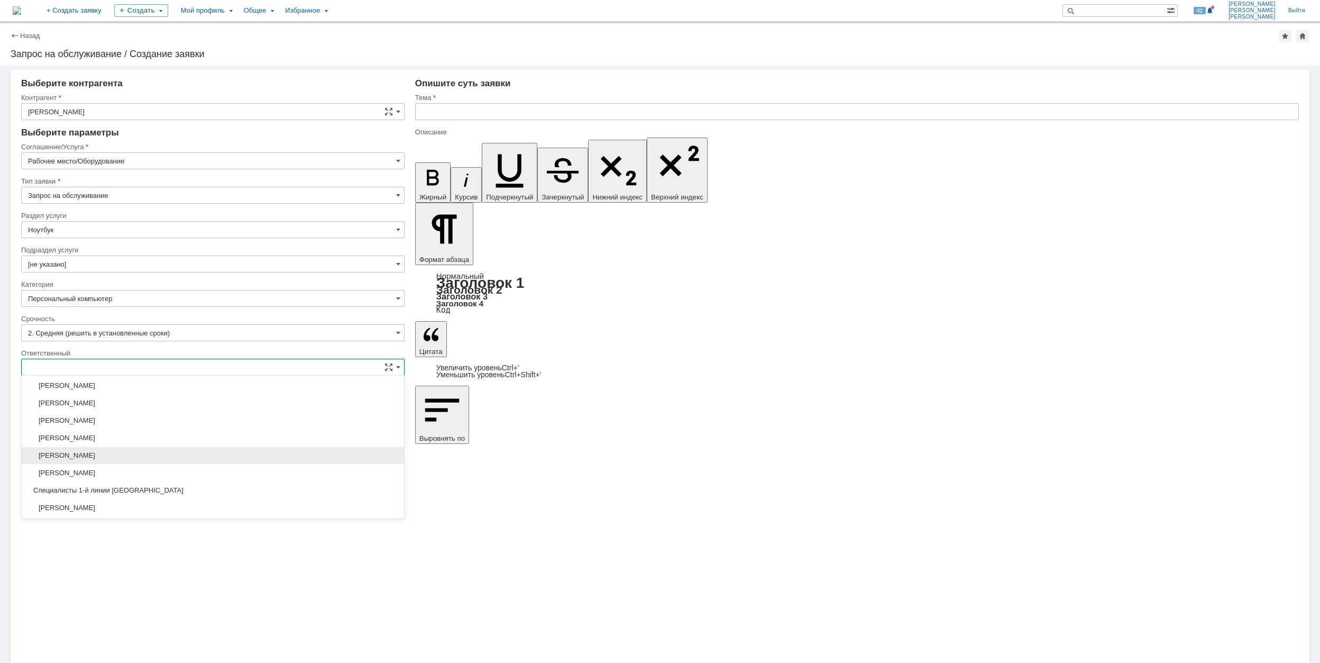
click at [217, 459] on span "[PERSON_NAME]" at bounding box center [213, 455] width 370 height 8
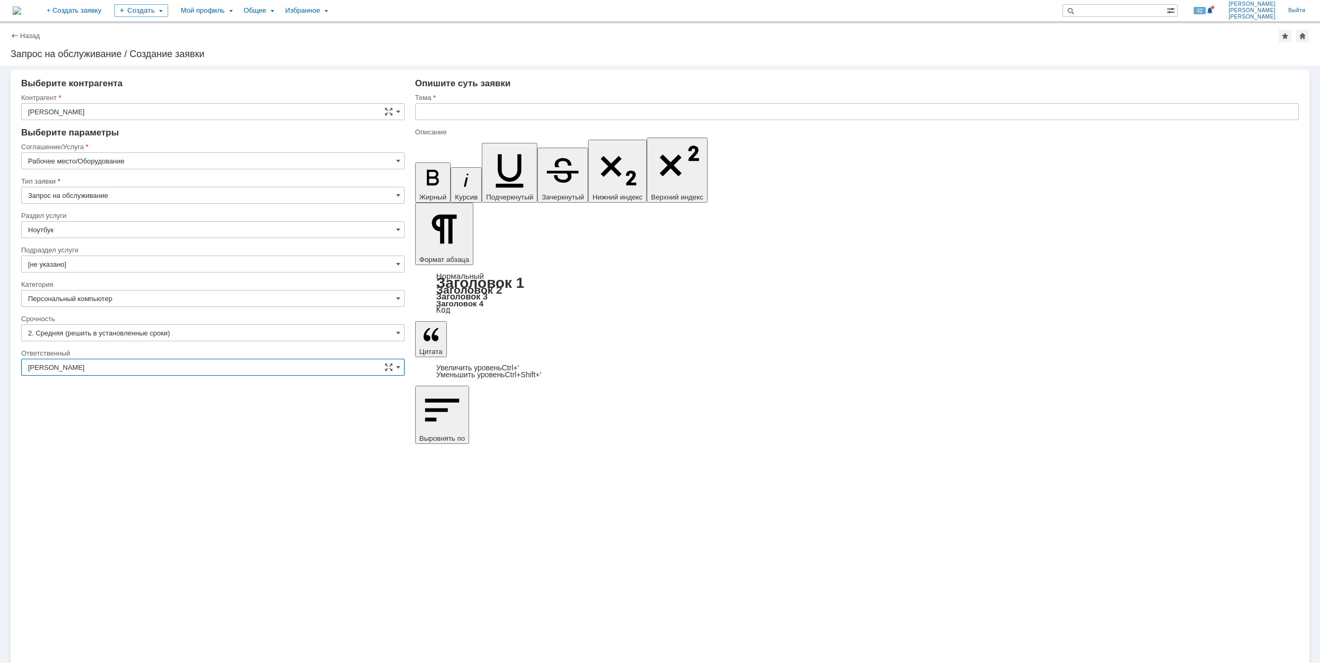
type input "[PERSON_NAME]"
click at [481, 110] on input "text" at bounding box center [857, 111] width 884 height 17
drag, startPoint x: 545, startPoint y: 104, endPoint x: 381, endPoint y: 112, distance: 164.2
type input "Настройка рабочего места"
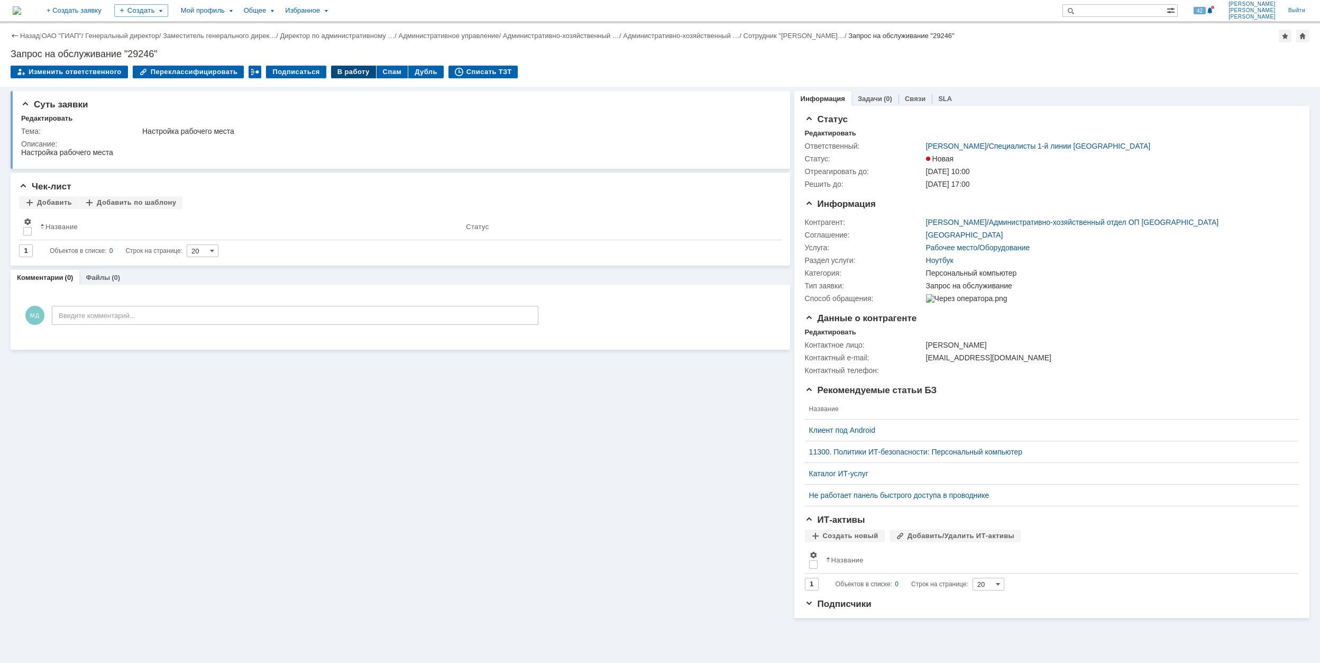
click at [352, 71] on div "В работу" at bounding box center [353, 72] width 45 height 13
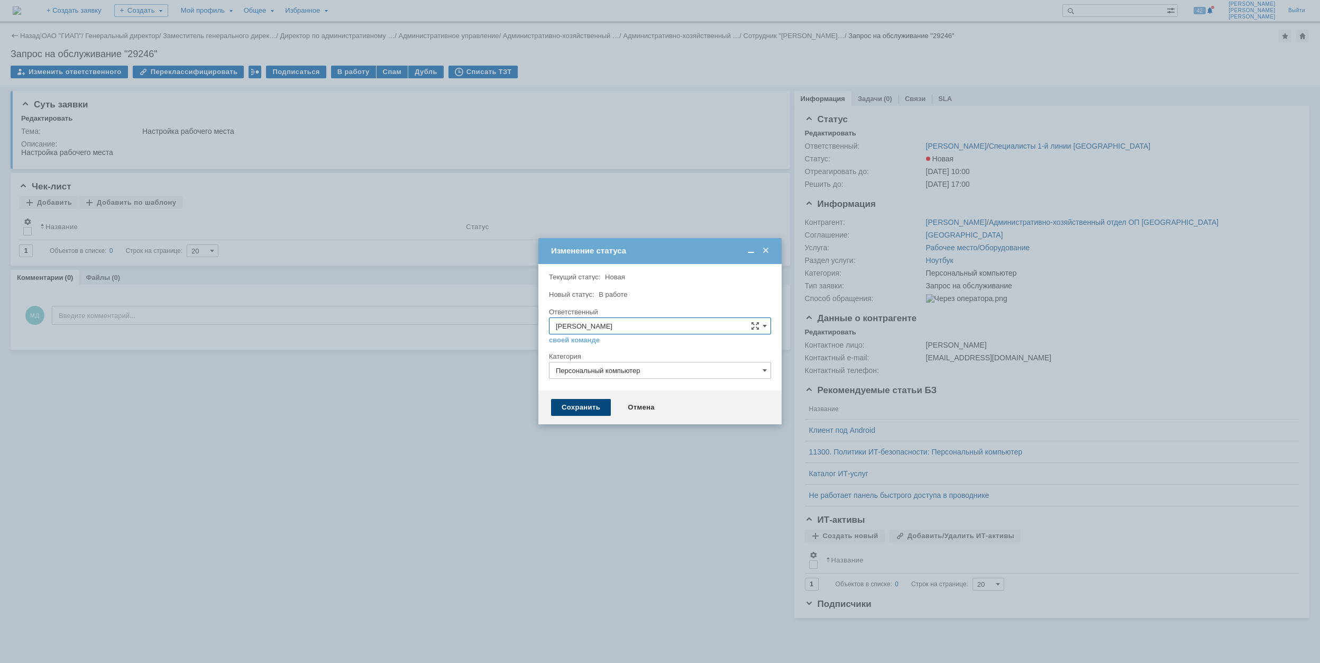
click at [586, 413] on div "Сохранить" at bounding box center [581, 407] width 60 height 17
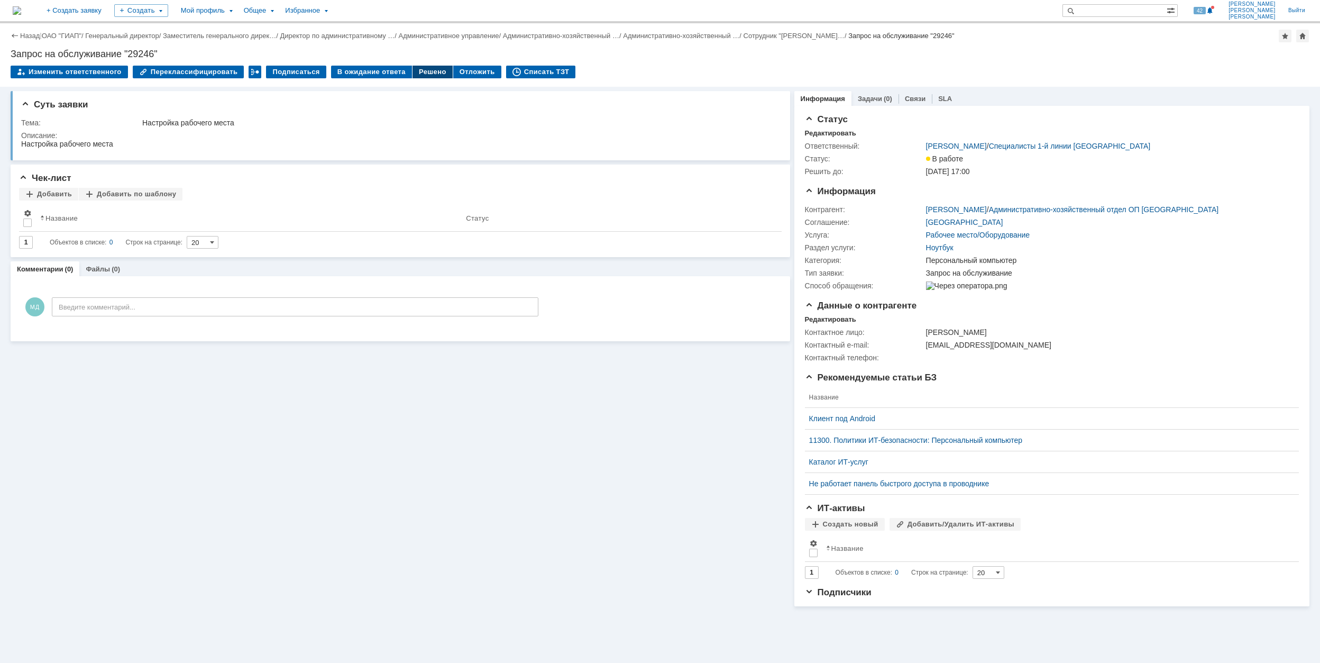
click at [413, 68] on div "Решено" at bounding box center [433, 72] width 40 height 13
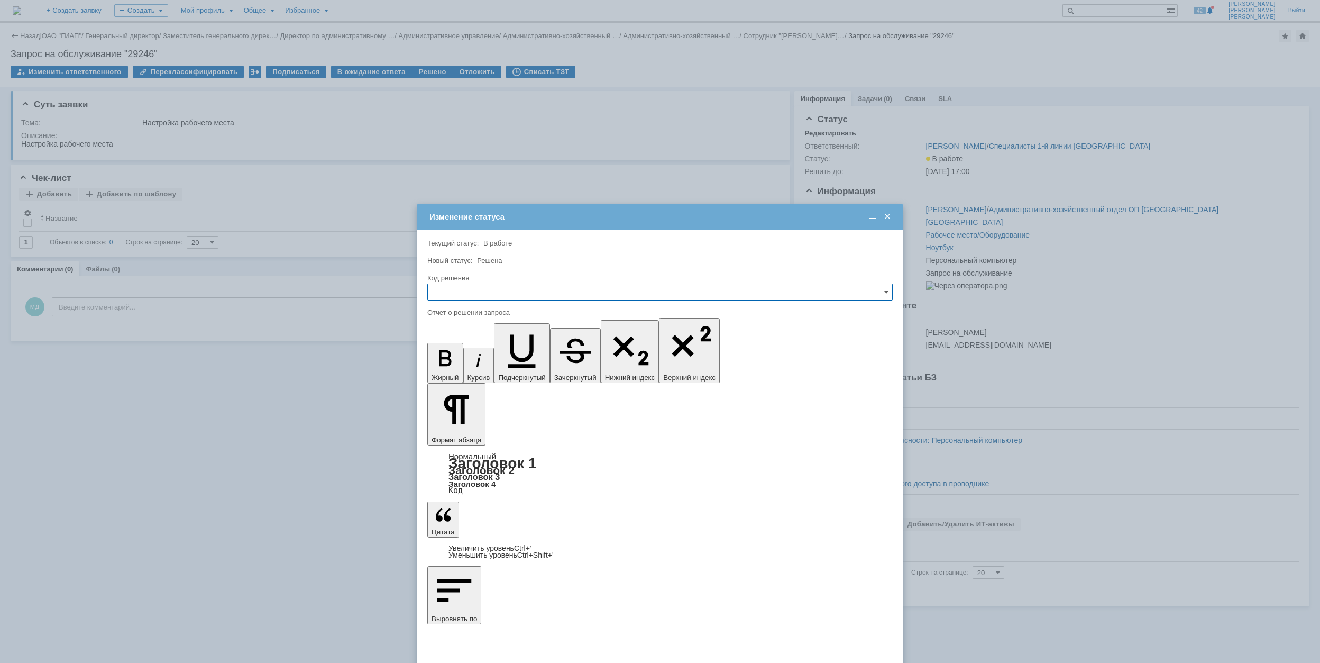
click at [521, 293] on input "text" at bounding box center [660, 292] width 466 height 17
click at [496, 363] on span "Решено" at bounding box center [660, 364] width 452 height 8
type input "Решено"
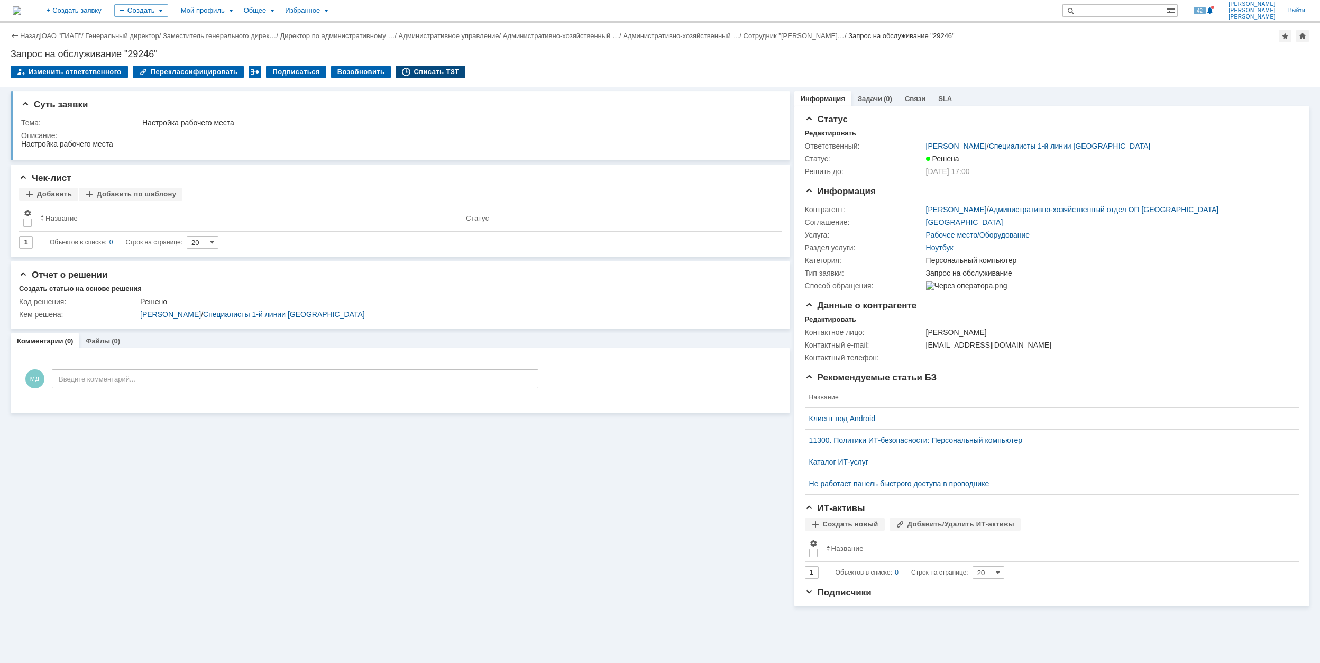
click at [415, 74] on div "Списать ТЗТ" at bounding box center [431, 72] width 70 height 13
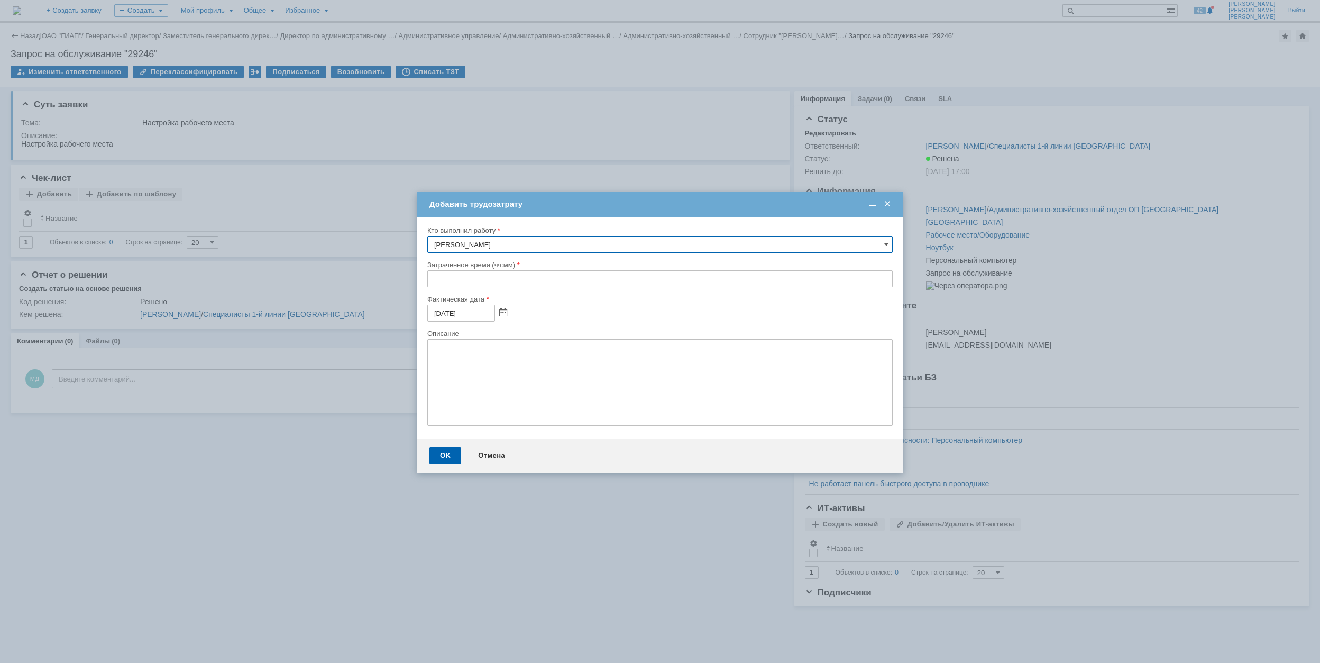
click at [433, 282] on input "text" at bounding box center [660, 278] width 466 height 17
type input "00:30"
click at [441, 460] on div "OK" at bounding box center [446, 455] width 32 height 17
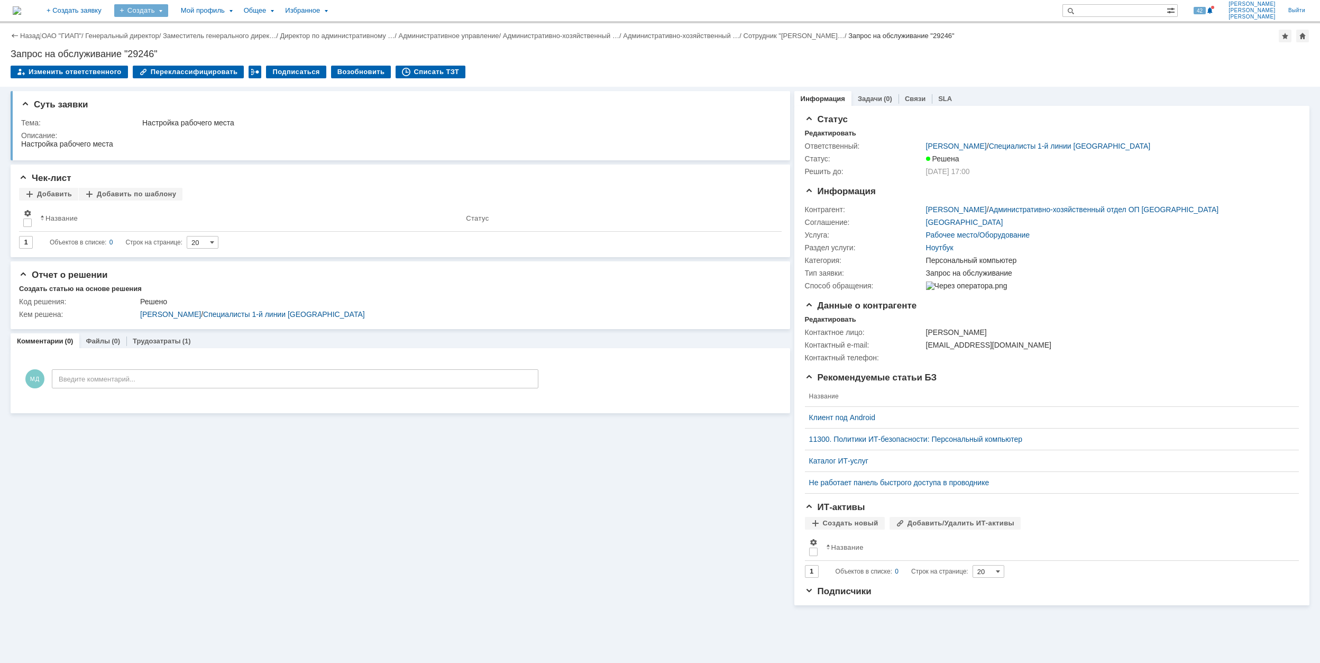
click at [168, 5] on div "Создать" at bounding box center [141, 10] width 54 height 13
click at [197, 63] on link "Заявка" at bounding box center [156, 65] width 80 height 13
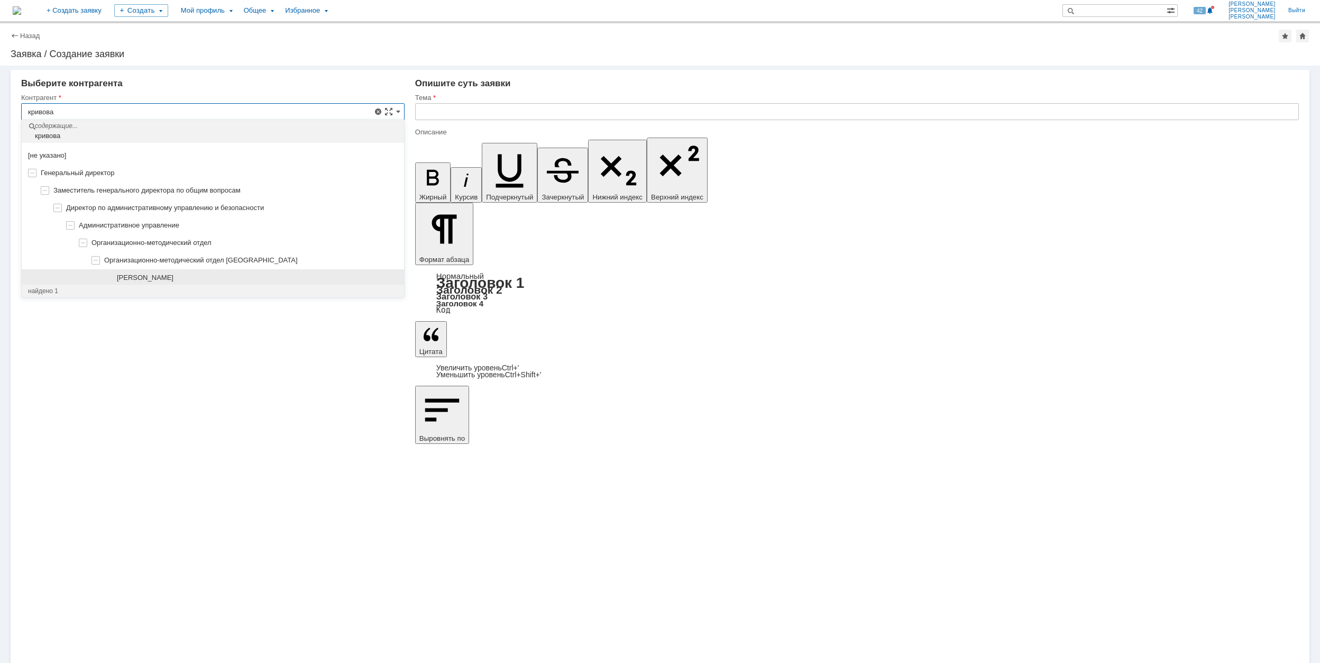
click at [254, 276] on div "[PERSON_NAME]" at bounding box center [257, 277] width 281 height 8
type input "[PERSON_NAME]"
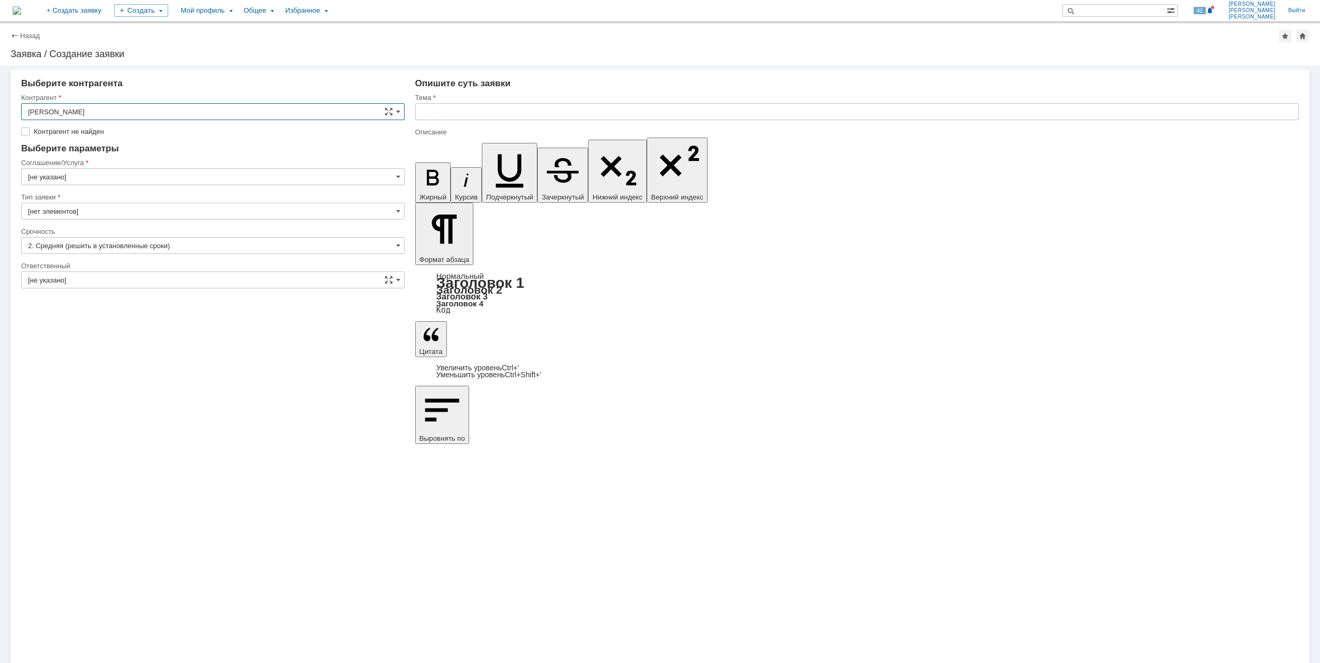
type input "[GEOGRAPHIC_DATA]"
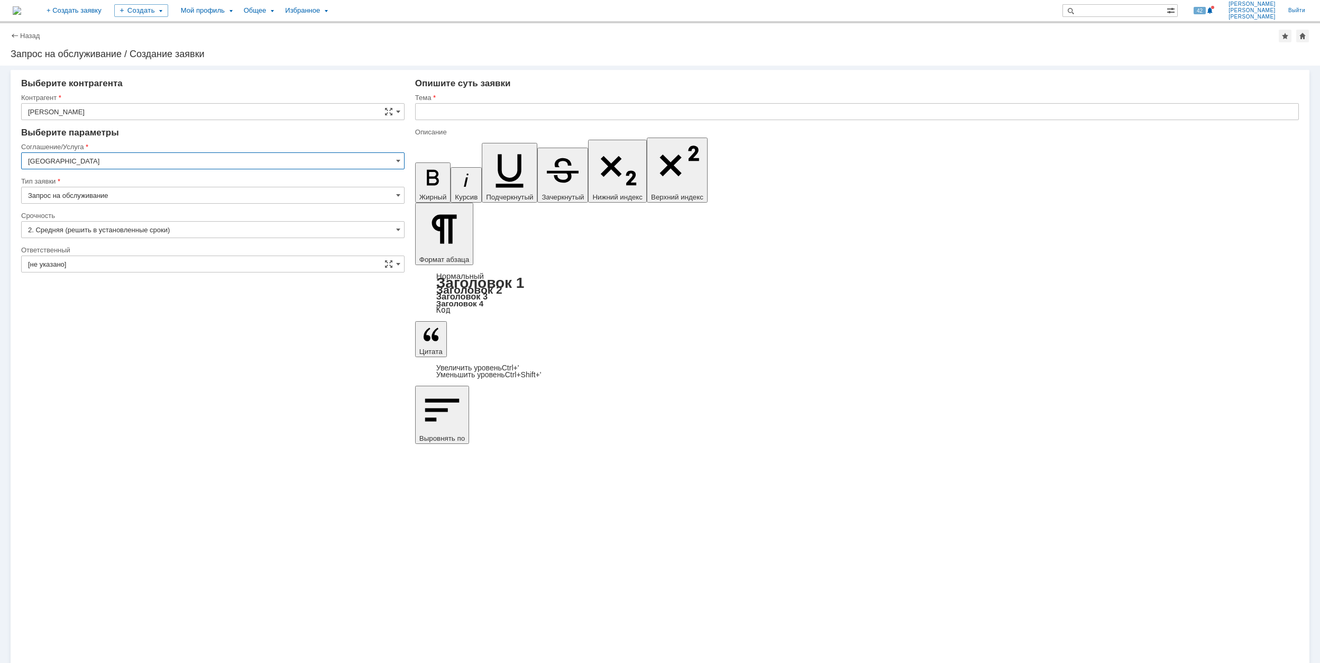
click at [186, 163] on input "[GEOGRAPHIC_DATA]" at bounding box center [213, 160] width 384 height 17
click at [185, 204] on div "Оргтехника" at bounding box center [213, 195] width 382 height 17
type input "Оргтехника"
click at [121, 227] on input "[не указано]" at bounding box center [213, 229] width 384 height 17
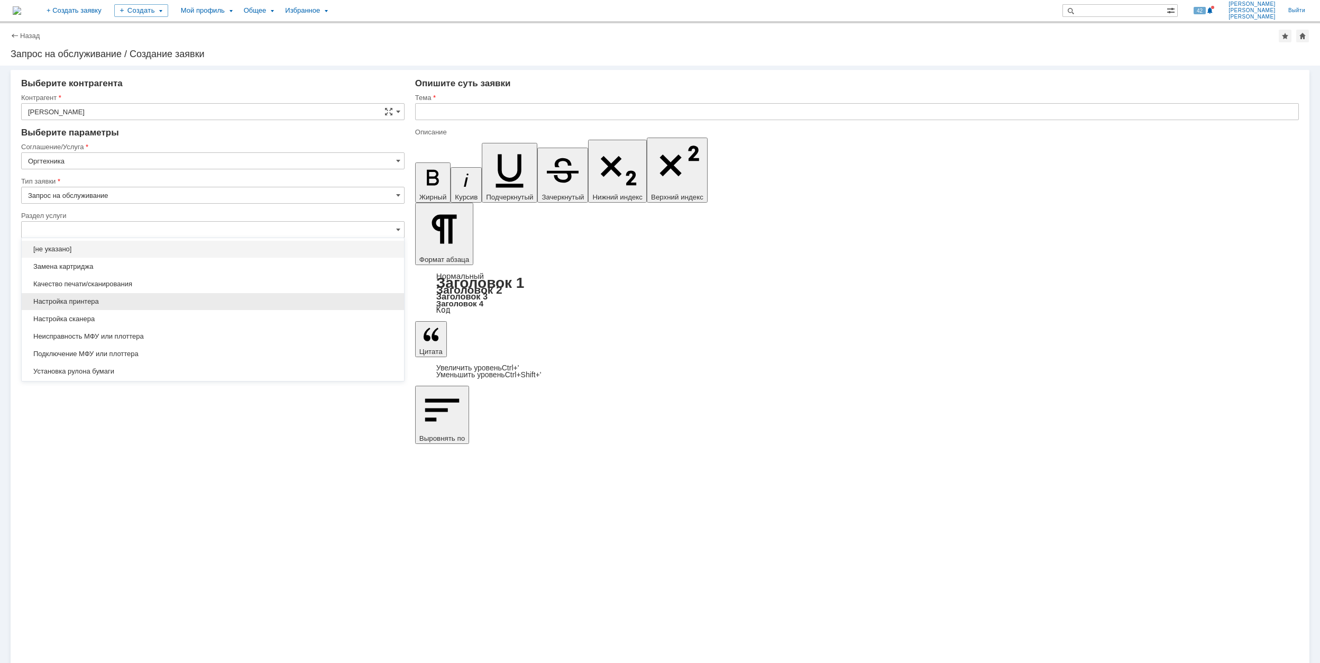
click at [261, 302] on span "Настройка принтера" at bounding box center [213, 301] width 370 height 8
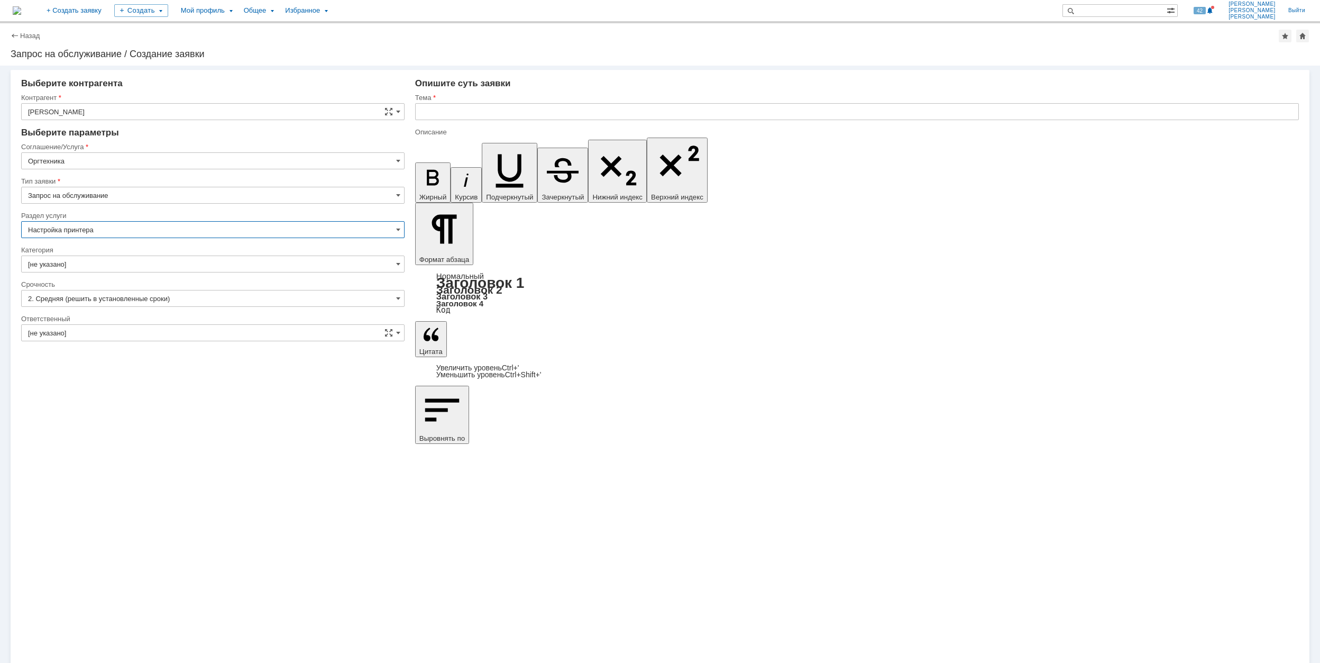
click at [236, 223] on input "Настройка принтера" at bounding box center [213, 229] width 384 height 17
click at [195, 263] on span "Замена картриджа" at bounding box center [213, 266] width 370 height 8
type input "Замена картриджа"
click at [195, 271] on input "[не указано]" at bounding box center [213, 264] width 384 height 17
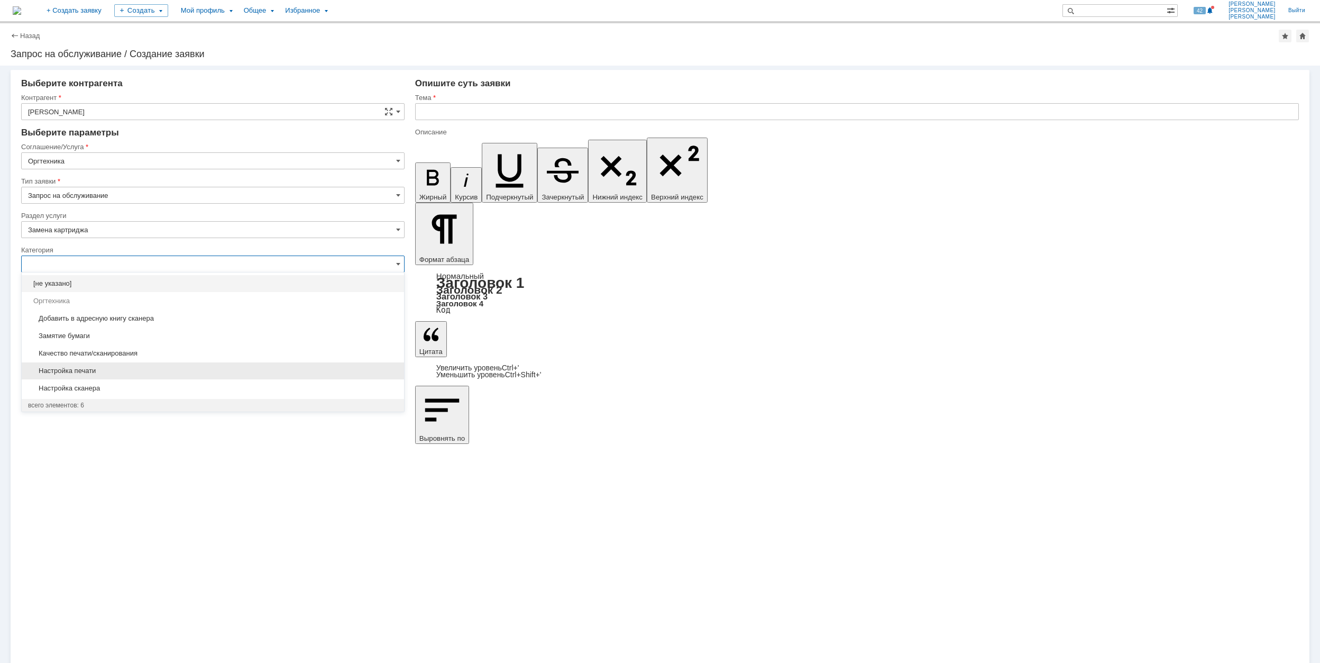
click at [265, 367] on span "Настройка печати" at bounding box center [213, 371] width 370 height 8
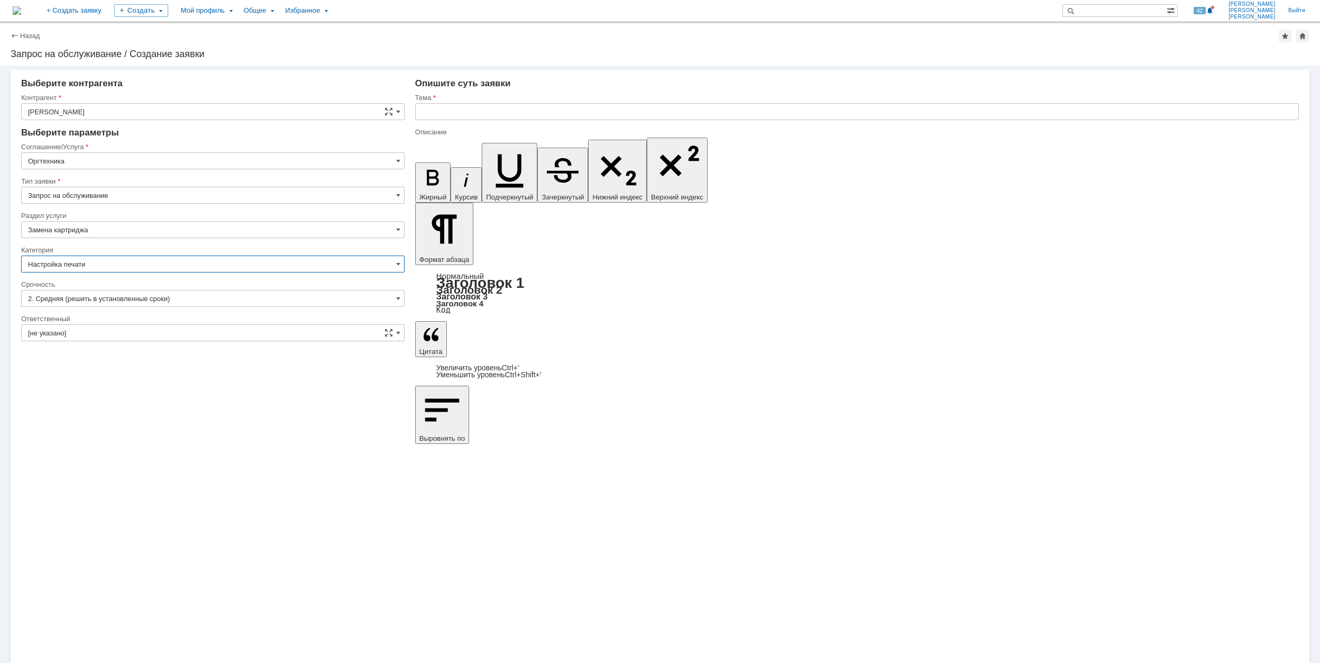
type input "Настройка печати"
click at [233, 327] on input "[не указано]" at bounding box center [213, 332] width 384 height 17
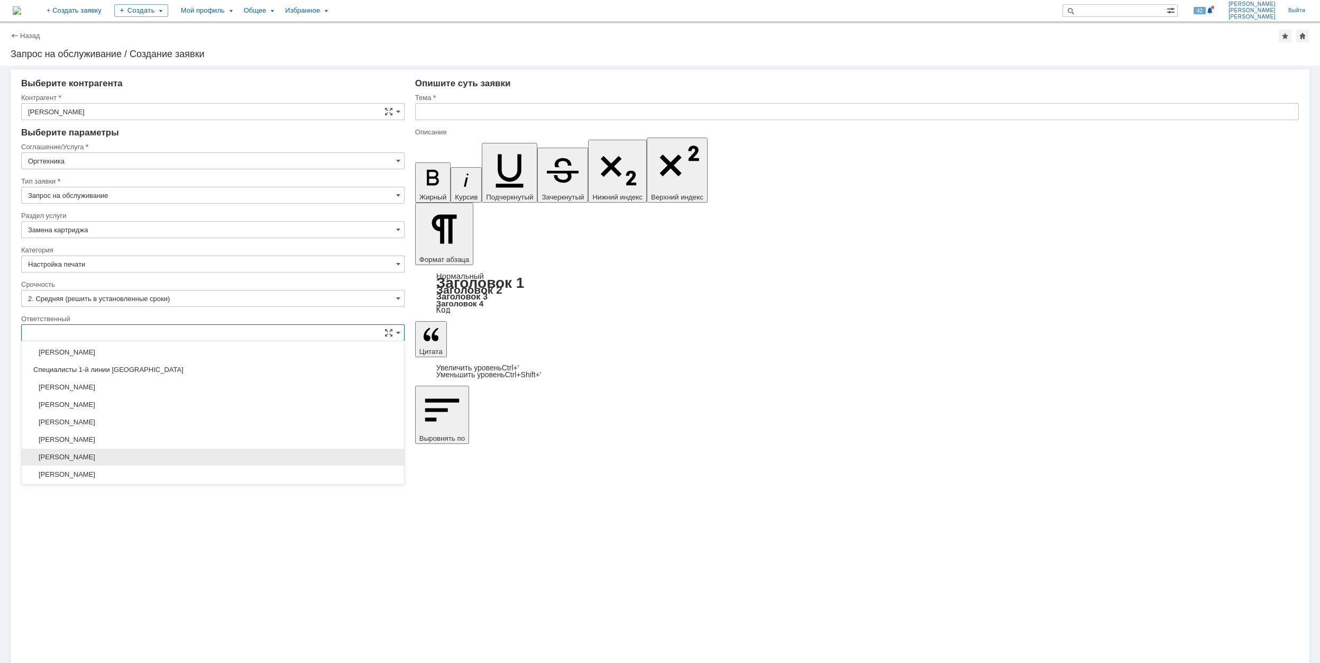
scroll to position [385, 0]
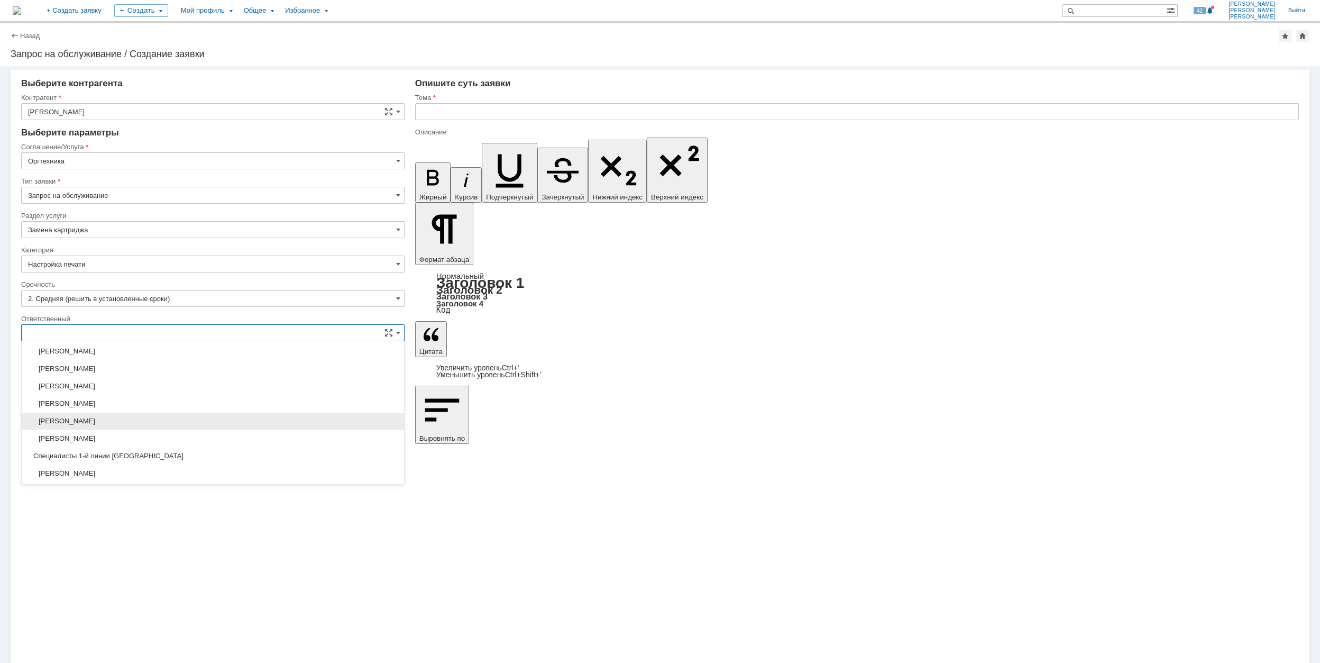
click at [193, 425] on span "[PERSON_NAME]" at bounding box center [213, 421] width 370 height 8
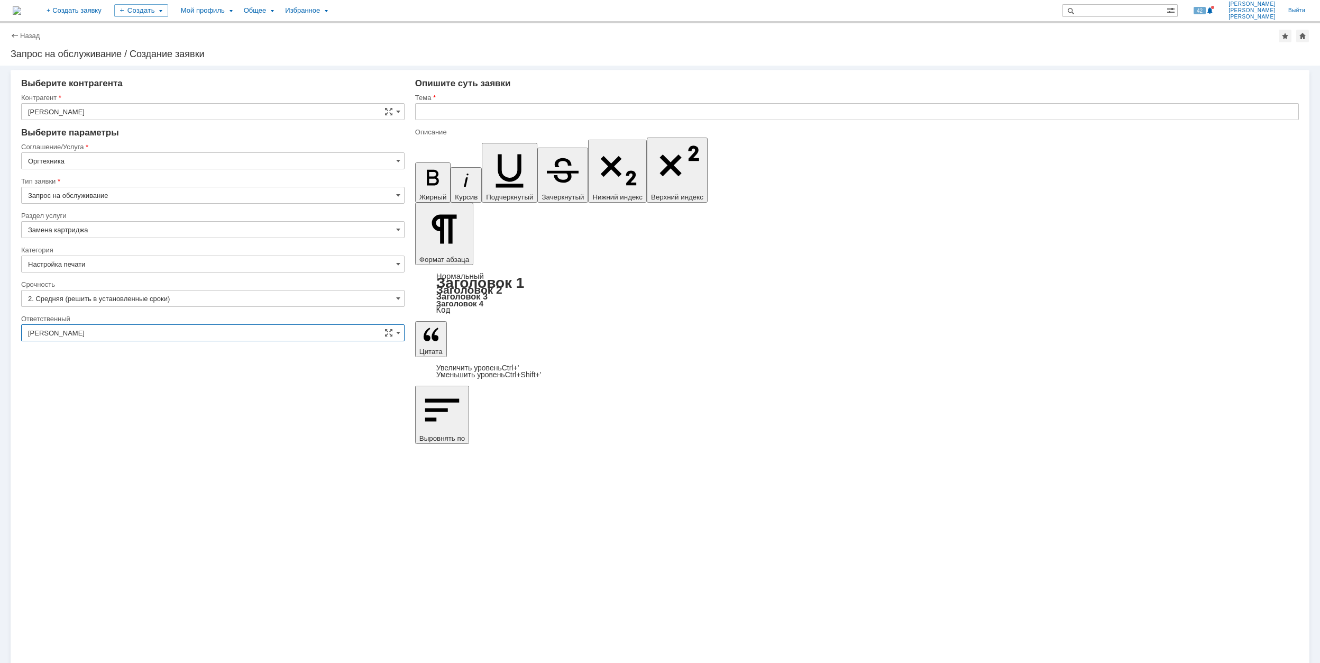
type input "[PERSON_NAME]"
click at [462, 105] on input "text" at bounding box center [857, 111] width 884 height 17
drag, startPoint x: 601, startPoint y: 115, endPoint x: 422, endPoint y: 104, distance: 179.1
click at [422, 104] on input "МФУ не печатает после отправки на печать" at bounding box center [857, 111] width 884 height 17
type input "МФУ не печатает после отправки на печать"
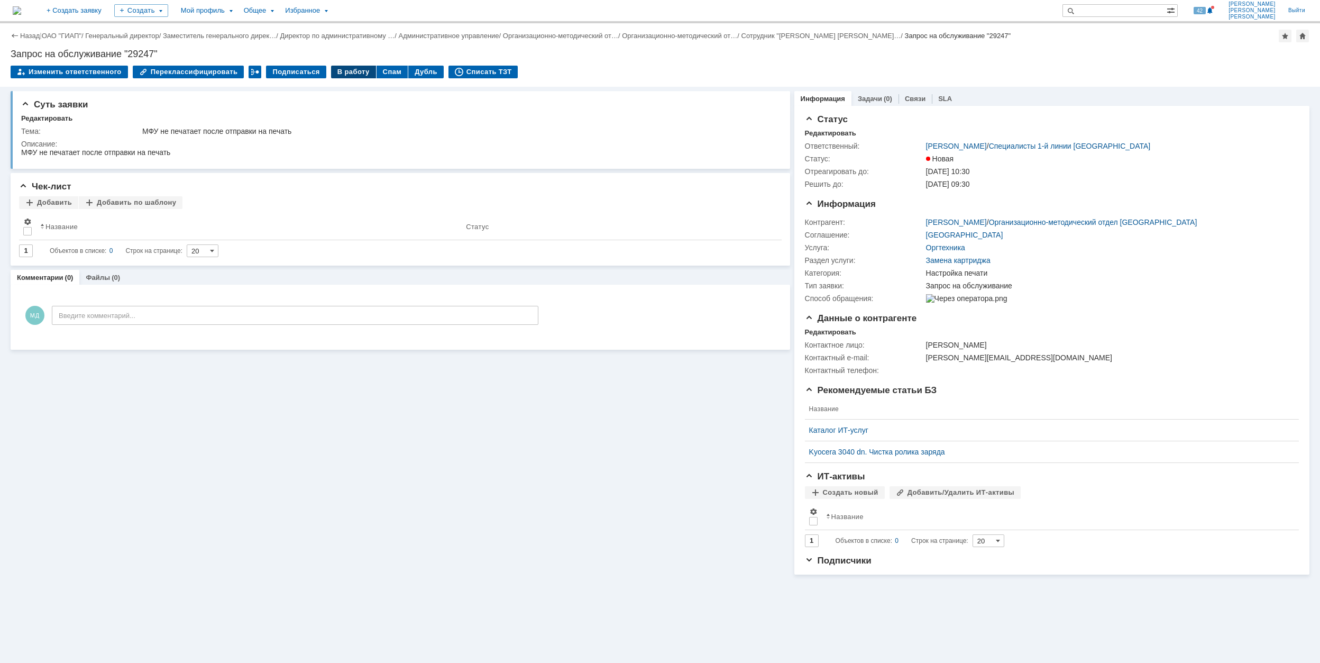
click at [333, 68] on div "В работу" at bounding box center [353, 72] width 45 height 13
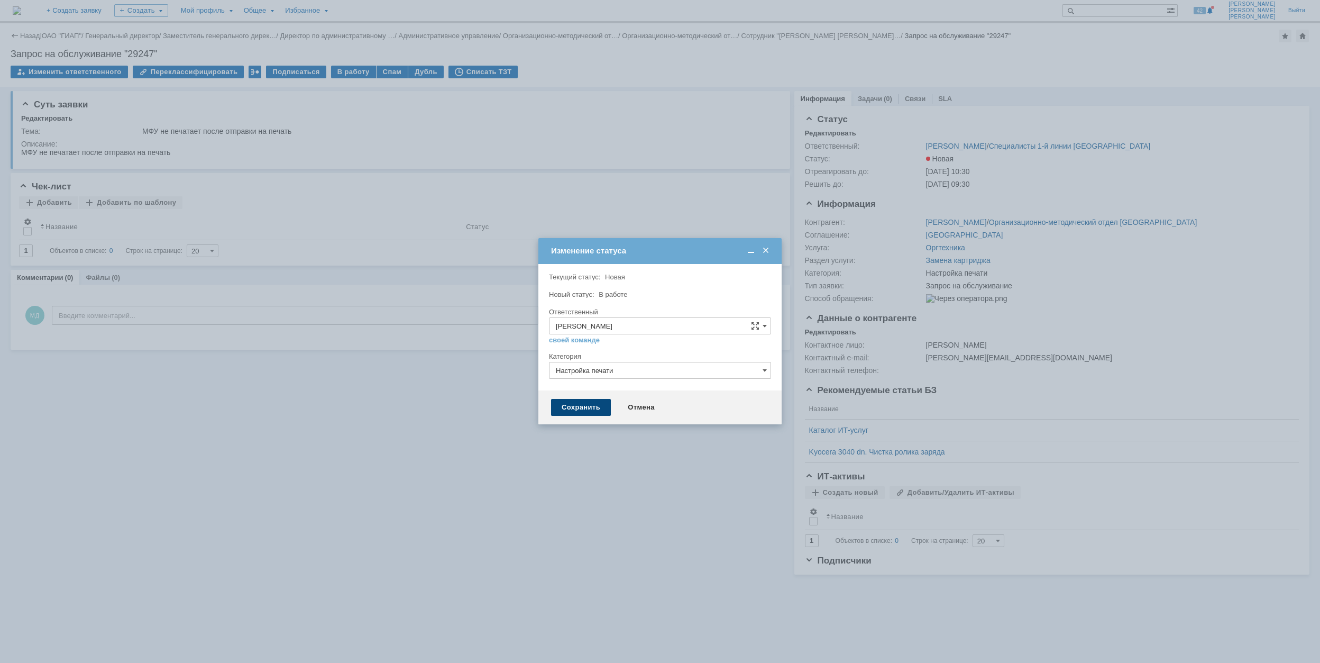
click at [574, 409] on div "Сохранить" at bounding box center [581, 407] width 60 height 17
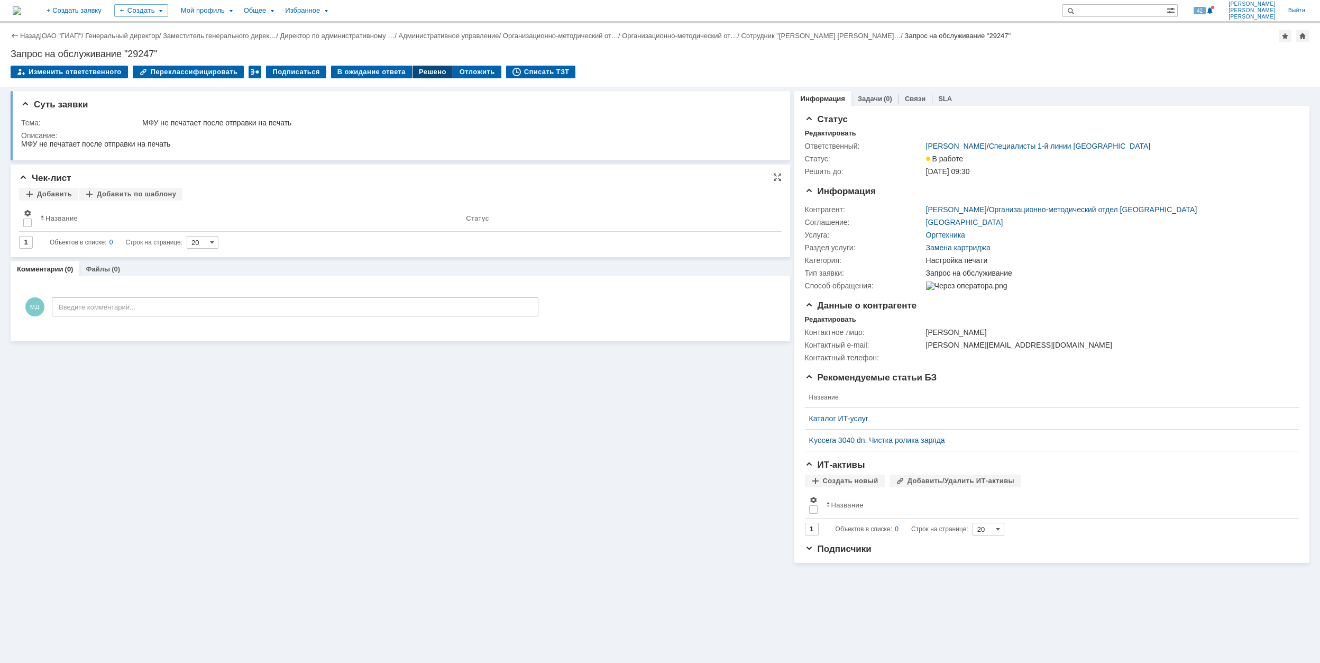
click at [419, 68] on div "Решено" at bounding box center [433, 72] width 40 height 13
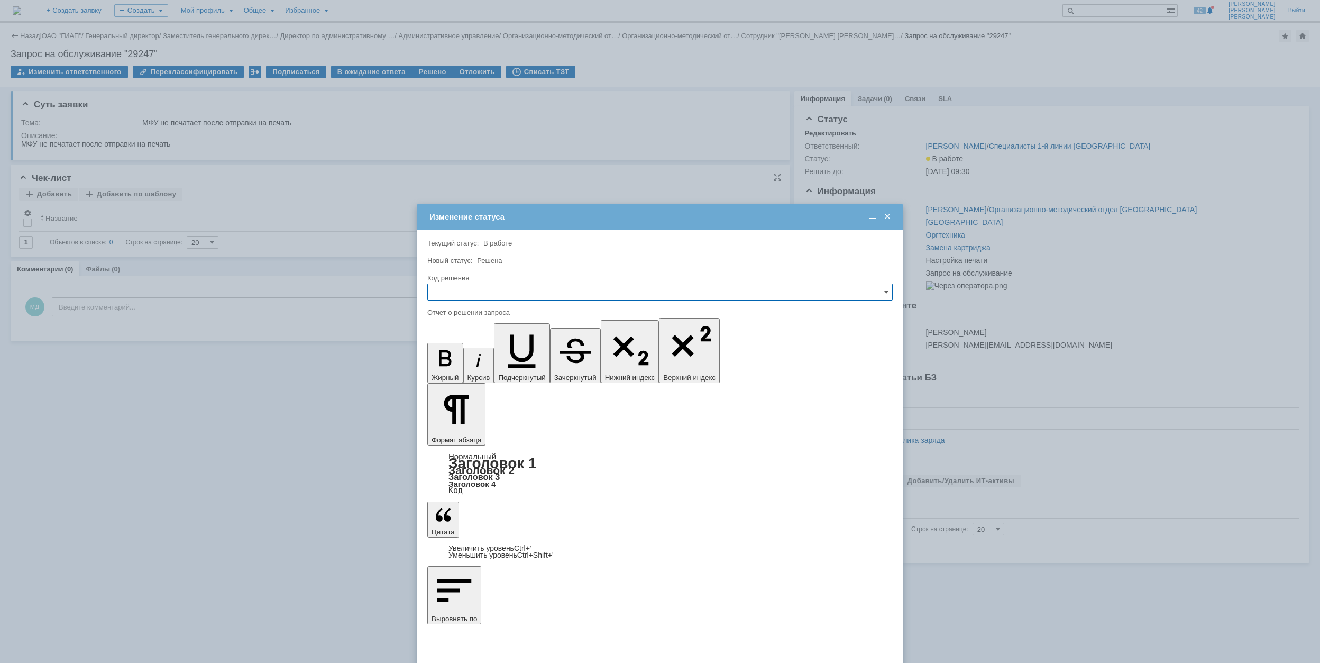
click at [548, 294] on input "text" at bounding box center [660, 292] width 466 height 17
drag, startPoint x: 527, startPoint y: 360, endPoint x: 68, endPoint y: 54, distance: 550.9
click at [527, 360] on div "Решено" at bounding box center [660, 363] width 464 height 17
type input "Решено"
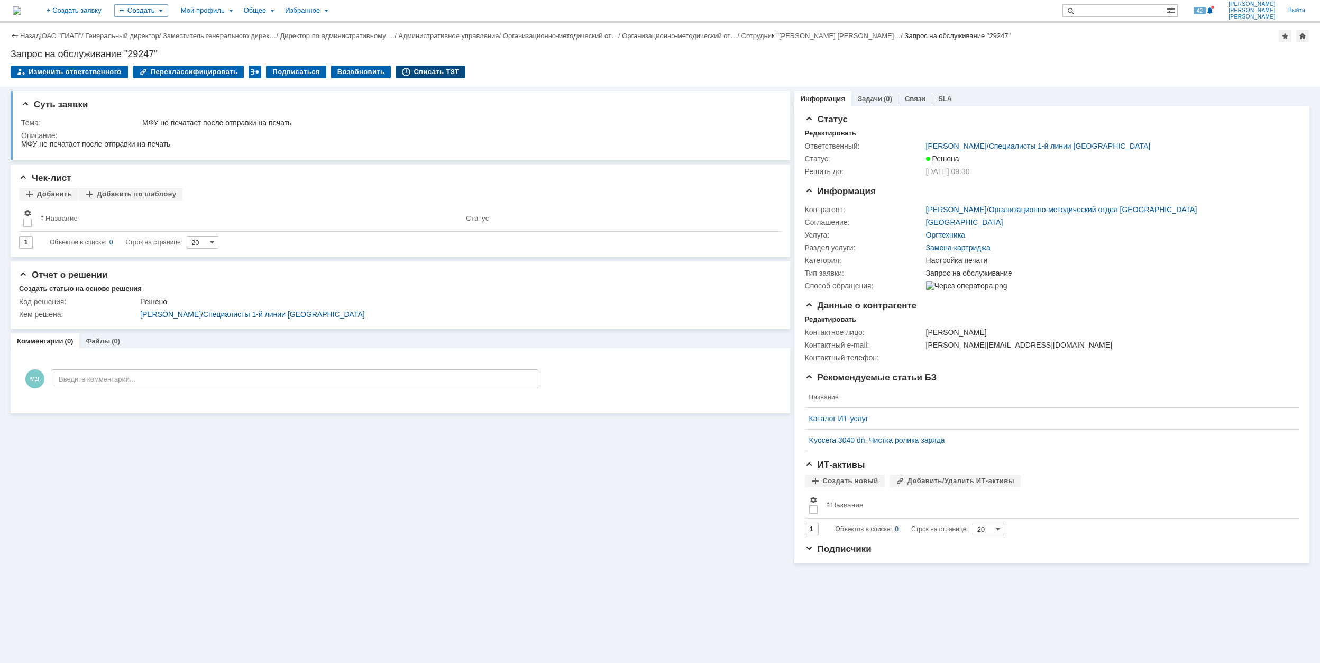
click at [424, 73] on div "Списать ТЗТ" at bounding box center [431, 72] width 70 height 13
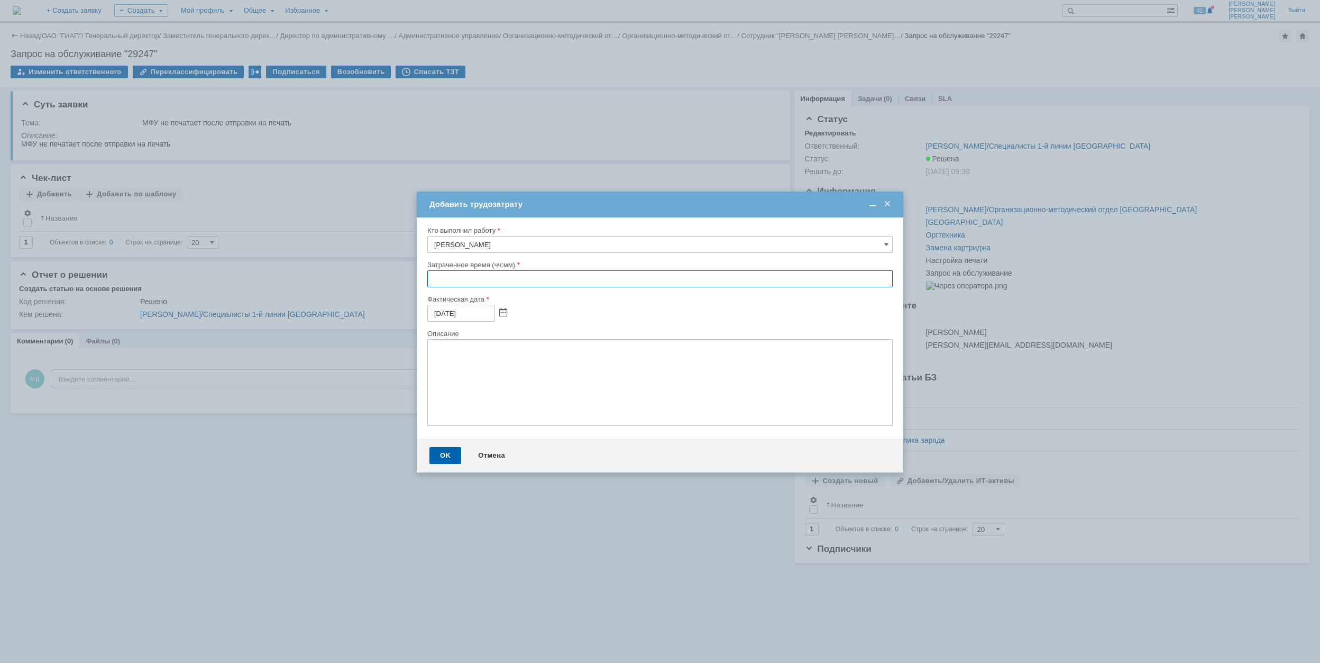
click at [424, 272] on div "Кто выполнил работу Микрюков Дмитрий Витальевич Затраченное время (чч:мм) Факти…" at bounding box center [660, 327] width 487 height 221
type input "00:30"
click at [444, 456] on div "OK" at bounding box center [446, 455] width 32 height 17
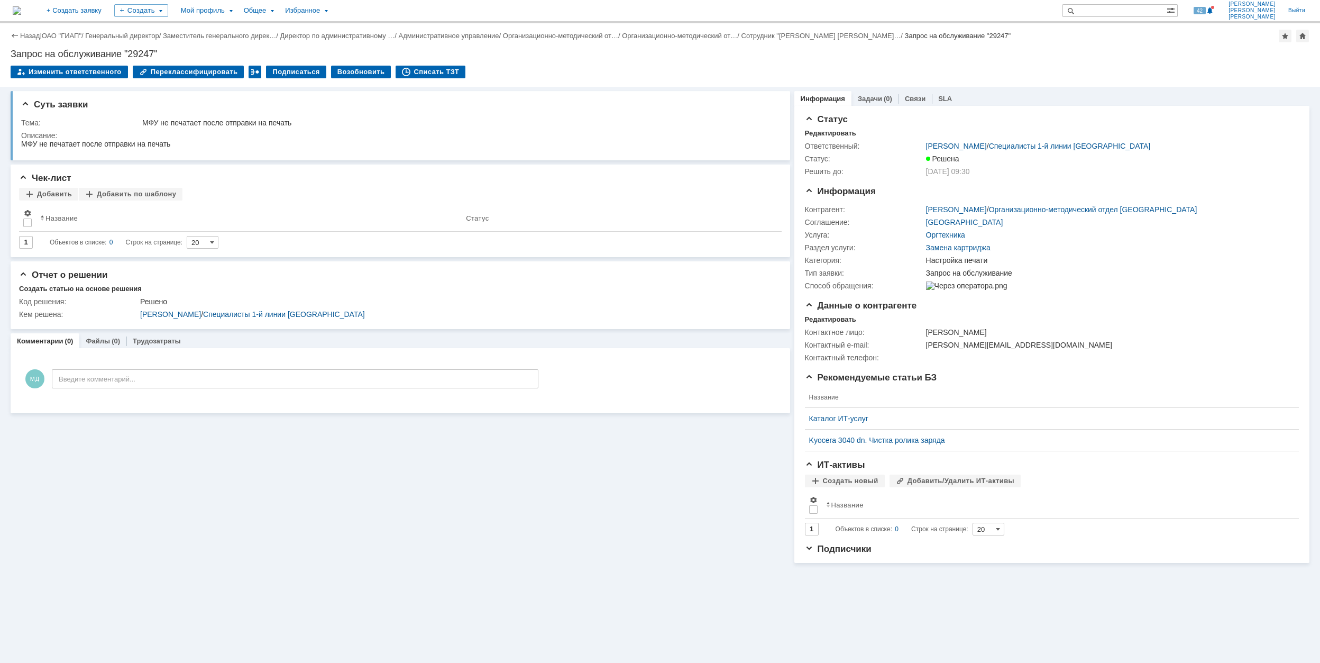
click at [380, 517] on div "Суть заявки Тема: МФУ не печатает после отправки на печать Описание: Чек-лист Д…" at bounding box center [401, 325] width 780 height 476
click at [72, 37] on link "ОАО "ГИАП"" at bounding box center [62, 36] width 40 height 8
